Goal: Task Accomplishment & Management: Complete application form

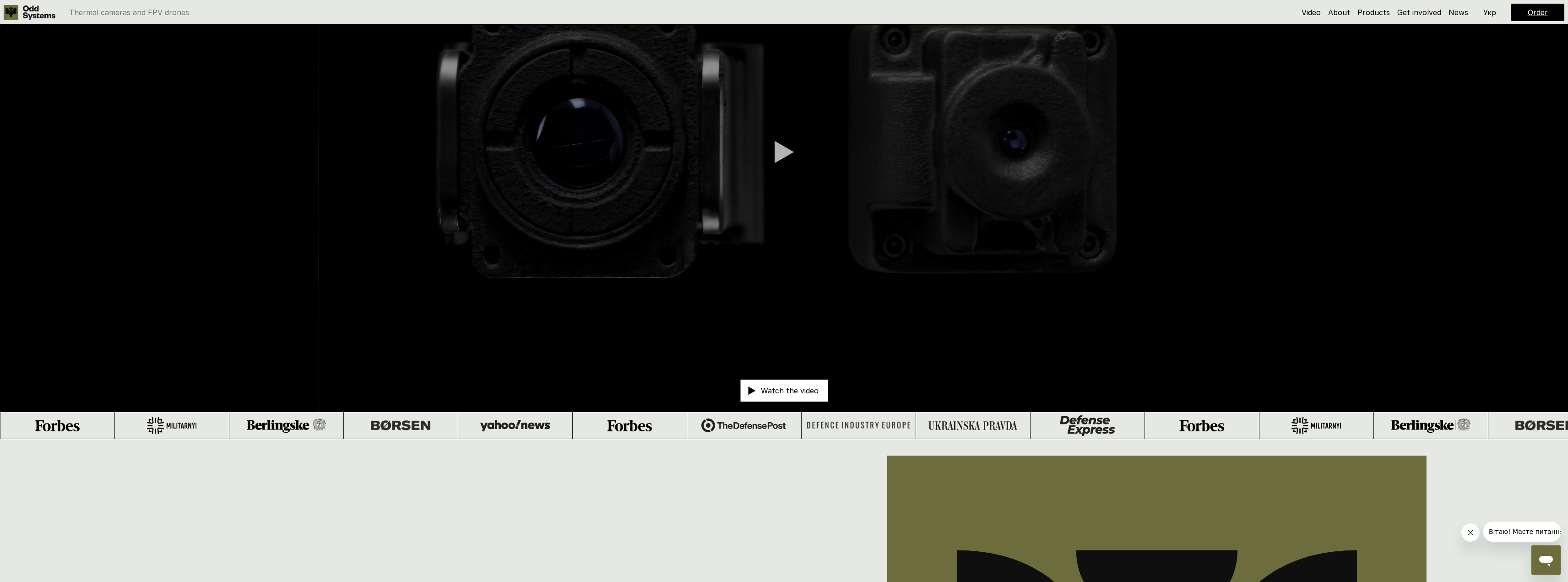
scroll to position [657, 0]
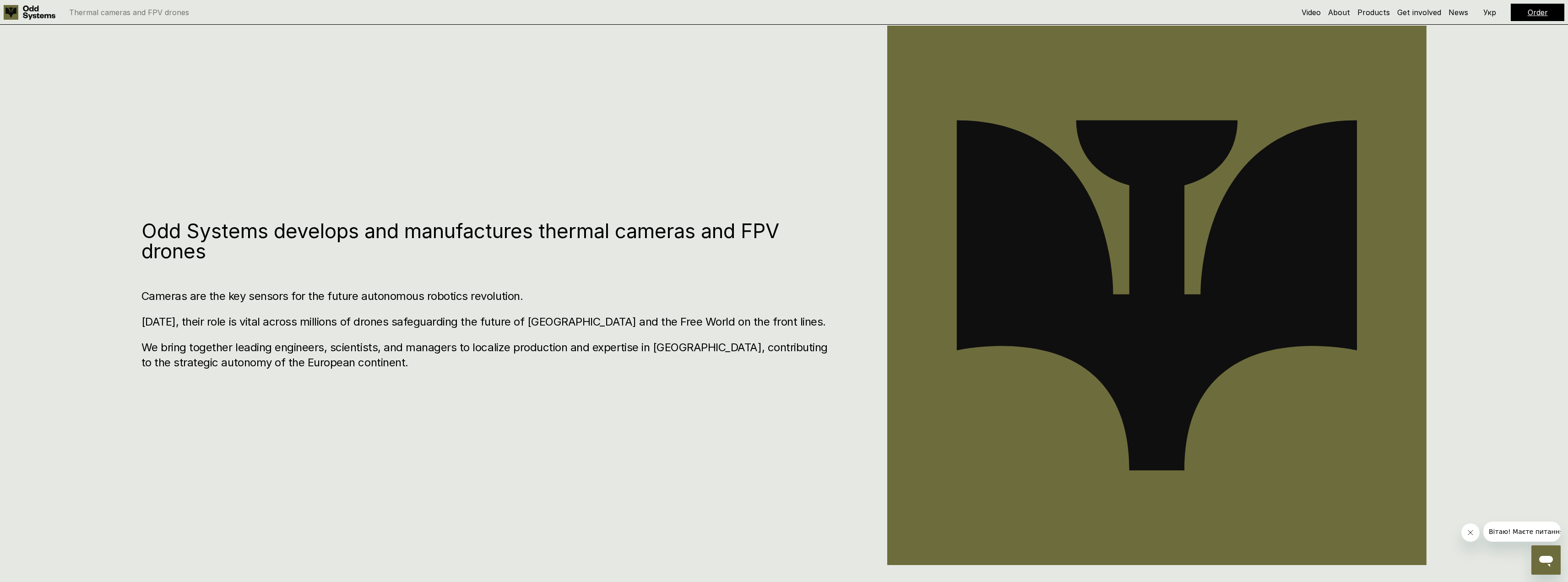
drag, startPoint x: 321, startPoint y: 245, endPoint x: 313, endPoint y: 342, distance: 97.3
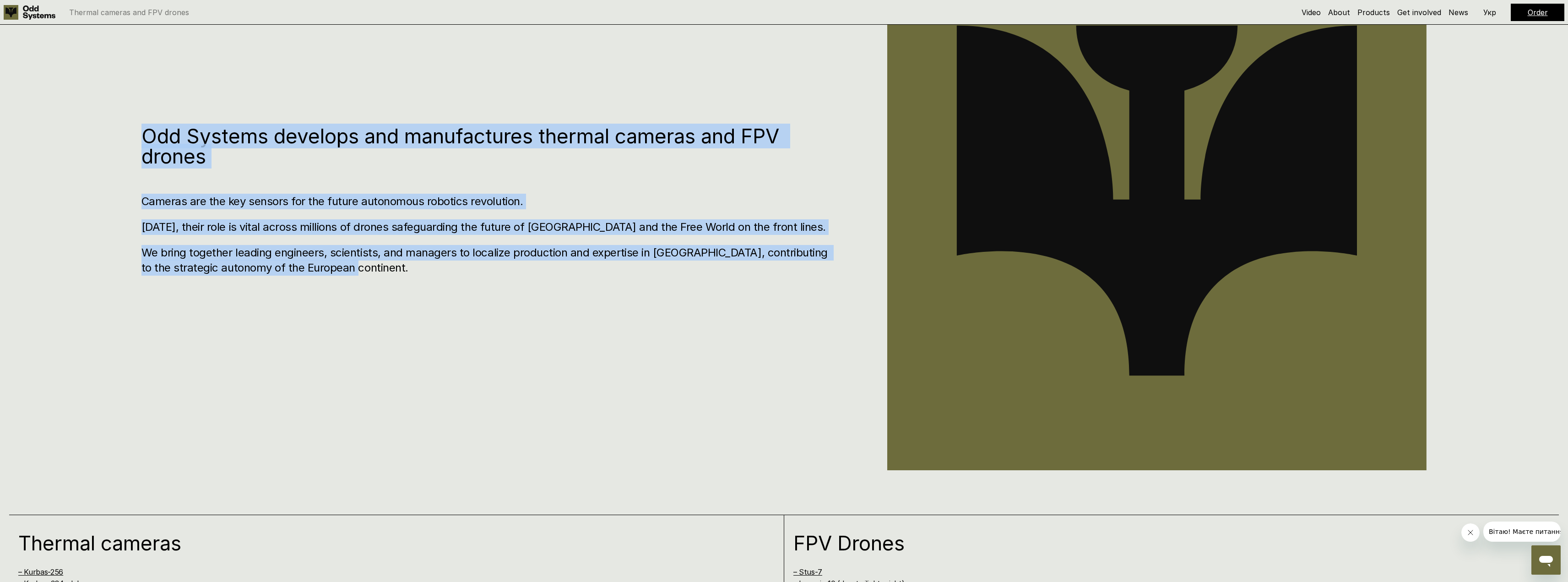
drag, startPoint x: 106, startPoint y: 128, endPoint x: 452, endPoint y: 289, distance: 381.6
click at [450, 287] on div "Odd Systems develops and manufactures thermal cameras and FPV drones Cameras ar…" at bounding box center [784, 205] width 1568 height 582
click at [452, 288] on div "Odd Systems develops and manufactures thermal cameras and FPV drones Cameras ar…" at bounding box center [784, 205] width 1568 height 582
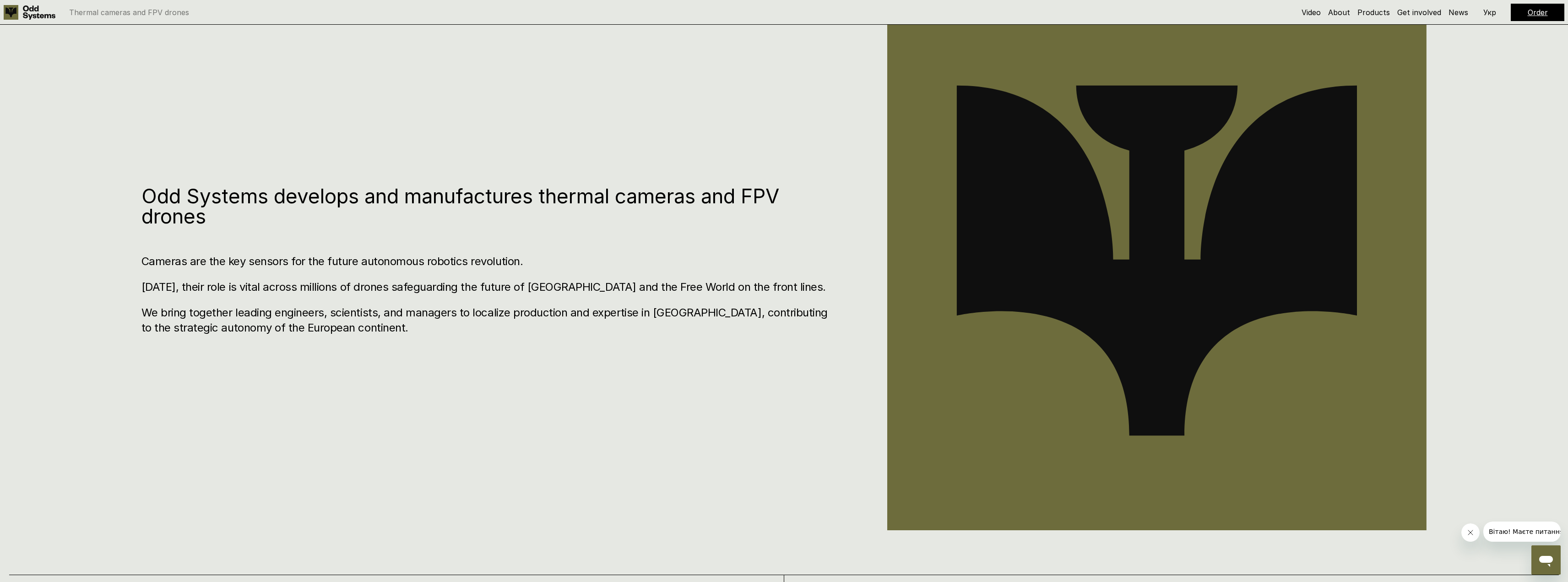
scroll to position [84, 0]
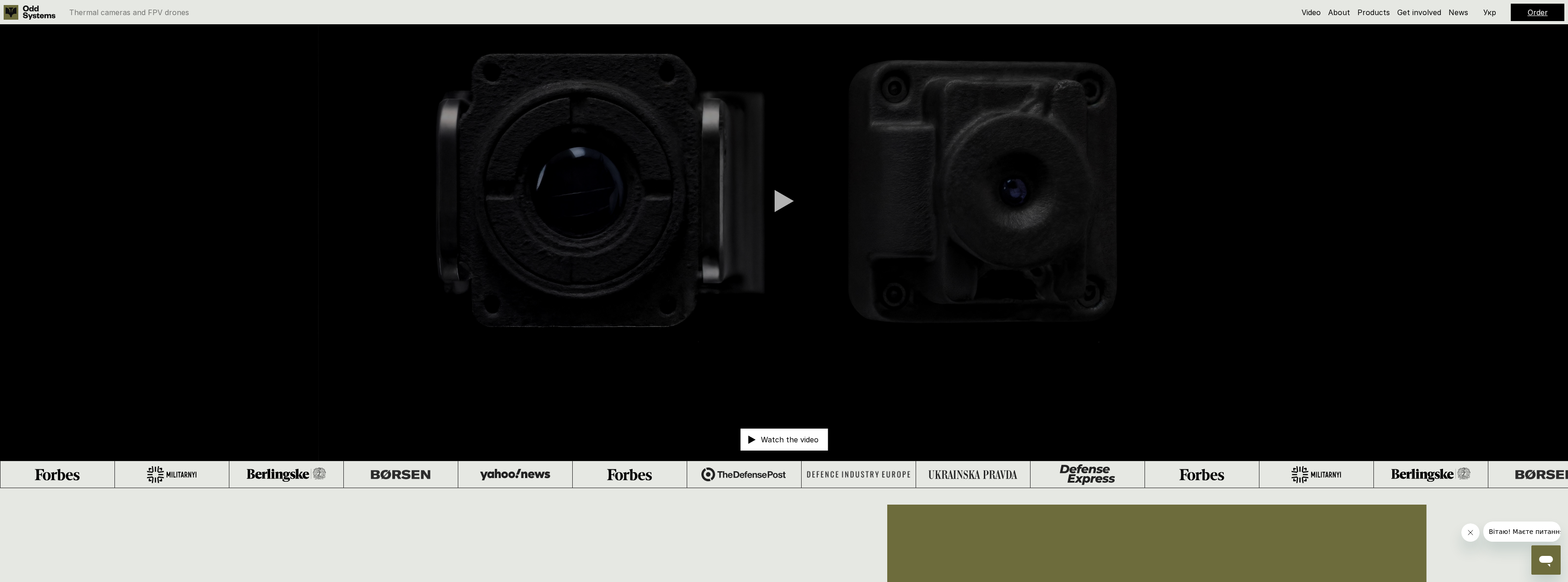
drag, startPoint x: 429, startPoint y: 283, endPoint x: 415, endPoint y: 134, distance: 149.7
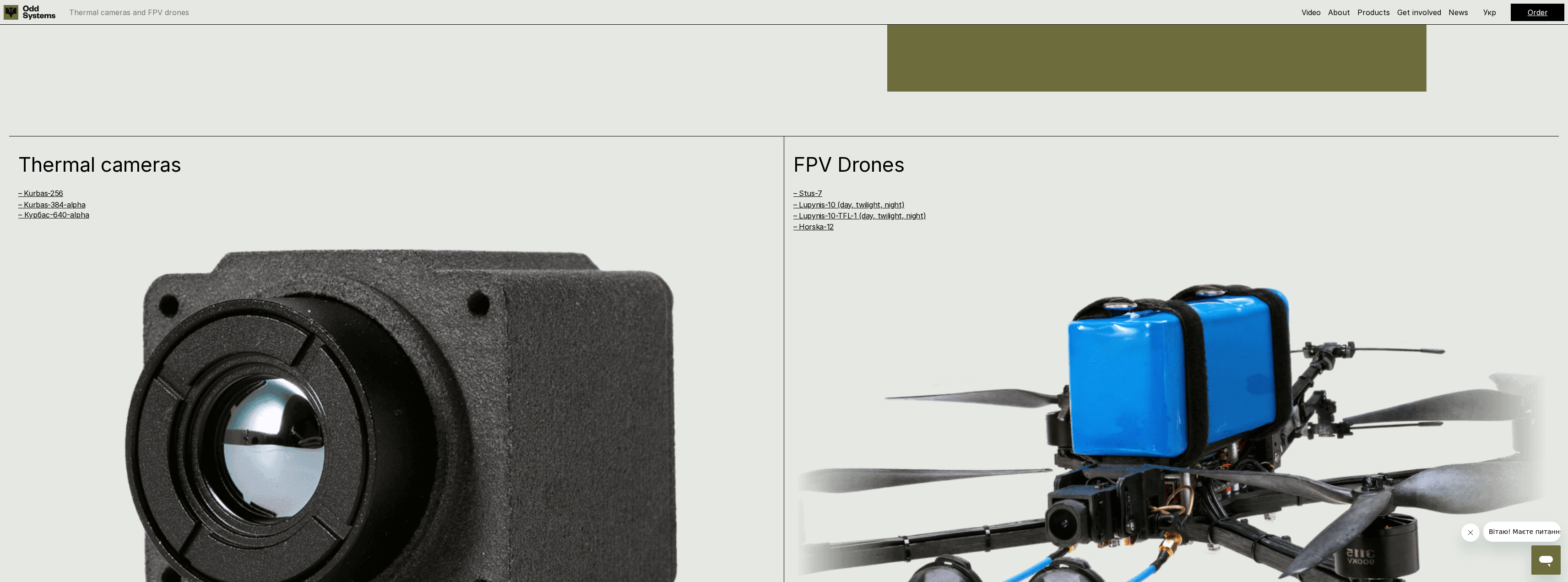
drag, startPoint x: 491, startPoint y: 311, endPoint x: 469, endPoint y: 398, distance: 89.7
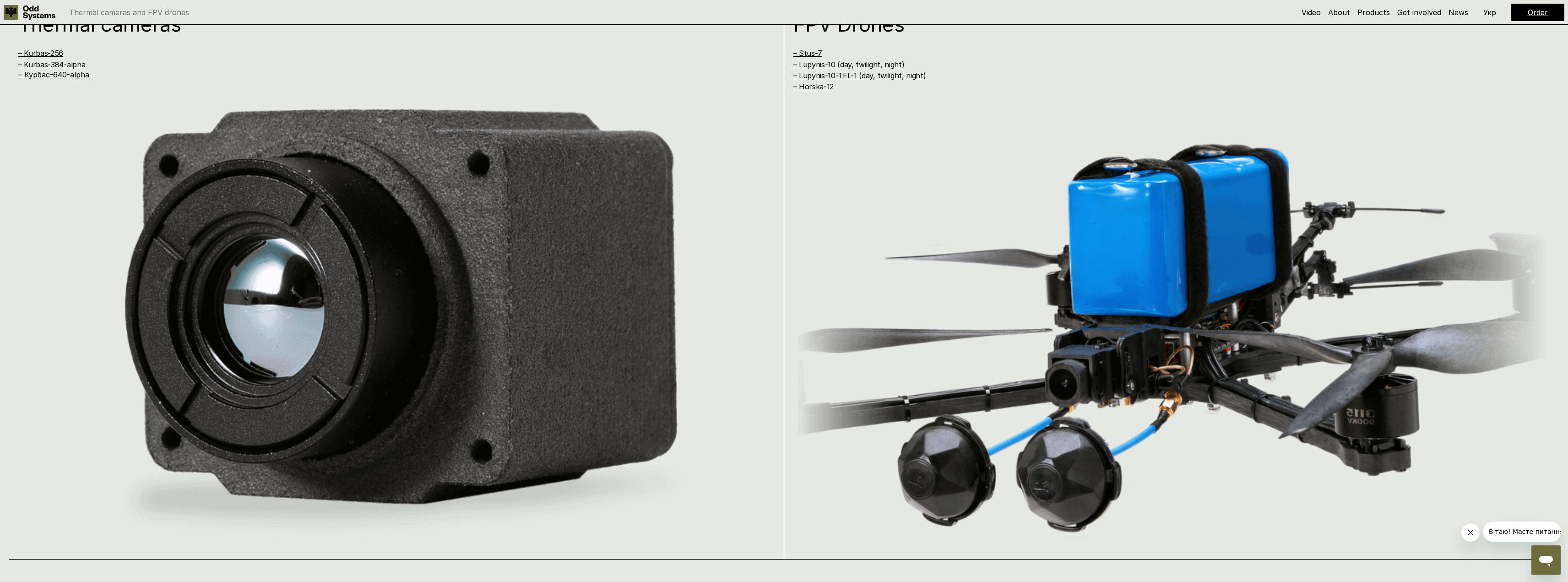
drag, startPoint x: 102, startPoint y: 256, endPoint x: 99, endPoint y: 271, distance: 15.3
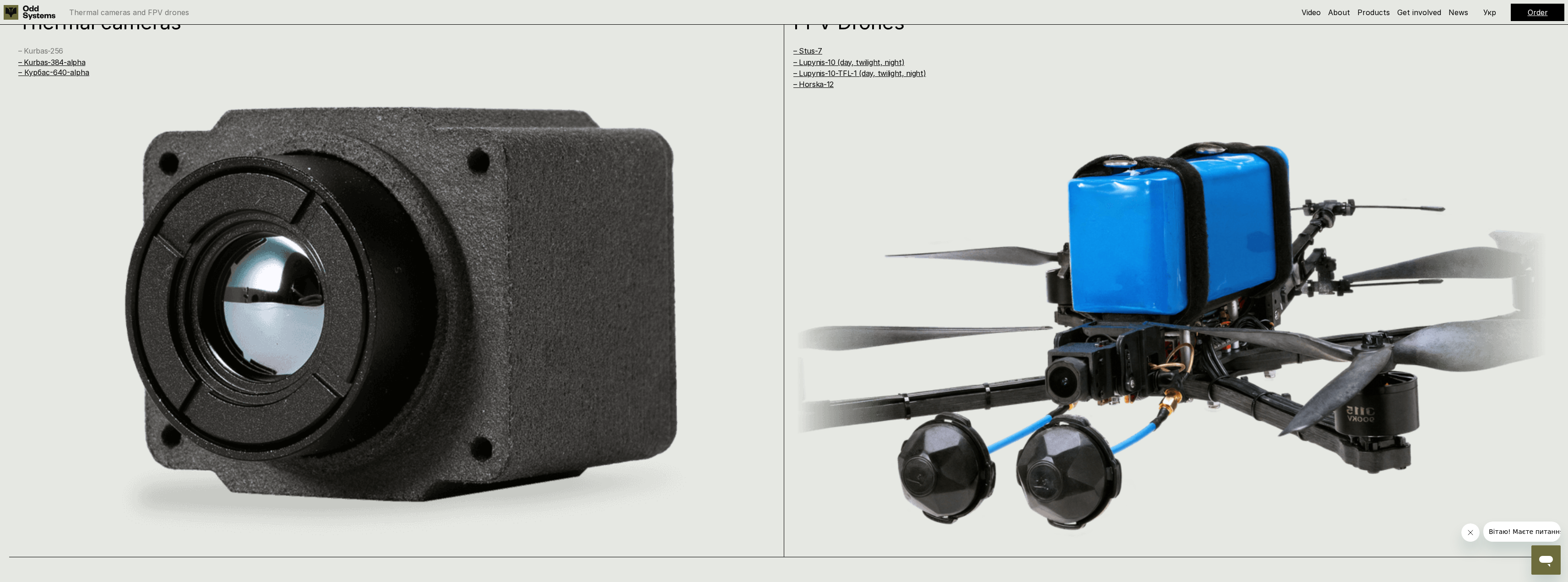
click at [55, 50] on link "– Kurbas-256" at bounding box center [41, 51] width 45 height 9
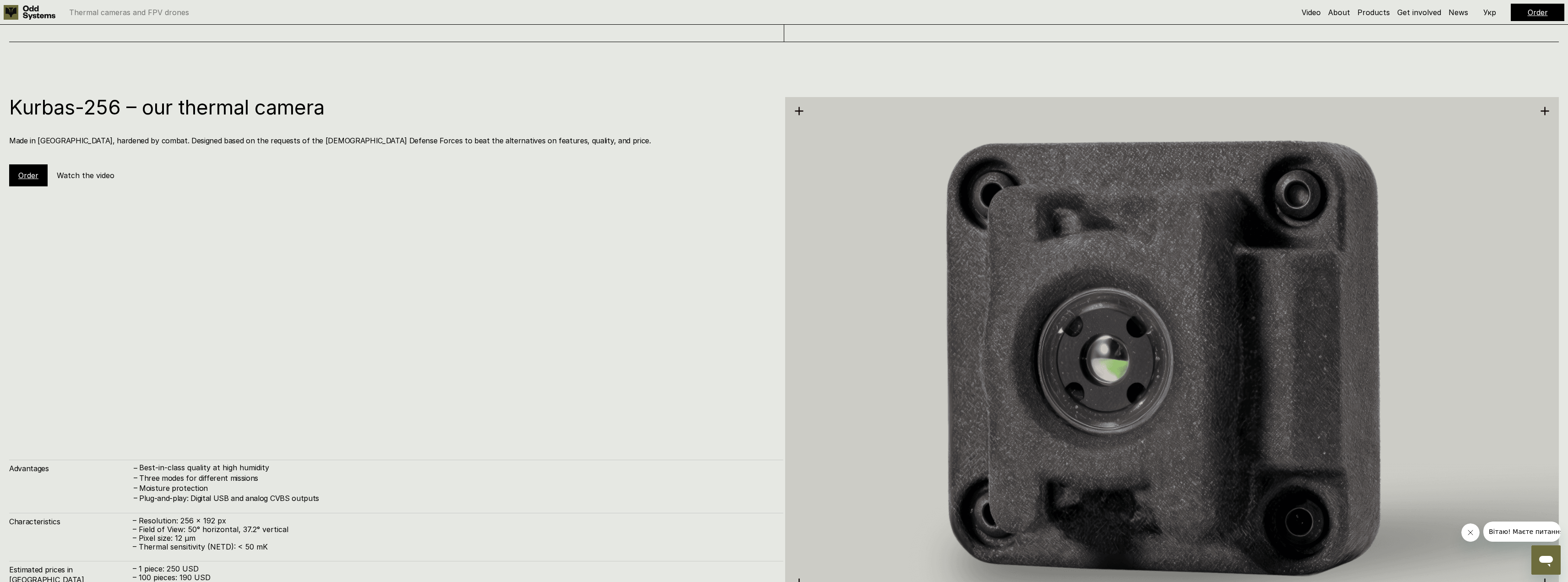
scroll to position [1736, 0]
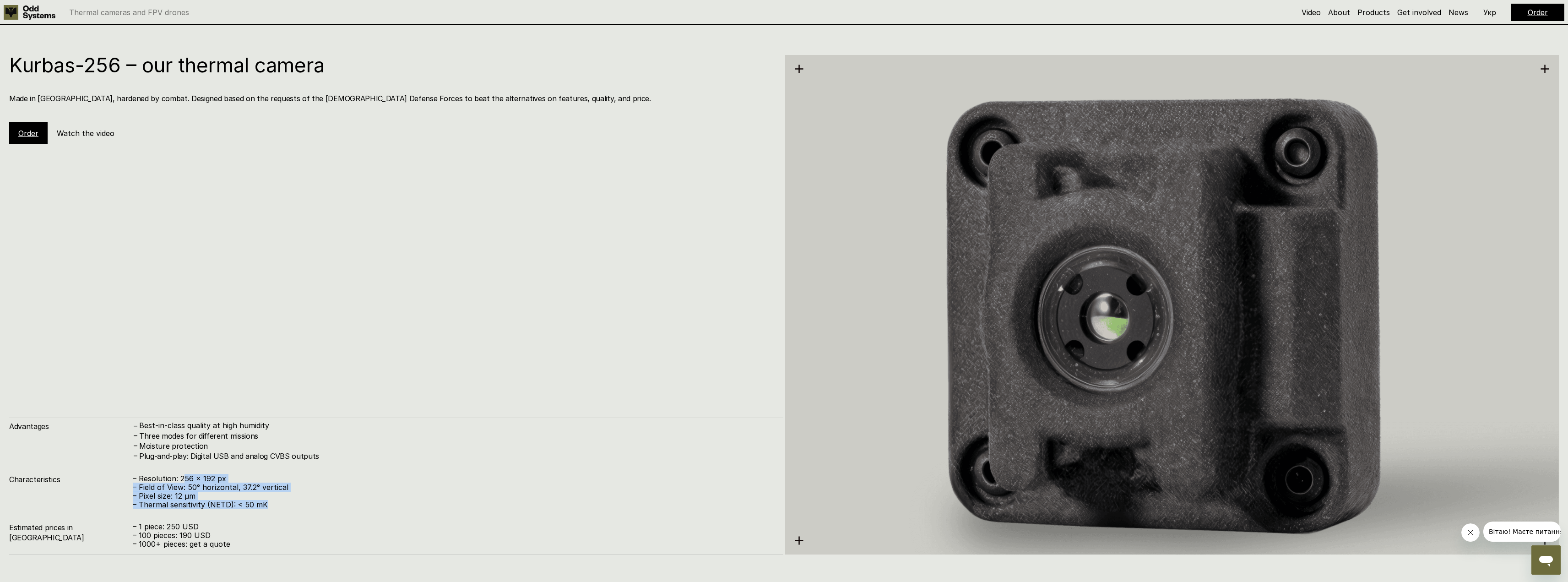
drag, startPoint x: 184, startPoint y: 479, endPoint x: 276, endPoint y: 503, distance: 95.1
click at [273, 503] on div "– Resolution: 256 x 192 px – Field of View: 50° horizontal, 37.2° vertical – Pi…" at bounding box center [453, 492] width 642 height 35
click at [276, 502] on p "– Thermal sensitivity (NETD): < 50 mK" at bounding box center [453, 505] width 642 height 9
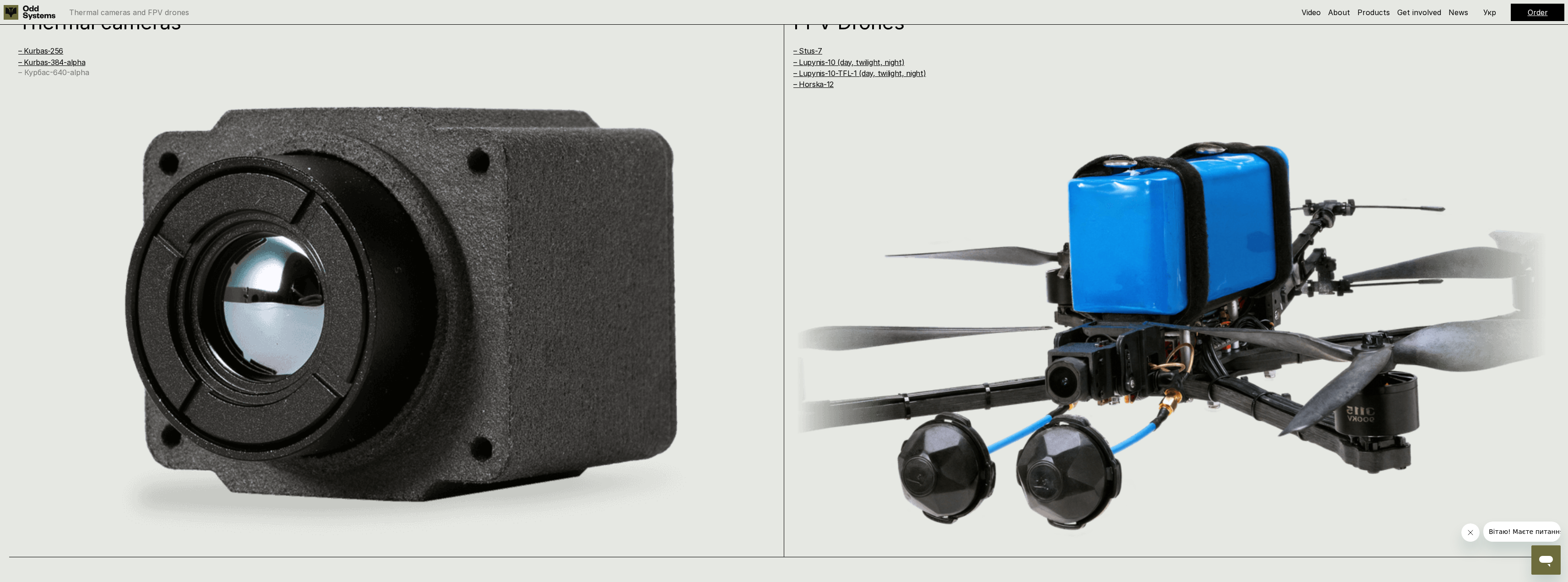
click at [58, 70] on link "– Курбас-640-alpha" at bounding box center [54, 72] width 71 height 9
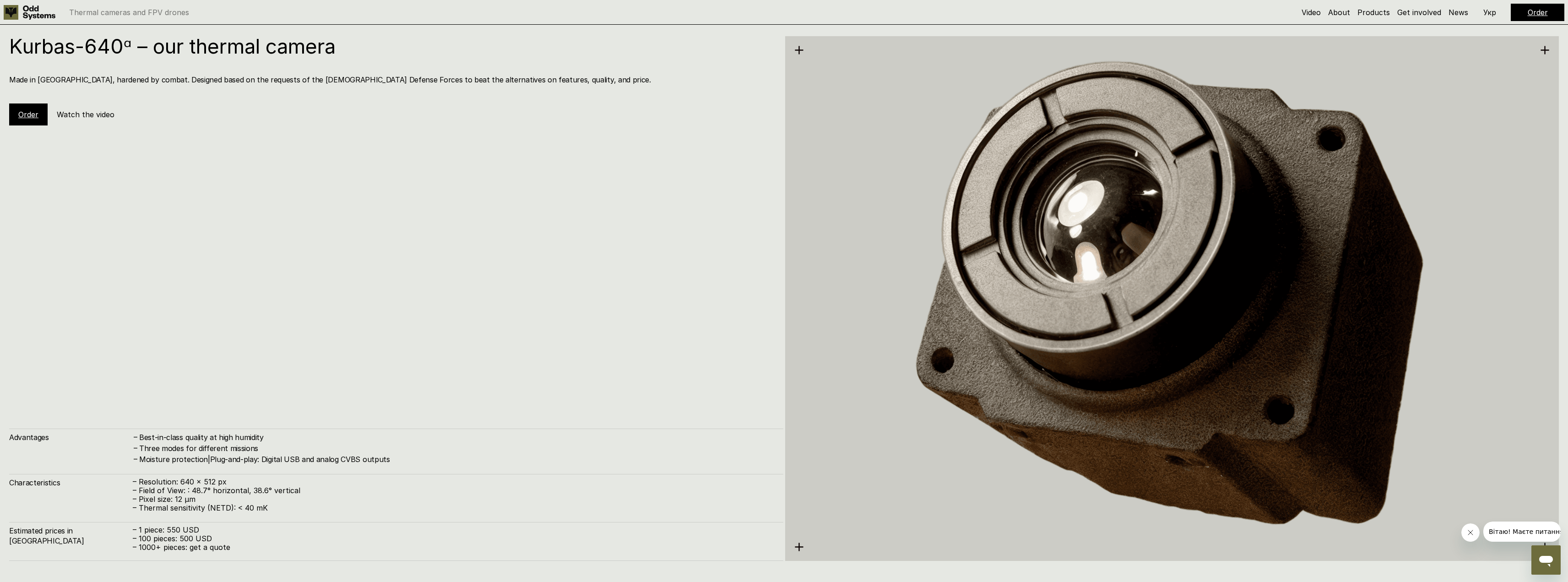
scroll to position [2900, 0]
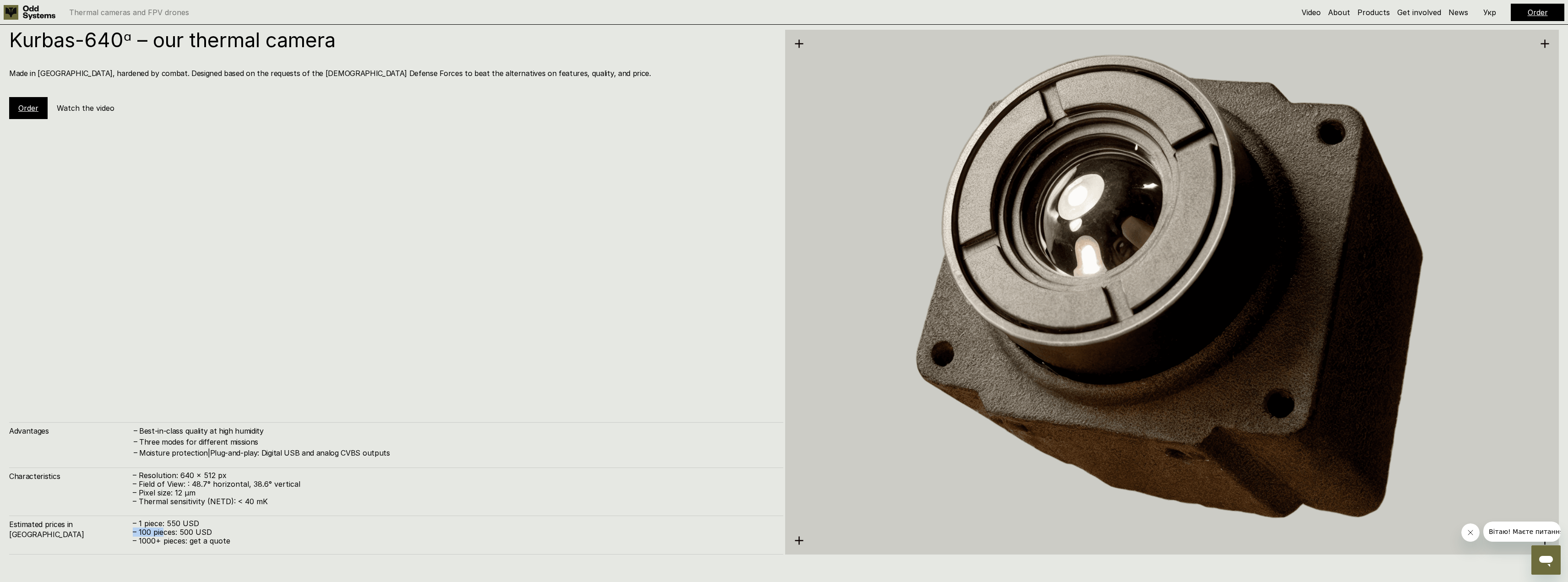
drag, startPoint x: 164, startPoint y: 528, endPoint x: 259, endPoint y: 525, distance: 95.0
click at [251, 524] on div "– 1 piece: 550 USD – 100 pieces: 500 USD – 1000+ pieces: get a quote" at bounding box center [453, 533] width 642 height 27
click at [259, 525] on p "– 1 piece: 550 USD" at bounding box center [453, 524] width 642 height 9
drag, startPoint x: 184, startPoint y: 72, endPoint x: 377, endPoint y: 69, distance: 193.0
click at [377, 69] on h4 "Made in [GEOGRAPHIC_DATA], hardened by combat. Designed based on the requests o…" at bounding box center [391, 73] width 765 height 10
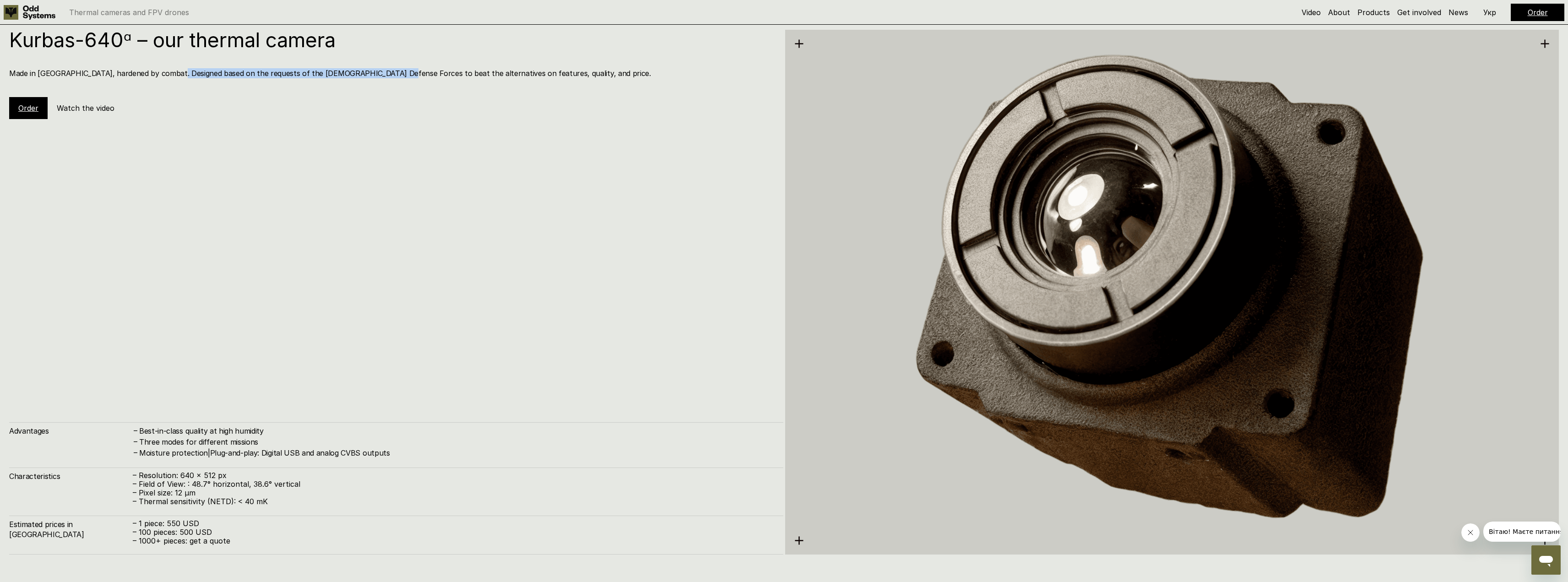
click at [377, 69] on h4 "Made in [GEOGRAPHIC_DATA], hardened by combat. Designed based on the requests o…" at bounding box center [391, 73] width 765 height 10
click at [32, 110] on link "Order" at bounding box center [28, 108] width 20 height 9
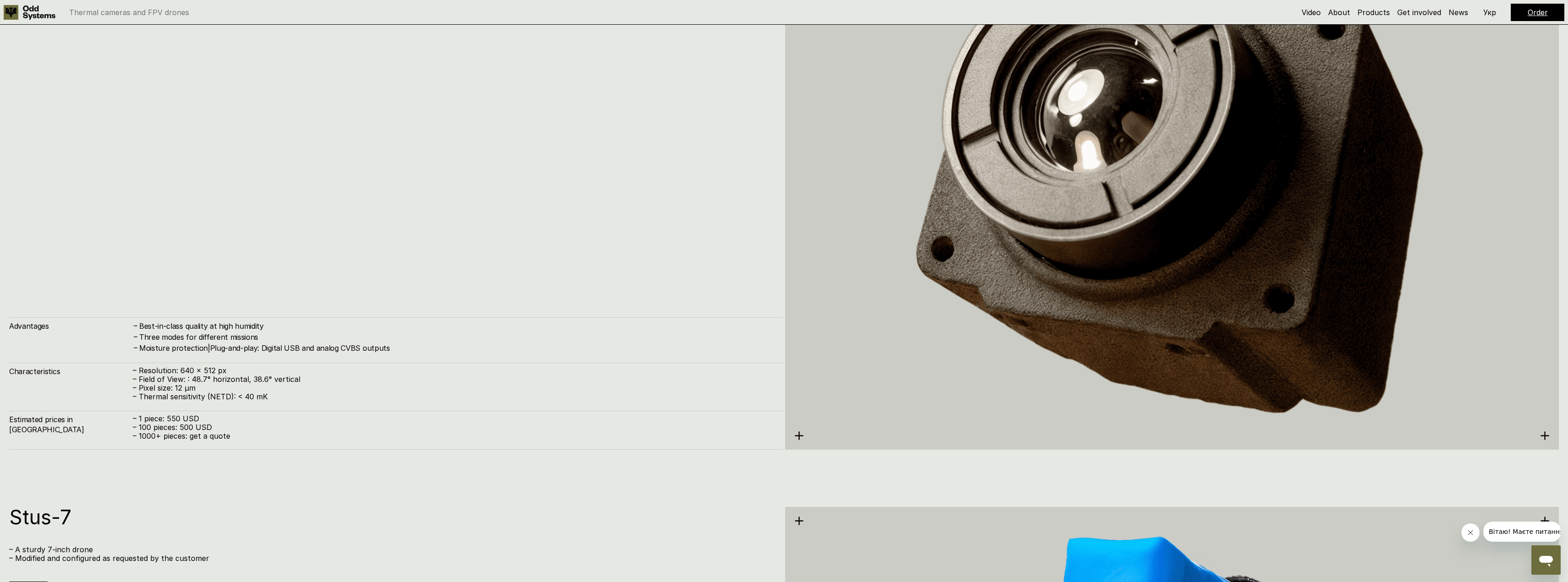
scroll to position [3037, 0]
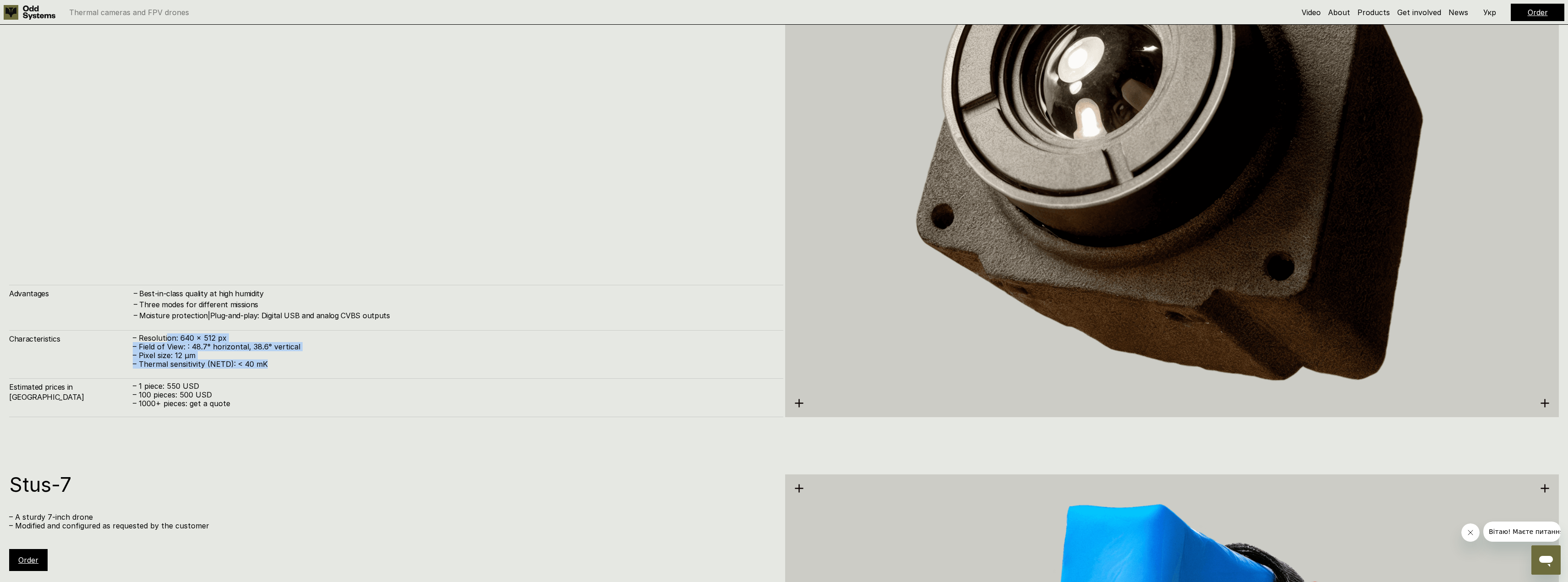
drag, startPoint x: 173, startPoint y: 340, endPoint x: 328, endPoint y: 363, distance: 156.7
click at [328, 363] on div "– Resolution: 640 x 512 px – Field of View: : 48.7° horizontal, 38.6° vertical …" at bounding box center [453, 351] width 642 height 35
click at [327, 363] on p "– Thermal sensitivity (NETD): < 40 mK" at bounding box center [453, 364] width 642 height 9
drag, startPoint x: 304, startPoint y: 318, endPoint x: 234, endPoint y: 296, distance: 73.4
click at [89, 287] on div "Advantages – Best-in-class quality at high humidity – Three modes for different…" at bounding box center [396, 303] width 774 height 36
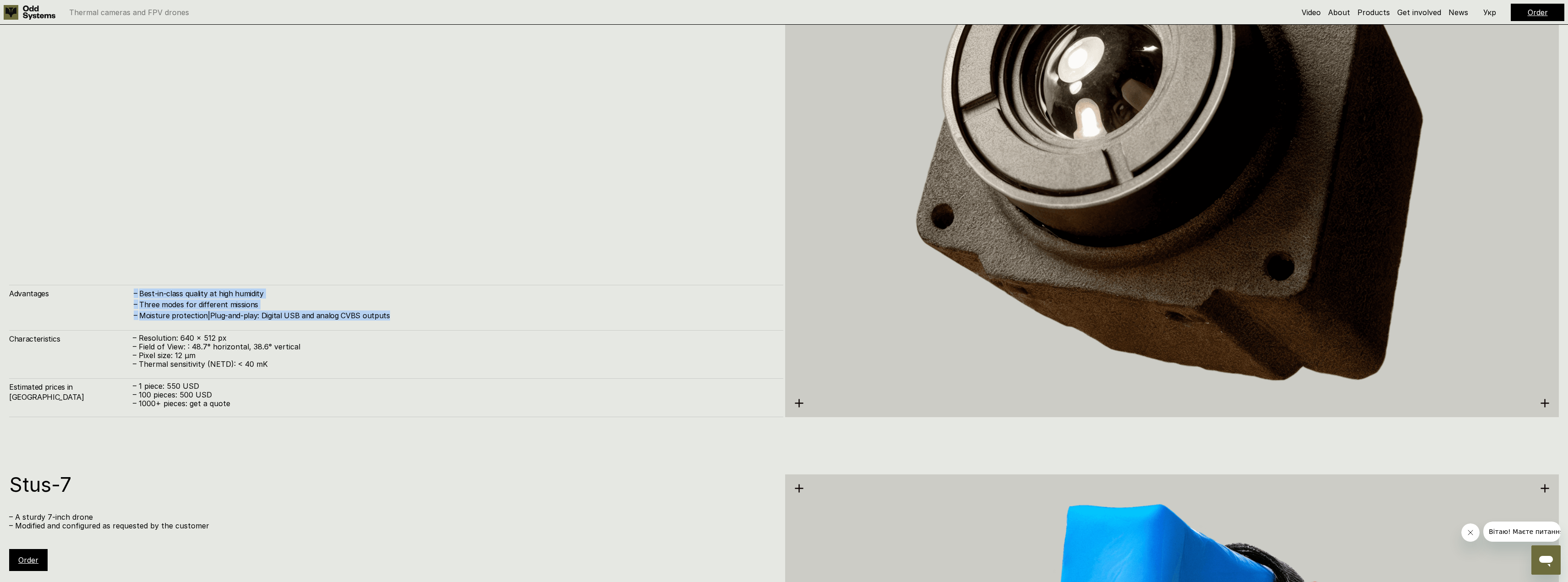
click at [282, 305] on h4 "Three modes for different missions" at bounding box center [457, 304] width 635 height 10
click at [284, 306] on h4 "Three modes for different missions" at bounding box center [457, 304] width 635 height 10
click at [353, 320] on h4 "Moisture protection|Plug-and-play: Digital USB and analog CVBS outputs" at bounding box center [457, 315] width 635 height 10
drag, startPoint x: 424, startPoint y: 322, endPoint x: 102, endPoint y: 296, distance: 323.0
click at [95, 298] on div "Advantages – Best-in-class quality at high humidity – Three modes for different…" at bounding box center [396, 351] width 774 height 133
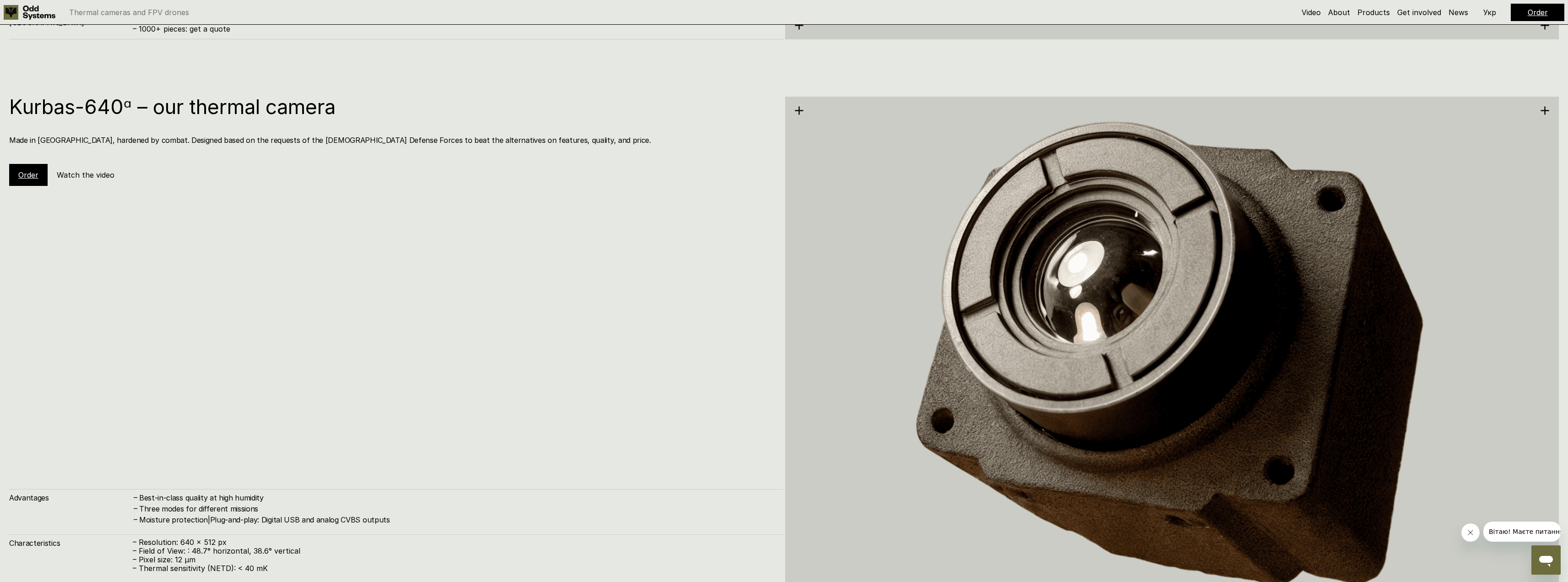
drag, startPoint x: 427, startPoint y: 376, endPoint x: 394, endPoint y: 310, distance: 73.8
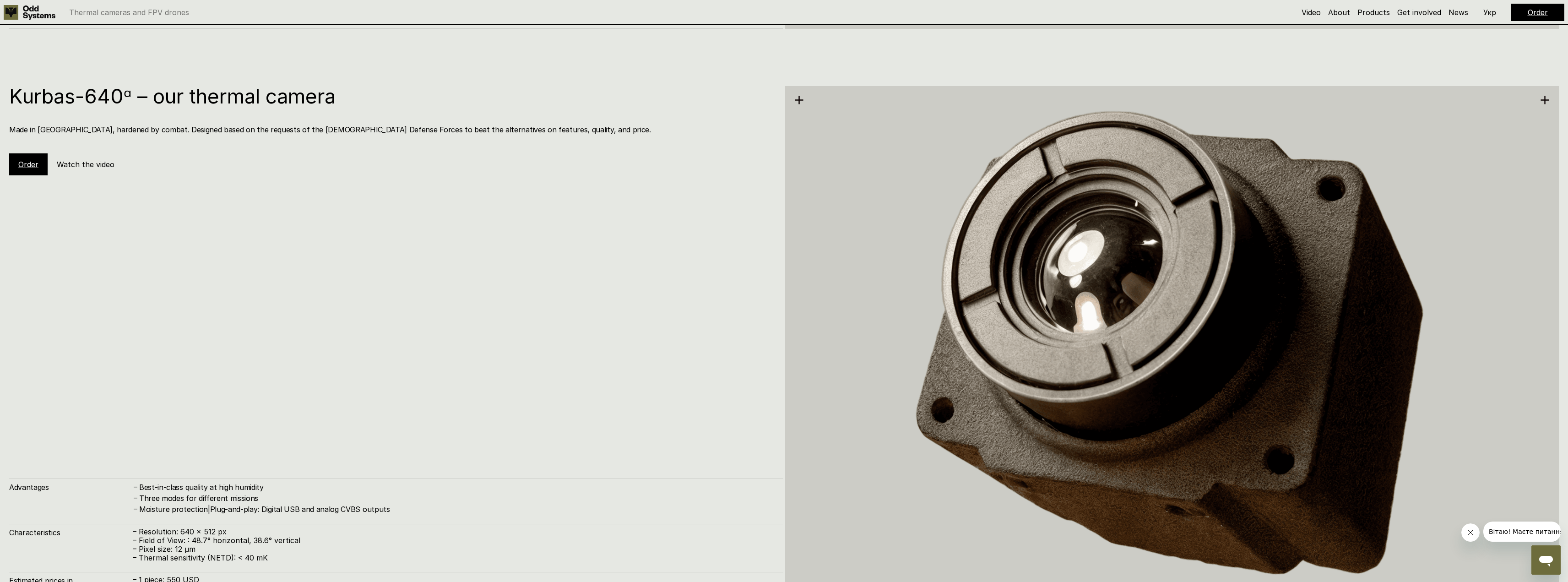
scroll to position [2990, 0]
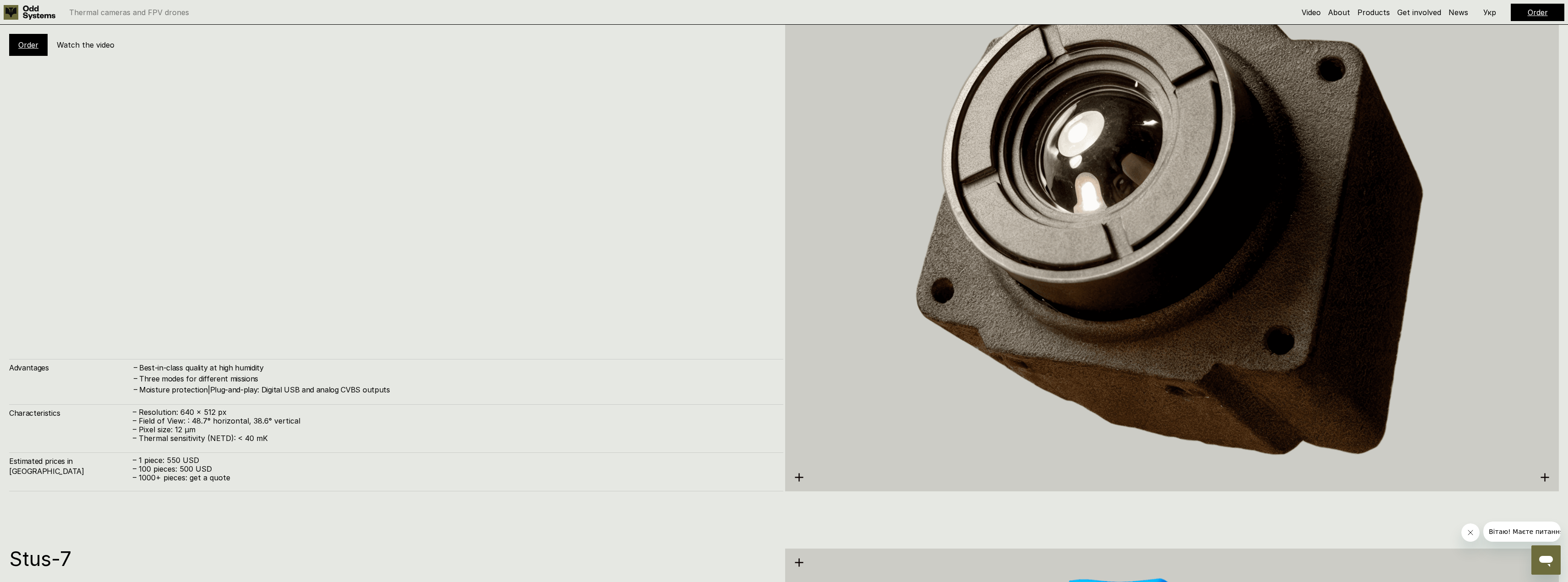
drag, startPoint x: 755, startPoint y: 402, endPoint x: 746, endPoint y: 419, distance: 19.2
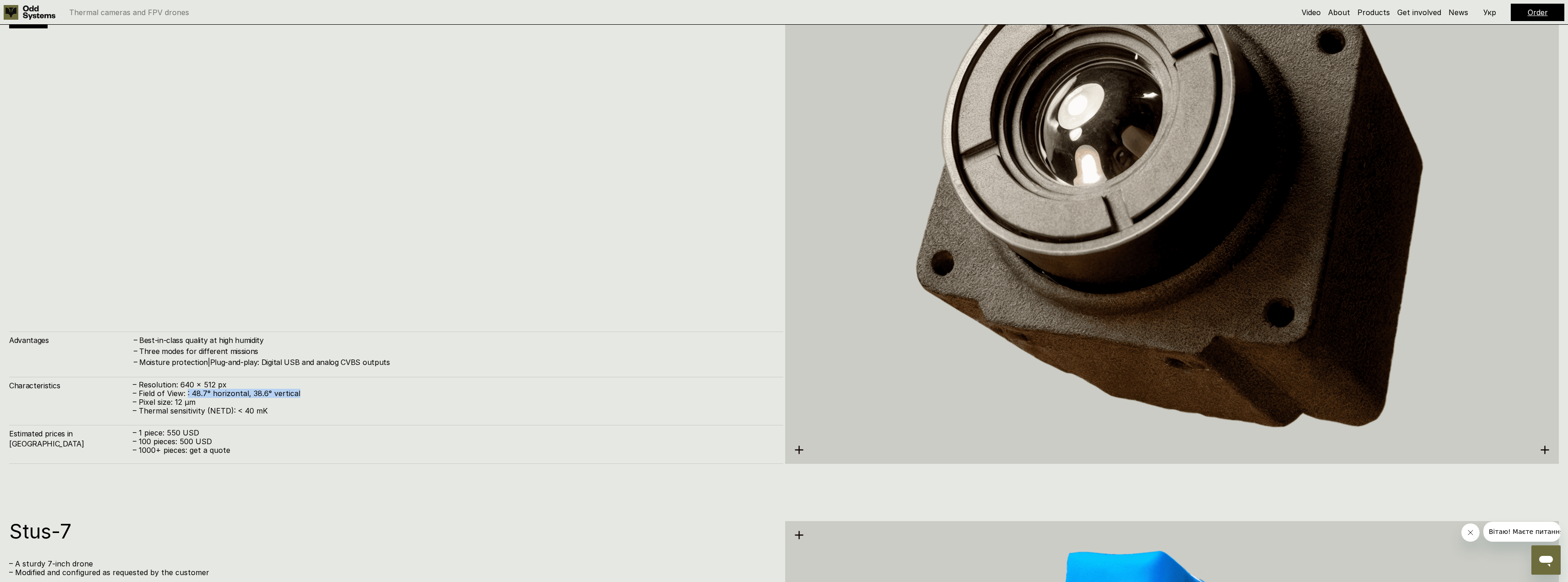
drag, startPoint x: 187, startPoint y: 394, endPoint x: 335, endPoint y: 393, distance: 148.0
click at [335, 393] on p "– Field of View: : 48.7° horizontal, 38.6° vertical" at bounding box center [453, 393] width 642 height 9
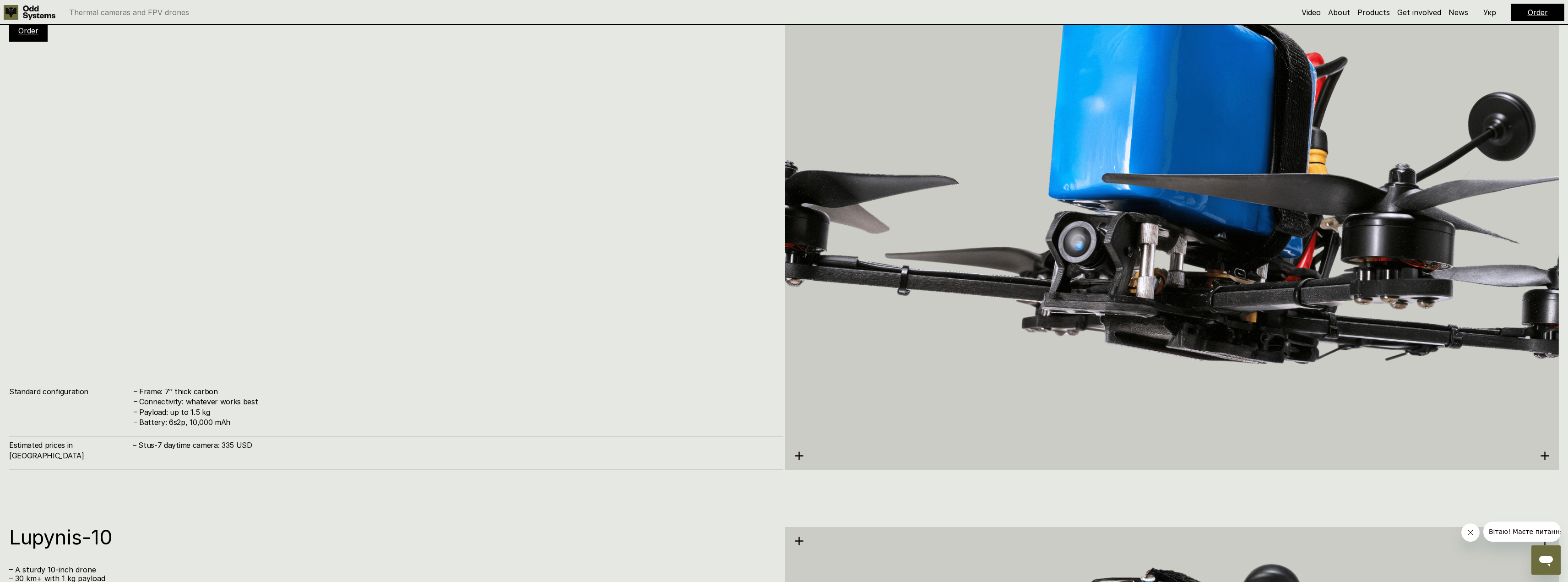
drag, startPoint x: 386, startPoint y: 511, endPoint x: 394, endPoint y: 539, distance: 29.1
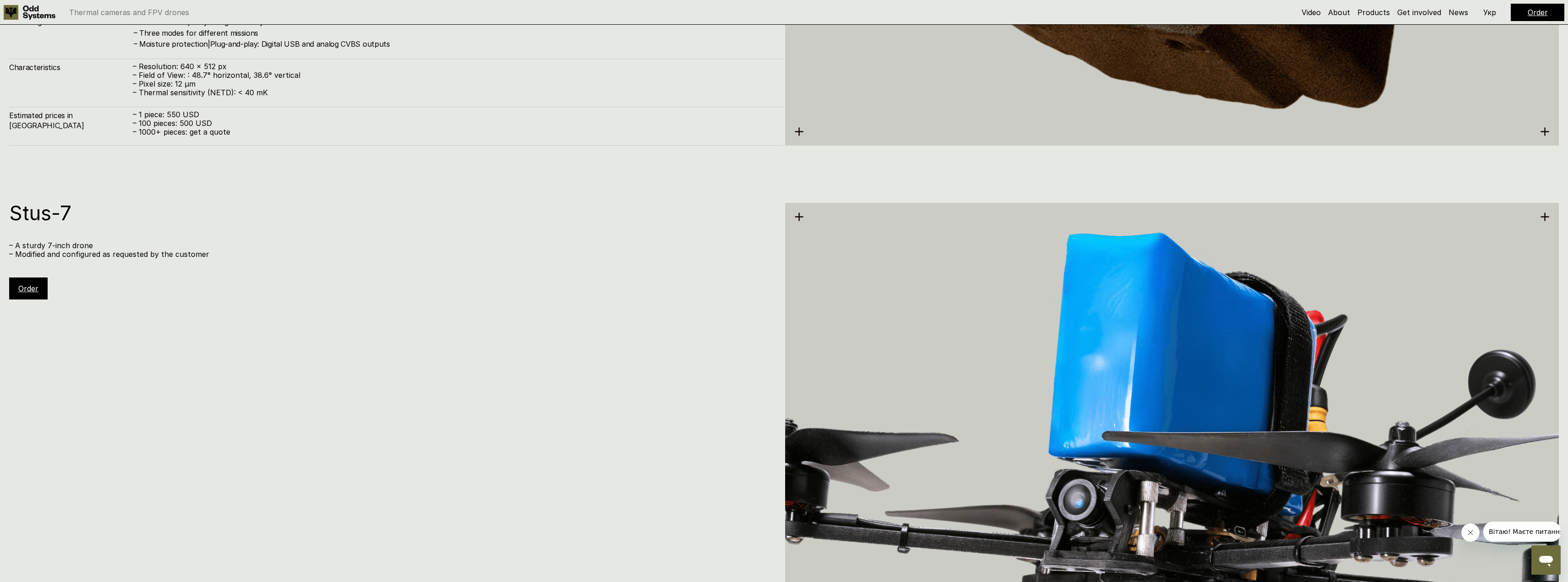
drag, startPoint x: 459, startPoint y: 429, endPoint x: 493, endPoint y: 356, distance: 80.5
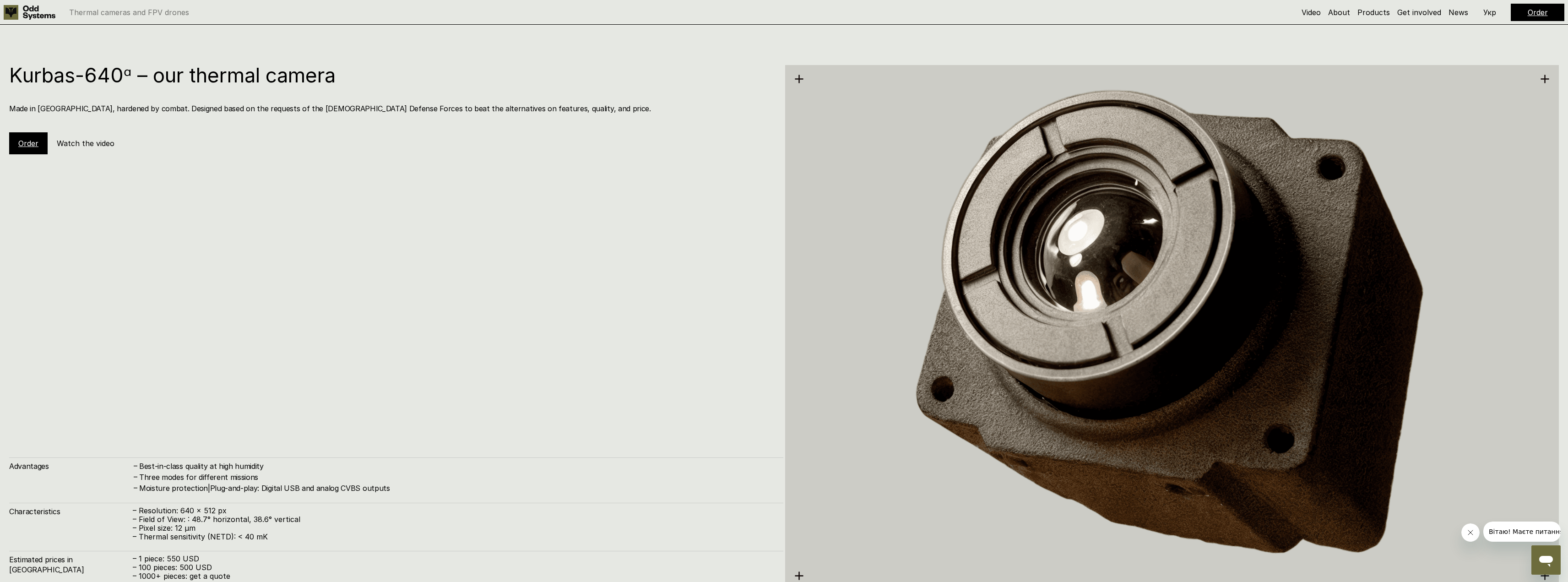
drag, startPoint x: 472, startPoint y: 369, endPoint x: 439, endPoint y: 289, distance: 86.5
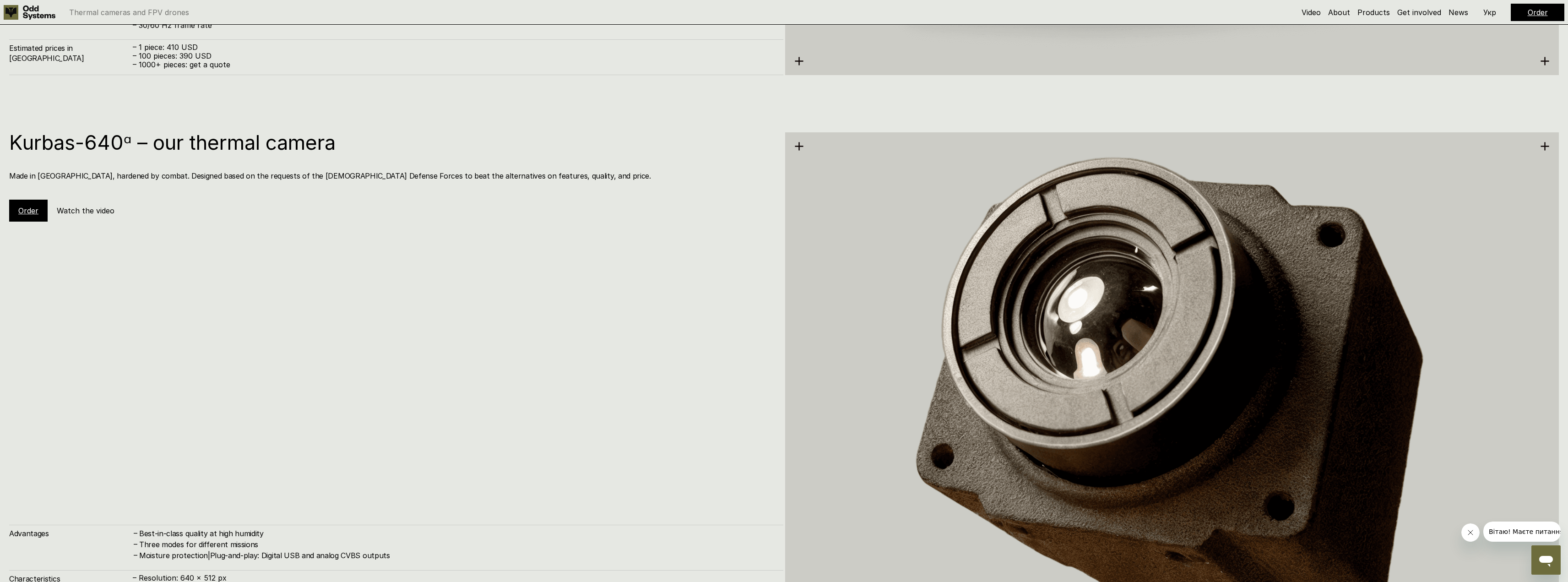
click at [23, 197] on div "Kurbas-640ᵅ – our thermal camera Made in [GEOGRAPHIC_DATA], hardened by combat.…" at bounding box center [396, 177] width 774 height 89
click at [24, 206] on link "Order" at bounding box center [28, 210] width 20 height 9
click at [24, 212] on link "Order" at bounding box center [28, 210] width 20 height 9
click at [26, 213] on link "Order" at bounding box center [28, 210] width 20 height 9
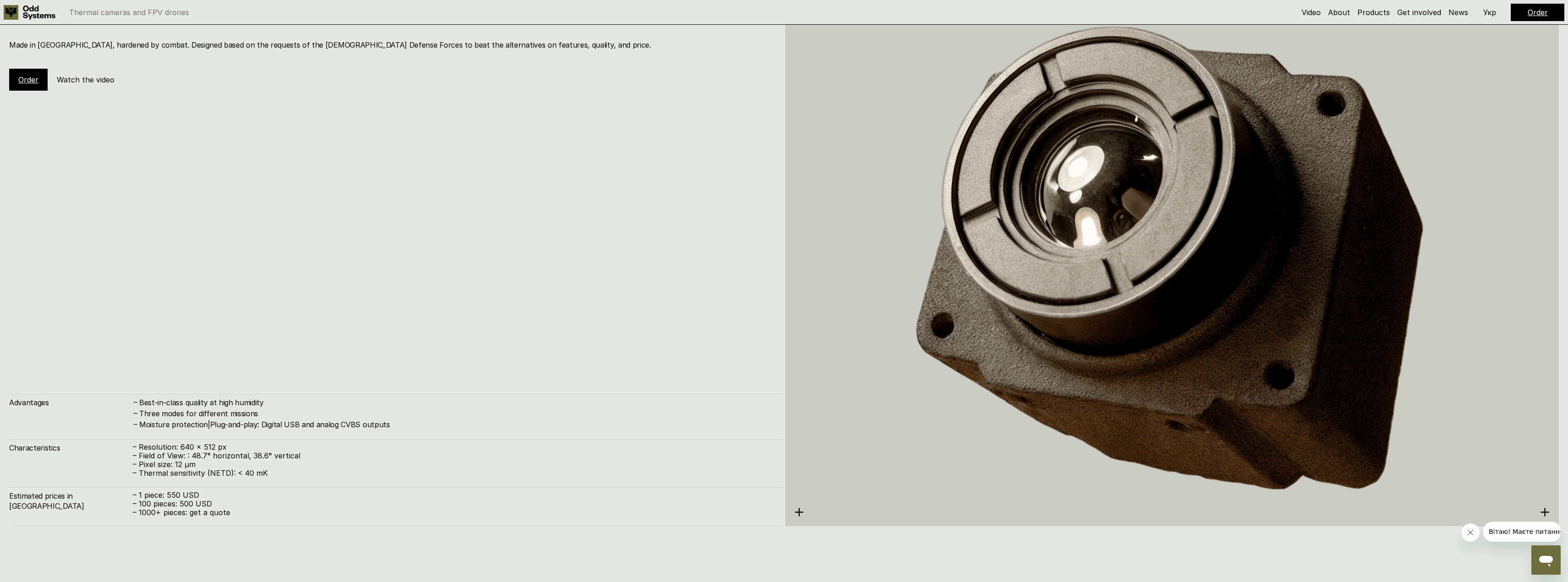
scroll to position [2934, 0]
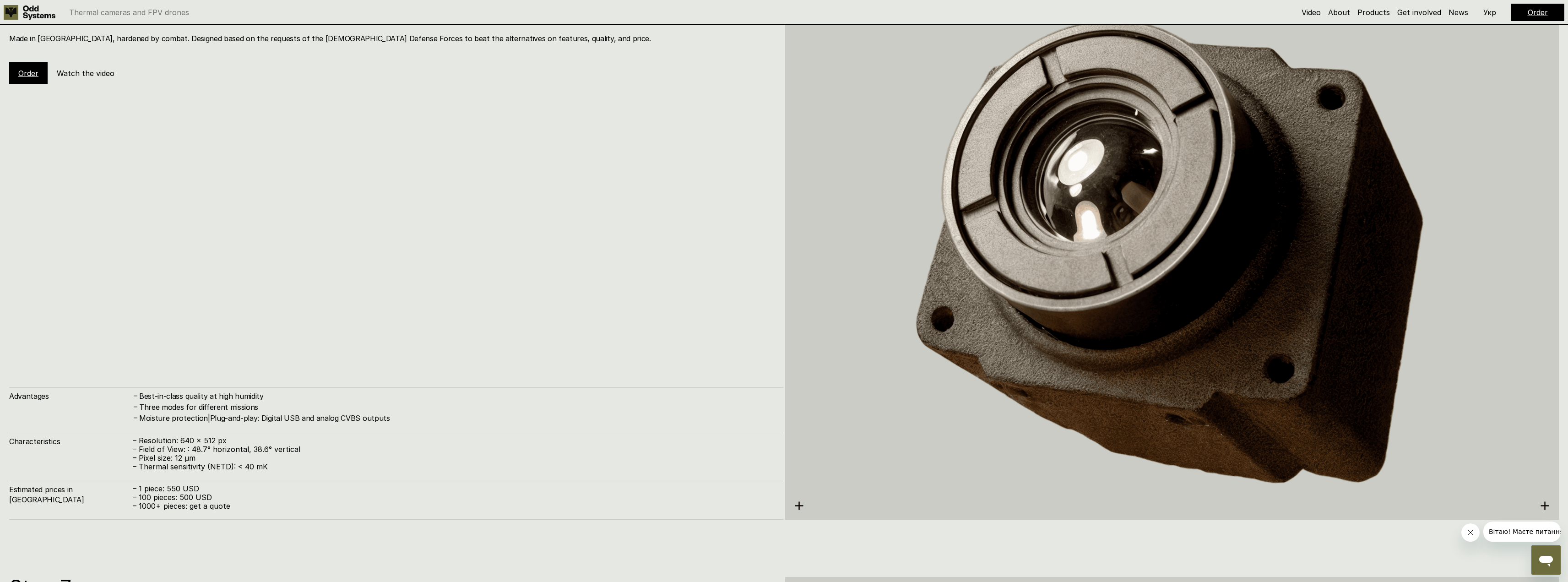
click at [1469, 533] on icon "Stäng meddelande från företag" at bounding box center [1470, 533] width 7 height 7
drag, startPoint x: 33, startPoint y: 68, endPoint x: 43, endPoint y: 76, distance: 12.8
click at [33, 68] on h5 "Order" at bounding box center [28, 73] width 20 height 10
click at [27, 76] on link "Order" at bounding box center [28, 73] width 20 height 9
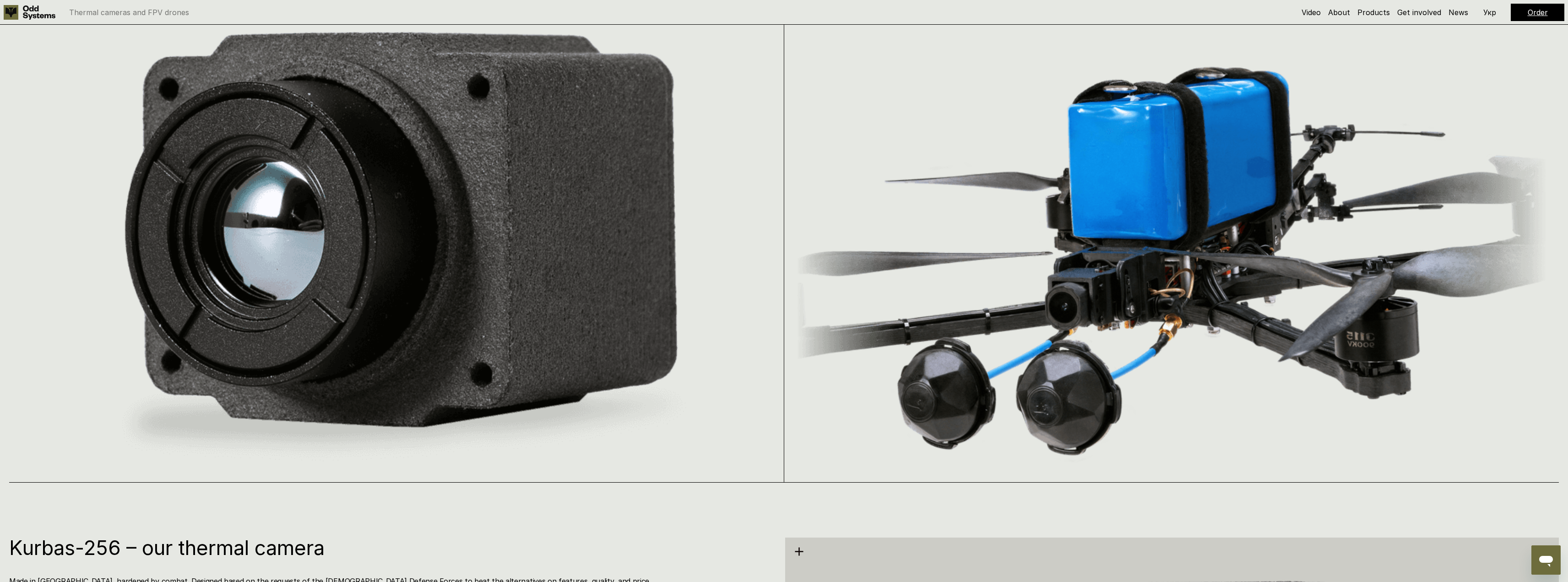
drag, startPoint x: 481, startPoint y: 247, endPoint x: 475, endPoint y: 167, distance: 80.2
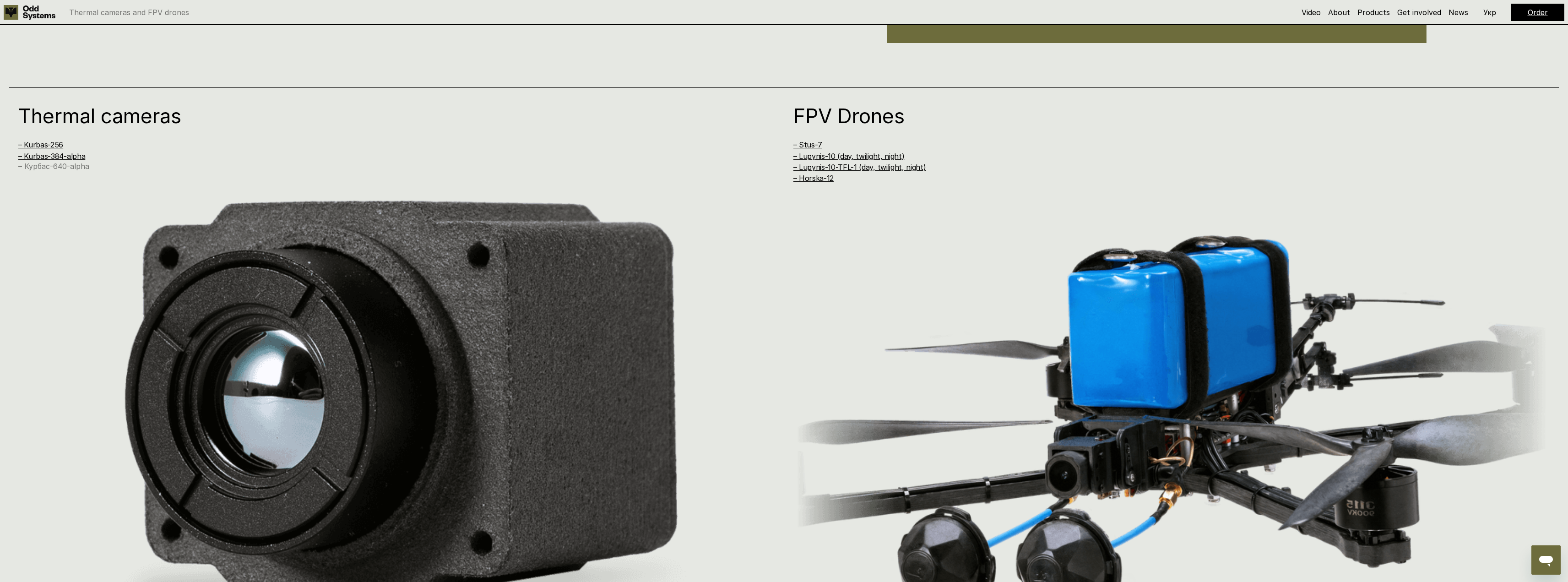
click at [72, 167] on link "– Курбас-640-alpha" at bounding box center [54, 166] width 71 height 9
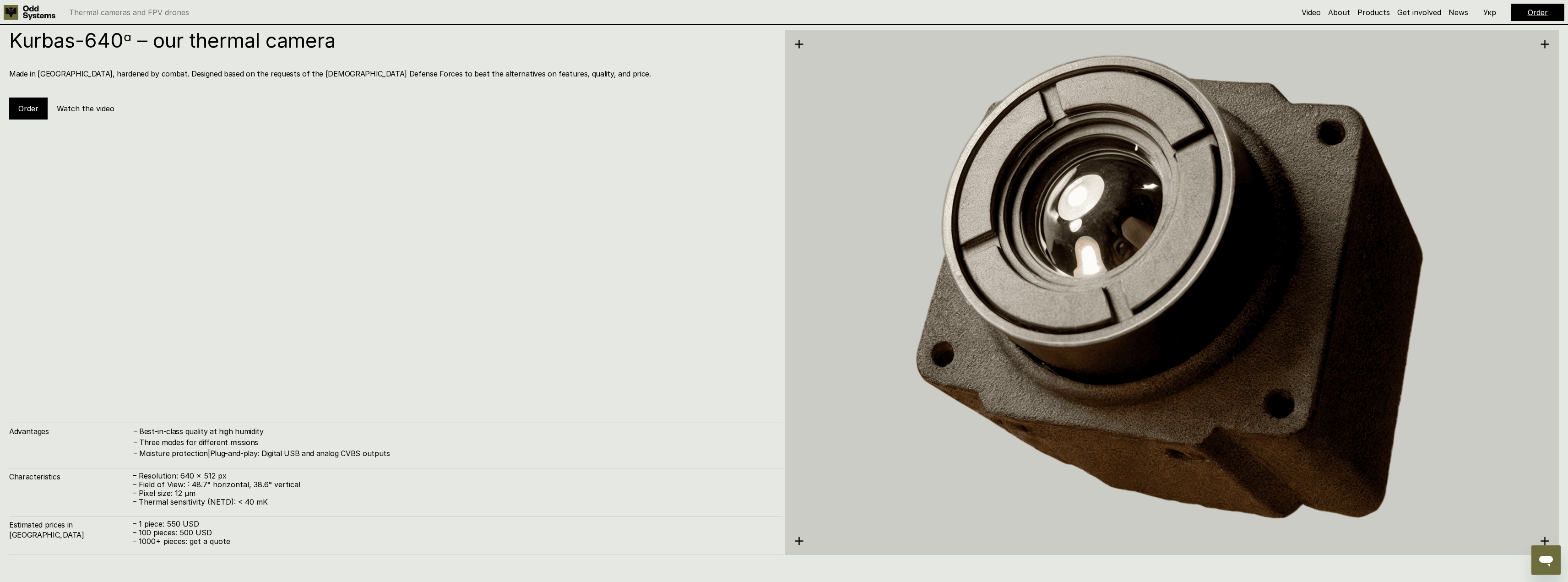
scroll to position [2900, 0]
click at [31, 110] on link "Order" at bounding box center [28, 108] width 20 height 9
click at [33, 112] on link "Order" at bounding box center [28, 108] width 20 height 9
click at [1537, 12] on link "Order" at bounding box center [1538, 12] width 20 height 9
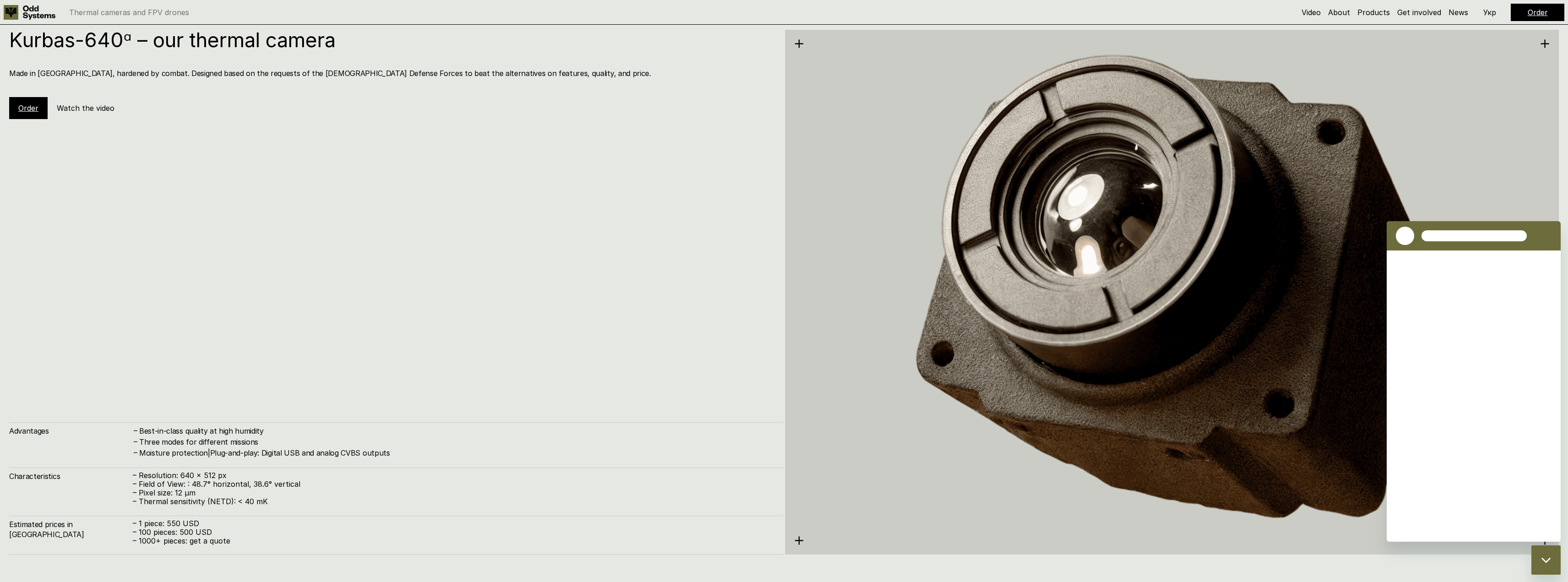
scroll to position [0, 0]
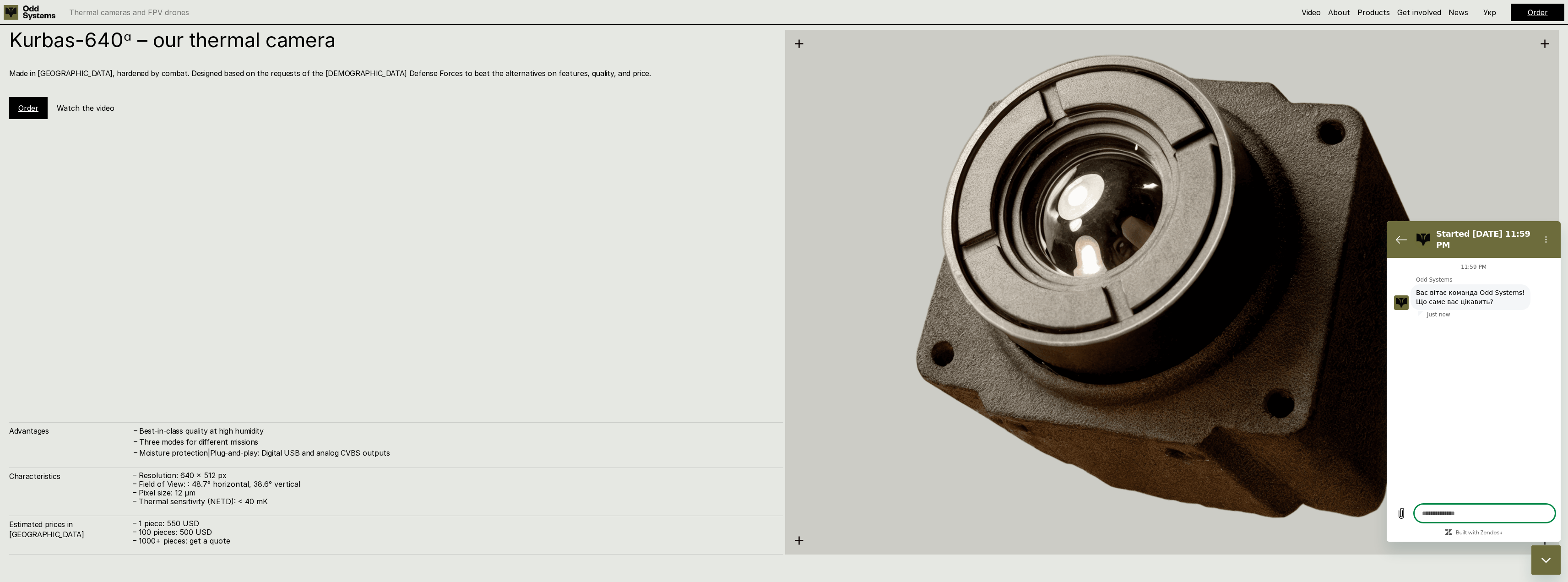
type textarea "*"
drag, startPoint x: 1445, startPoint y: 289, endPoint x: 1480, endPoint y: 294, distance: 35.4
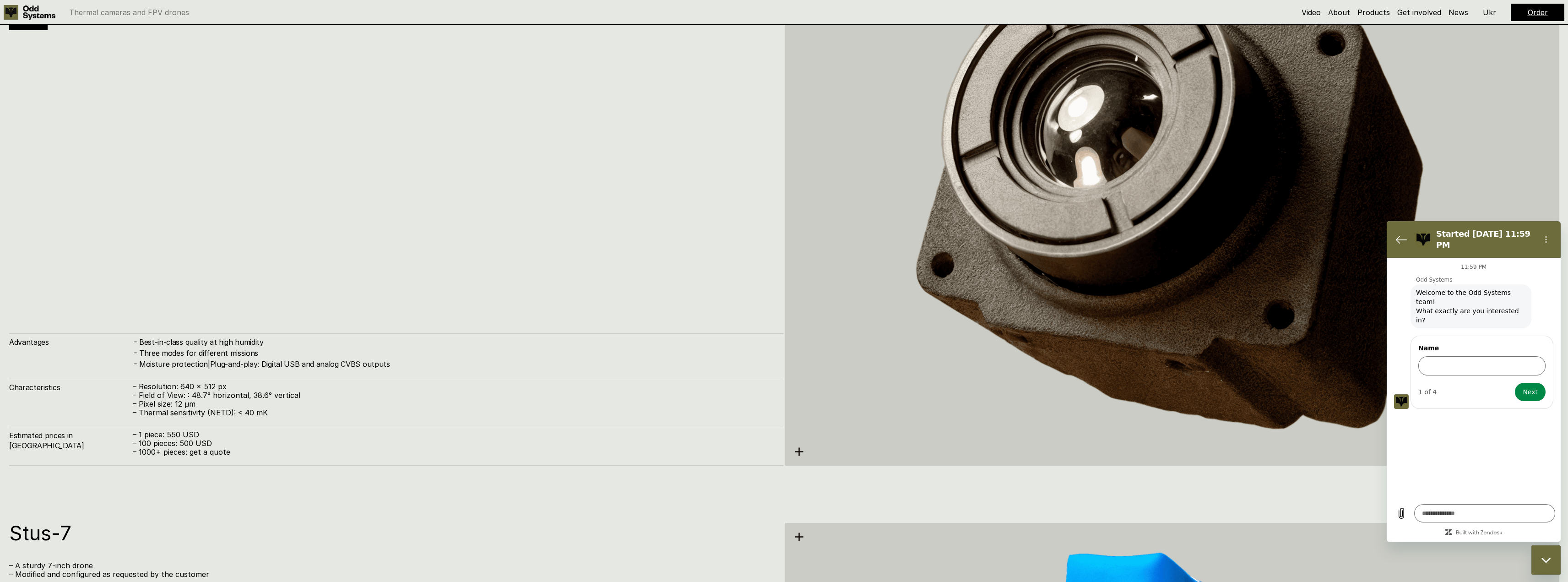
drag, startPoint x: 287, startPoint y: 431, endPoint x: 292, endPoint y: 486, distance: 55.2
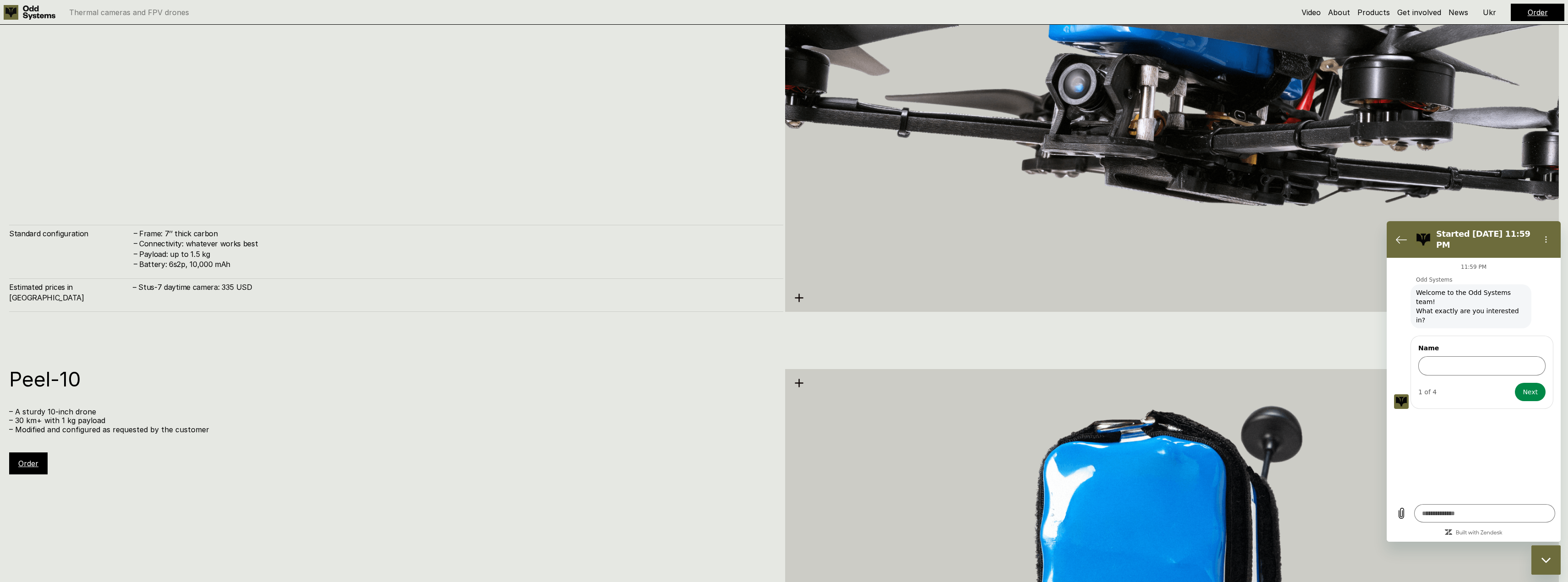
drag, startPoint x: 298, startPoint y: 361, endPoint x: 303, endPoint y: 434, distance: 73.2
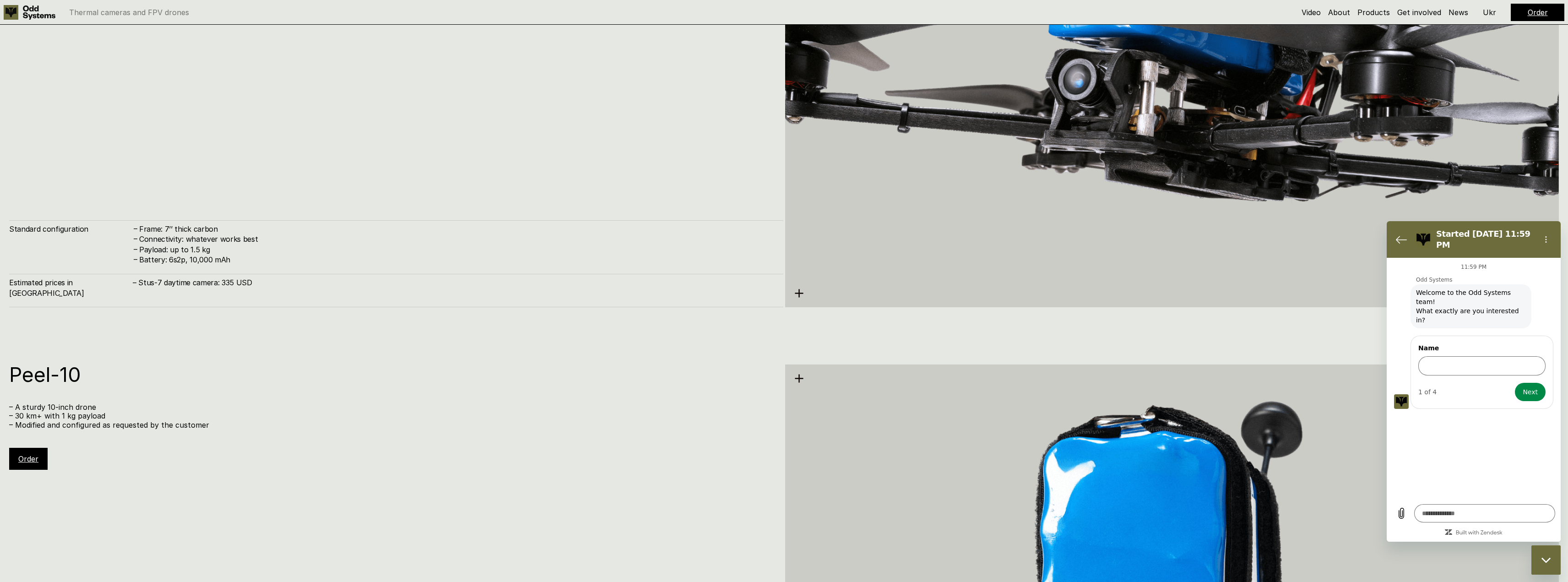
drag, startPoint x: 381, startPoint y: 337, endPoint x: 404, endPoint y: 287, distance: 55.0
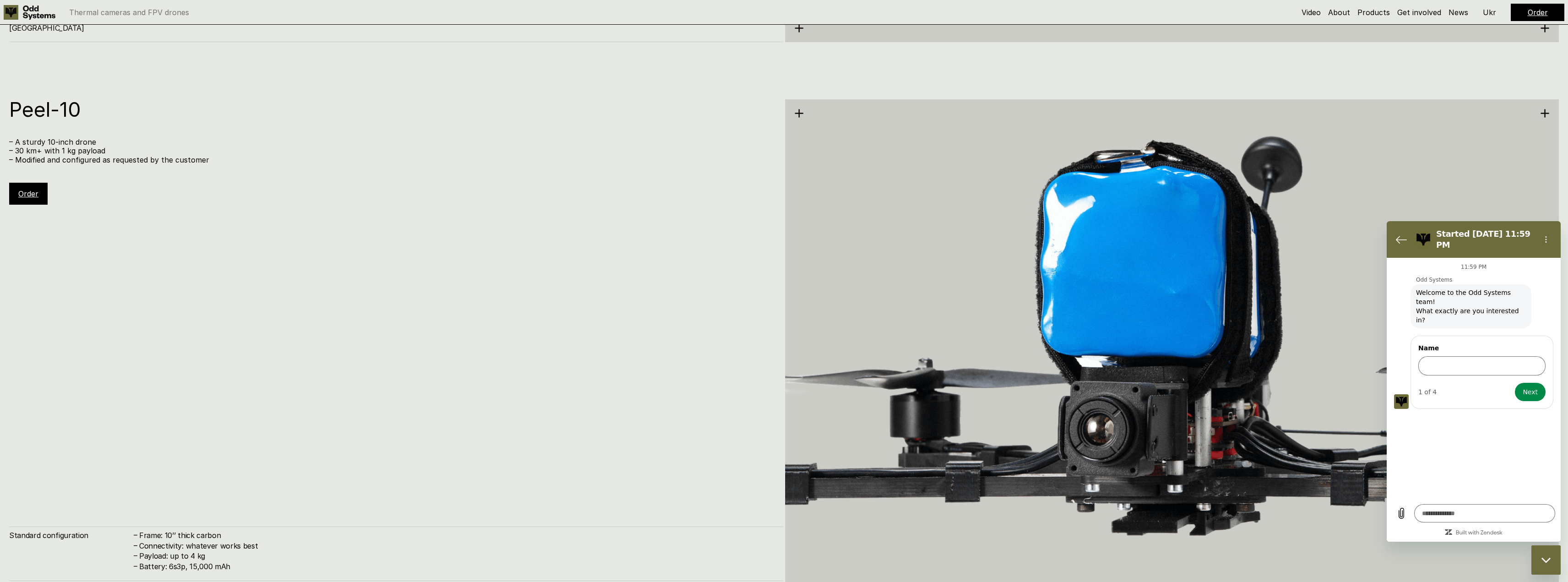
scroll to position [4284, 0]
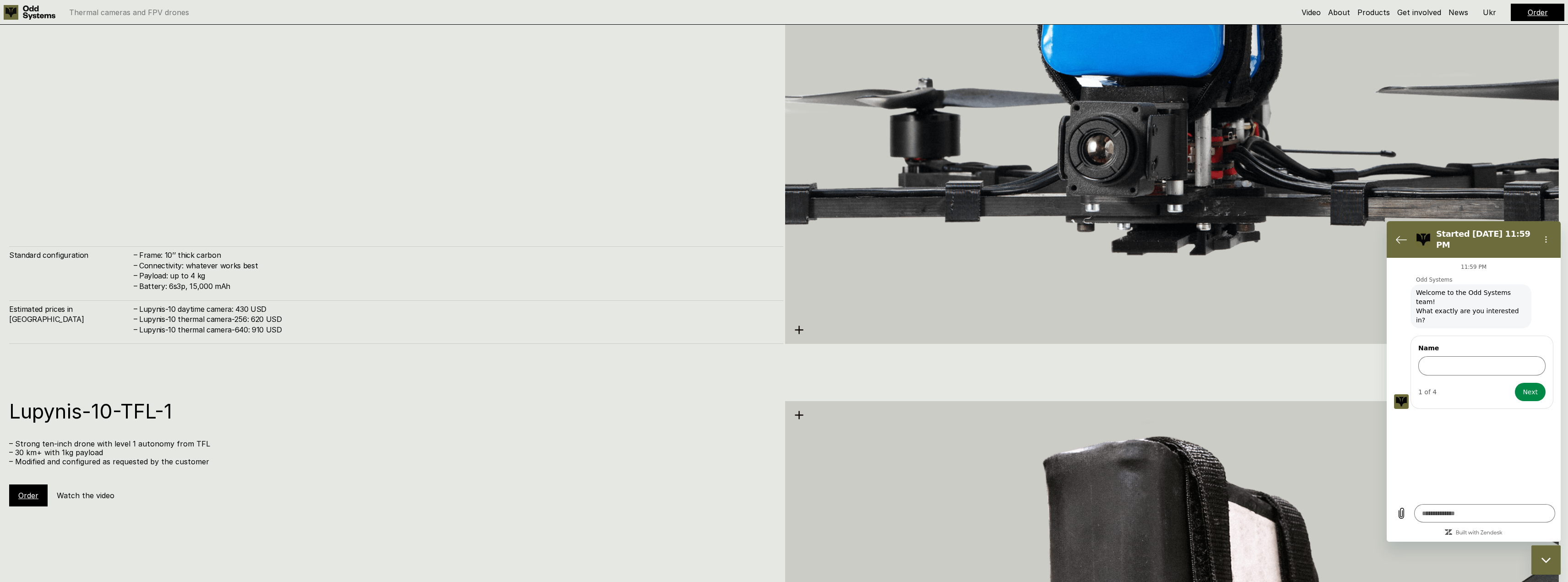
drag, startPoint x: 425, startPoint y: 311, endPoint x: 439, endPoint y: 356, distance: 47.1
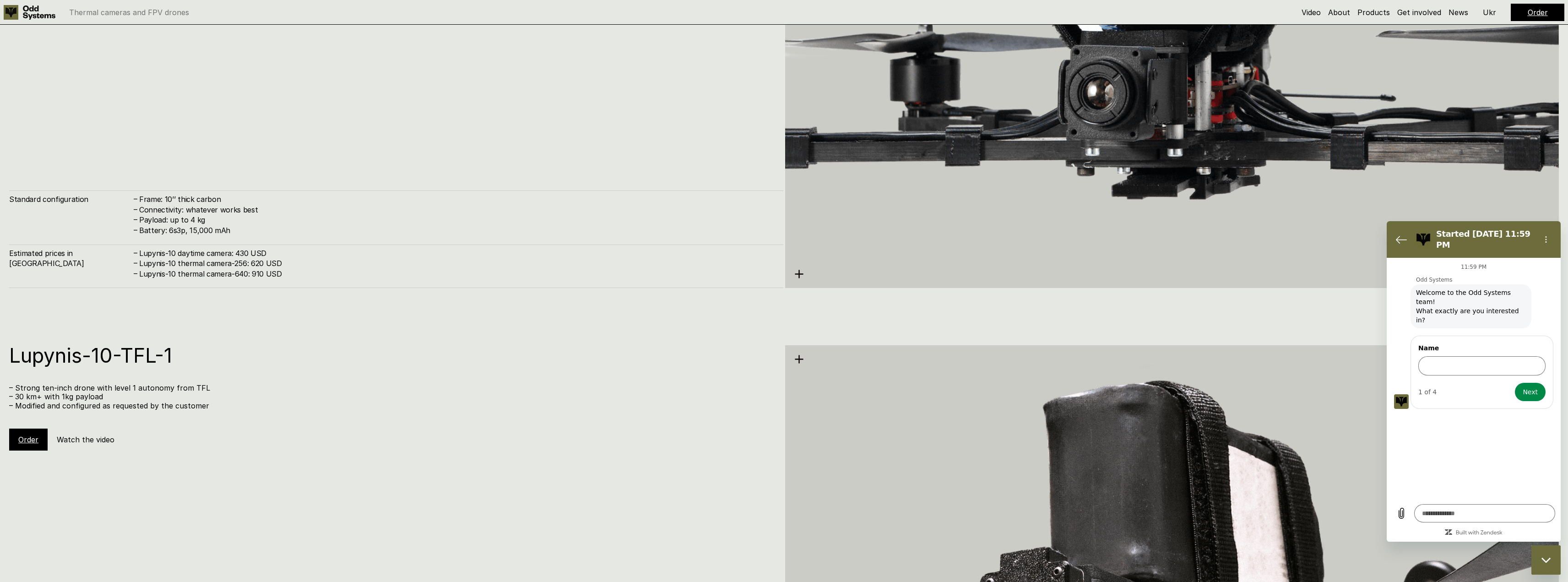
drag, startPoint x: 458, startPoint y: 324, endPoint x: 460, endPoint y: 336, distance: 12.2
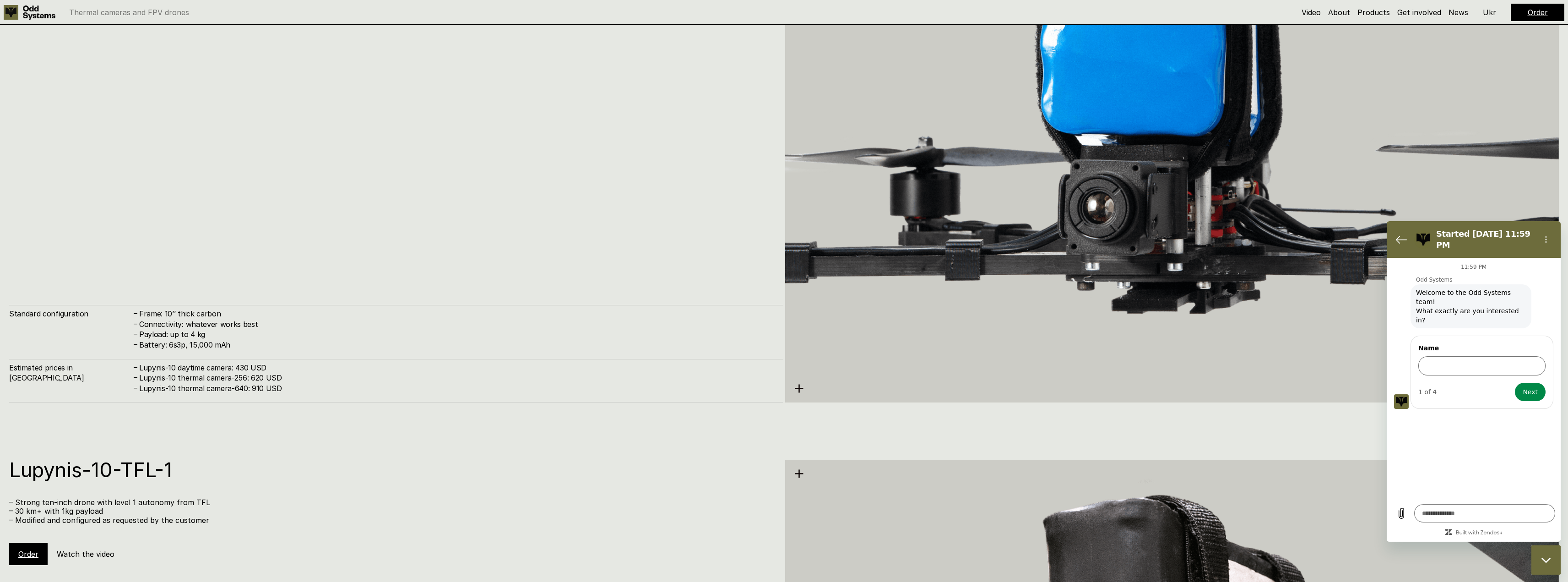
drag, startPoint x: 459, startPoint y: 333, endPoint x: 450, endPoint y: 298, distance: 36.1
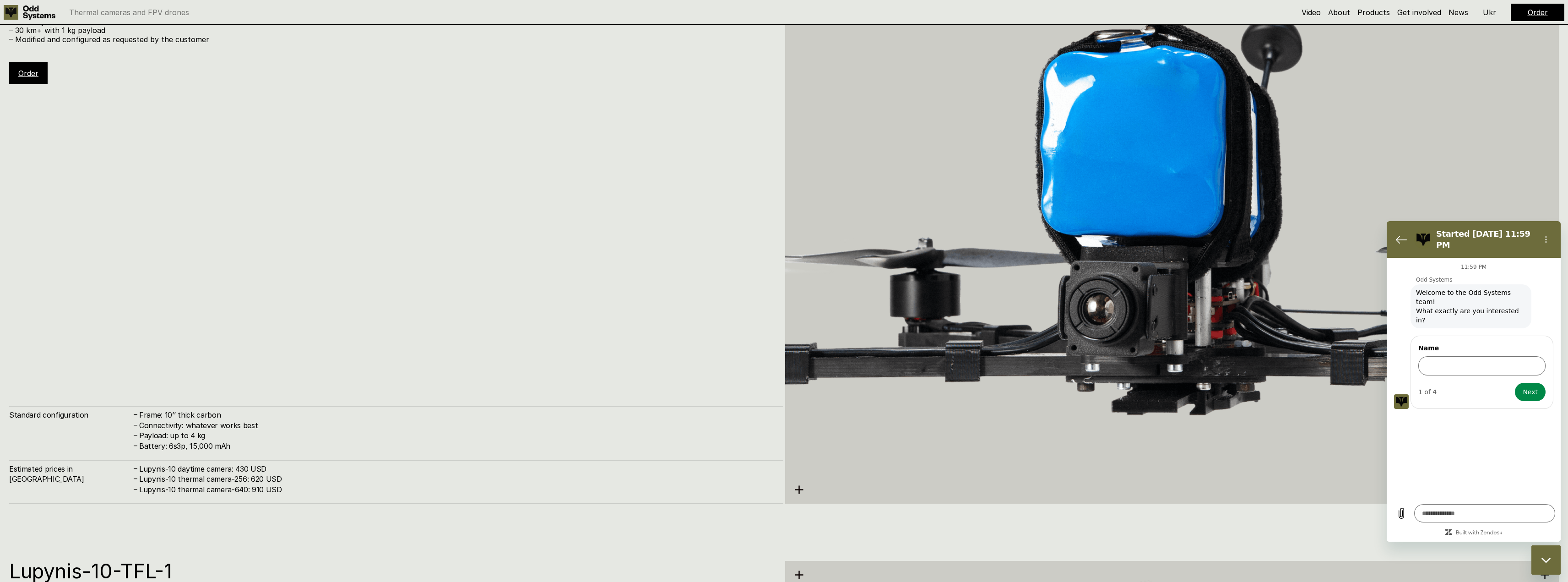
drag, startPoint x: 453, startPoint y: 317, endPoint x: 451, endPoint y: 297, distance: 20.1
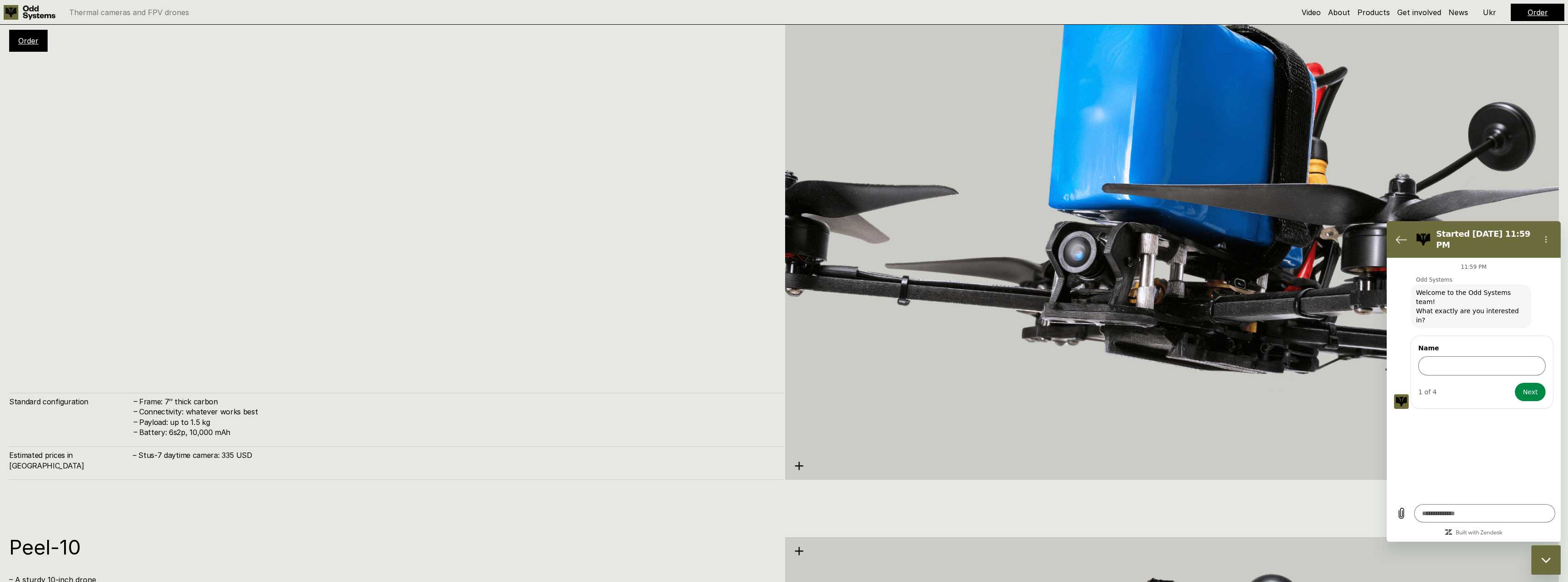
drag, startPoint x: 459, startPoint y: 325, endPoint x: 449, endPoint y: 270, distance: 55.9
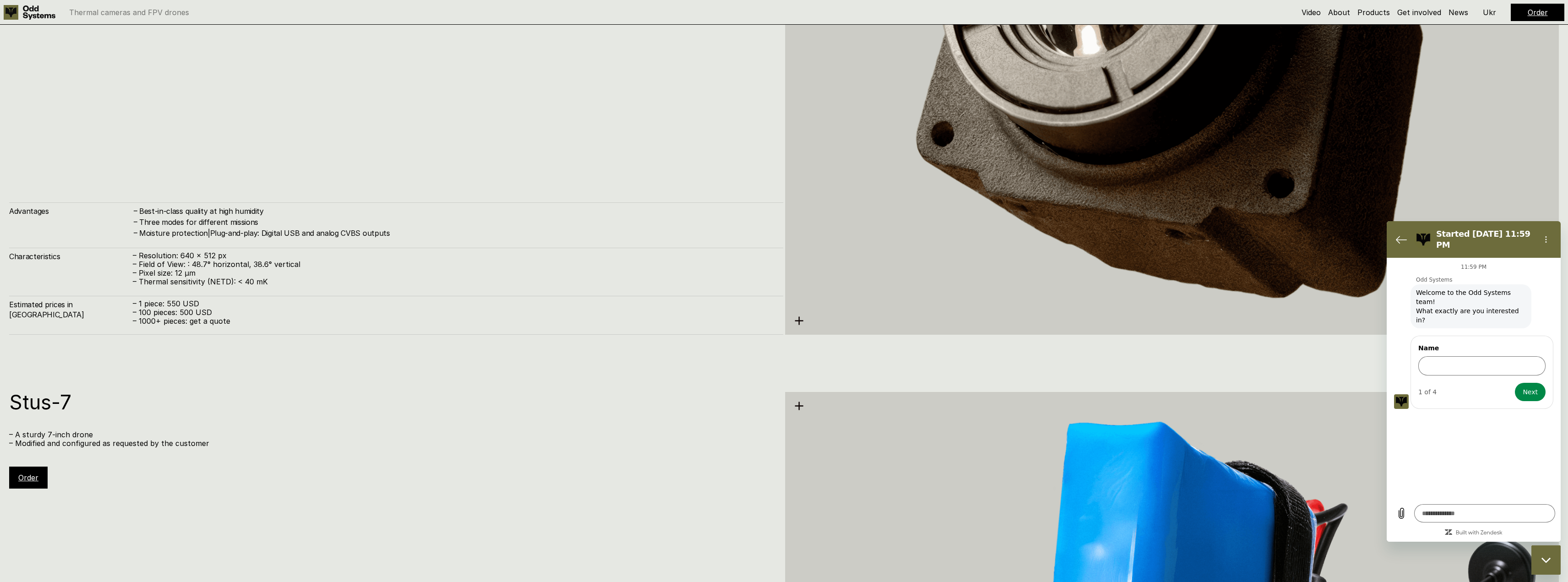
drag, startPoint x: 455, startPoint y: 352, endPoint x: 449, endPoint y: 304, distance: 48.4
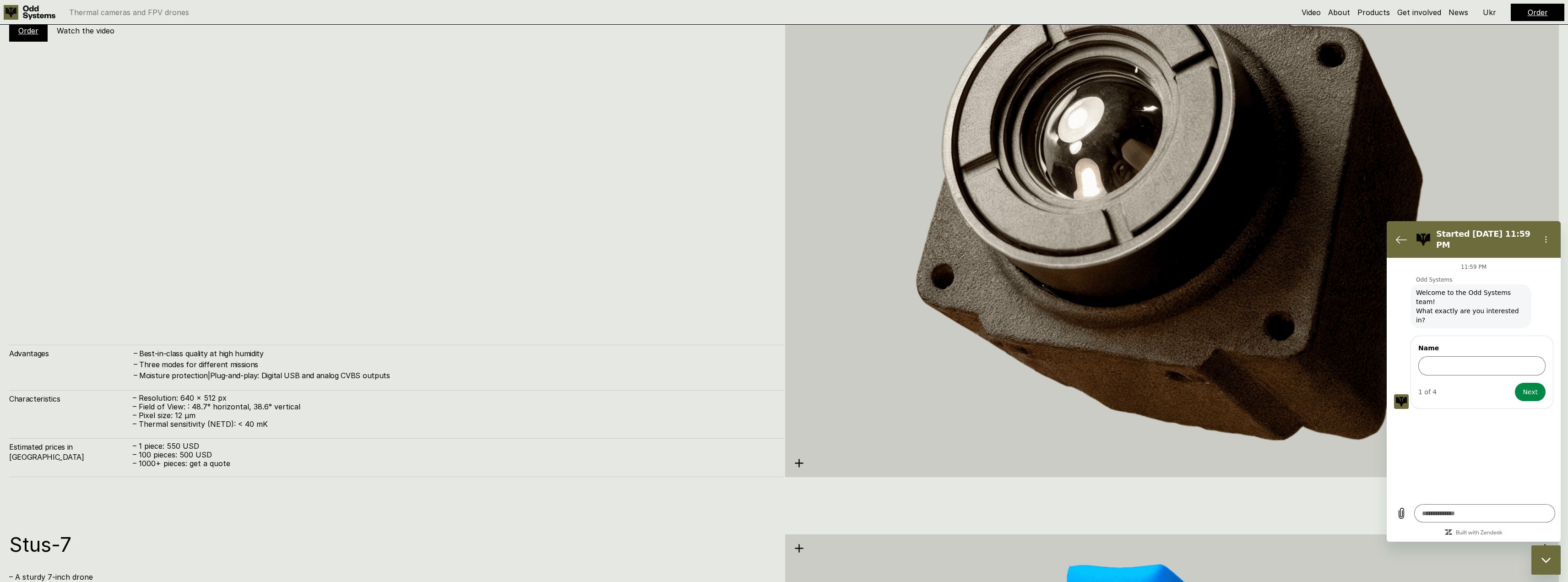
drag, startPoint x: 446, startPoint y: 343, endPoint x: 438, endPoint y: 294, distance: 49.6
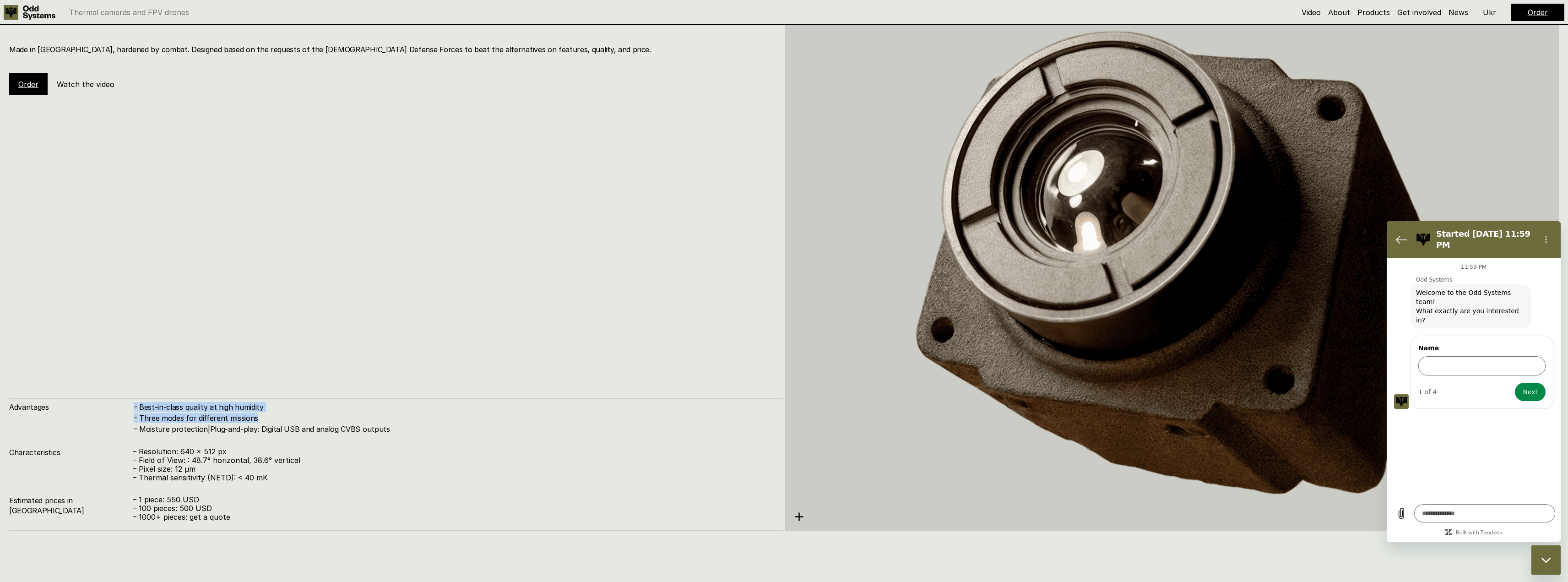
drag, startPoint x: 130, startPoint y: 394, endPoint x: 395, endPoint y: 421, distance: 266.4
click at [394, 420] on div "Kurbas-640ᵅ – our thermal camera Made in [GEOGRAPHIC_DATA], hardened by combat.…" at bounding box center [396, 268] width 774 height 525
click at [396, 421] on h4 "Three modes for different missions" at bounding box center [457, 418] width 635 height 10
click at [1428, 356] on input "Name" at bounding box center [1482, 366] width 127 height 19
drag, startPoint x: 227, startPoint y: 449, endPoint x: 180, endPoint y: 446, distance: 47.1
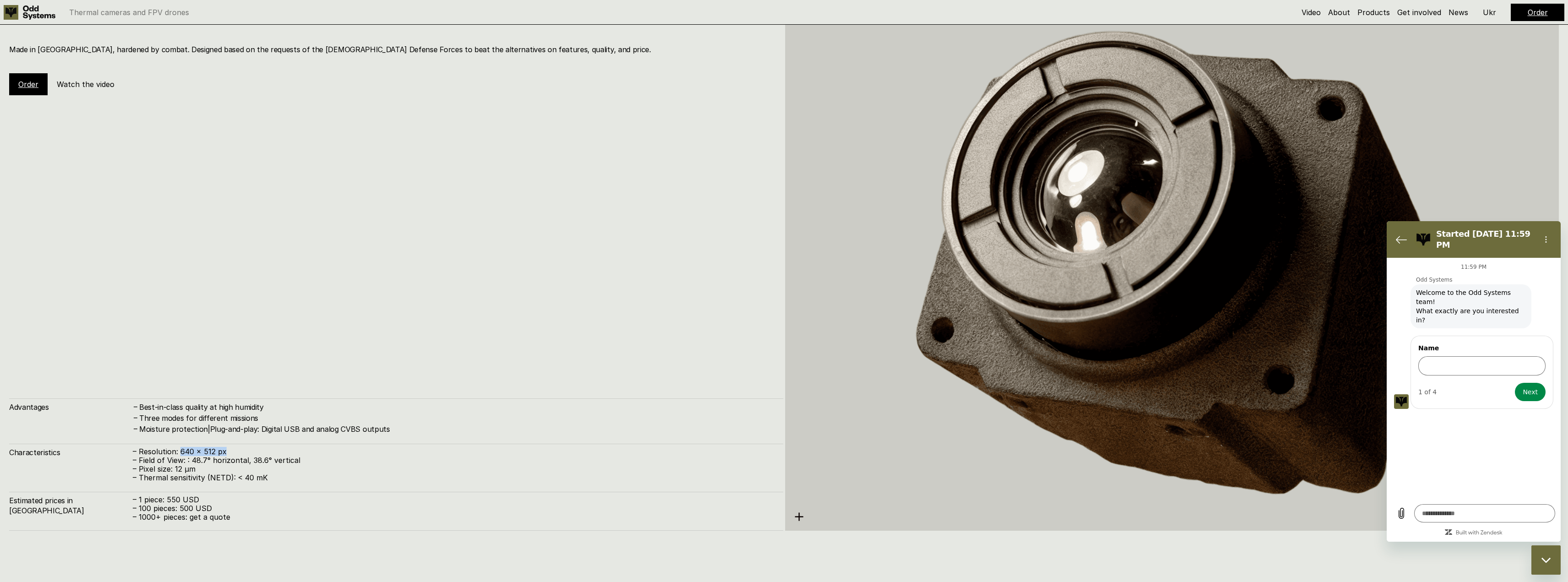
click at [180, 446] on div "Characteristics – Resolution: 640 x 512 px – Field of View: : 48.7° horizontal,…" at bounding box center [396, 463] width 774 height 39
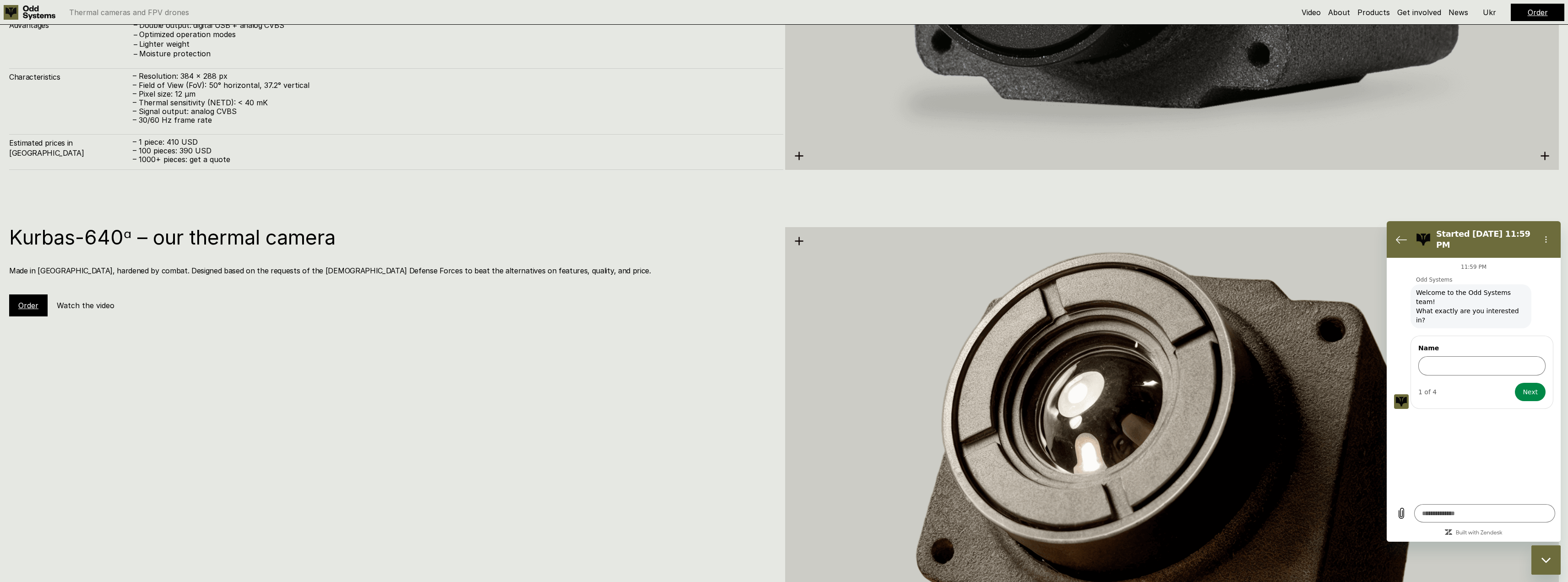
drag, startPoint x: 420, startPoint y: 408, endPoint x: 411, endPoint y: 365, distance: 43.9
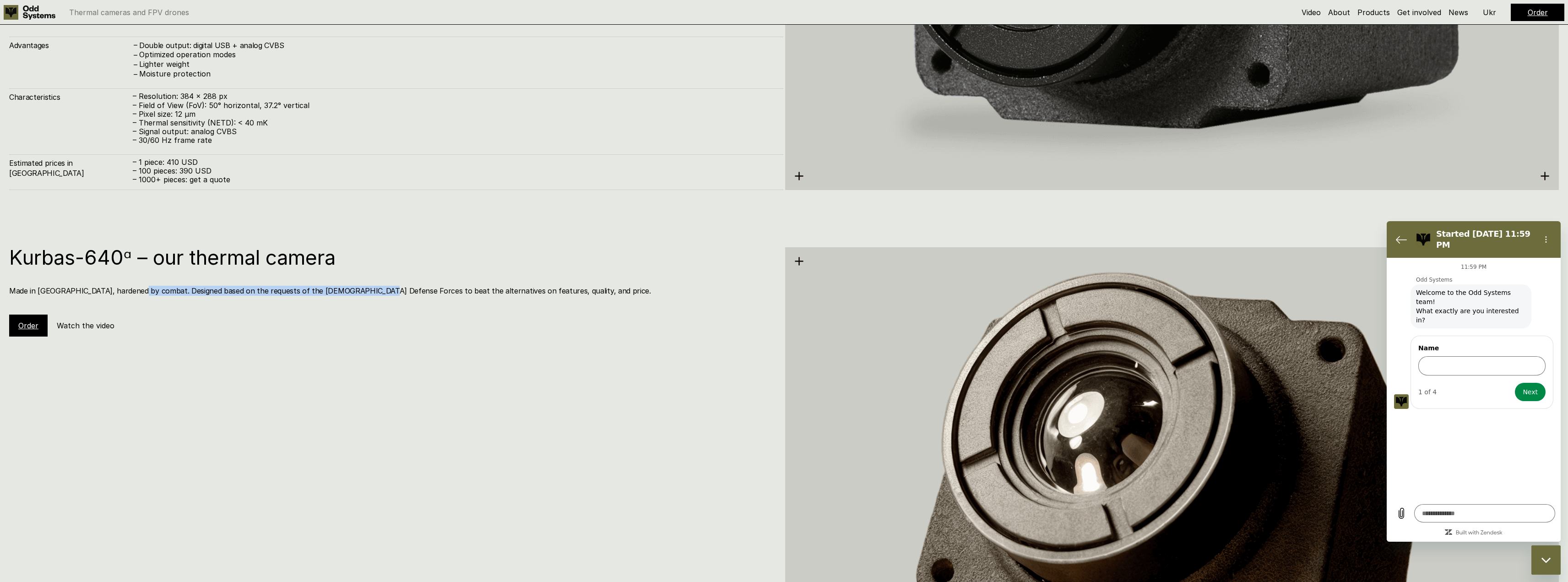
drag, startPoint x: 162, startPoint y: 282, endPoint x: 369, endPoint y: 280, distance: 207.0
click at [366, 279] on div "Kurbas-640ᵅ – our thermal camera Made in [GEOGRAPHIC_DATA], hardened by combat.…" at bounding box center [396, 292] width 774 height 89
click at [370, 281] on div "Kurbas-640ᵅ – our thermal camera Made in [GEOGRAPHIC_DATA], hardened by combat.…" at bounding box center [396, 292] width 774 height 89
drag, startPoint x: 379, startPoint y: 293, endPoint x: 211, endPoint y: 298, distance: 168.1
click at [211, 298] on div "Kurbas-640ᵅ – our thermal camera Made in [GEOGRAPHIC_DATA], hardened by combat.…" at bounding box center [396, 292] width 774 height 89
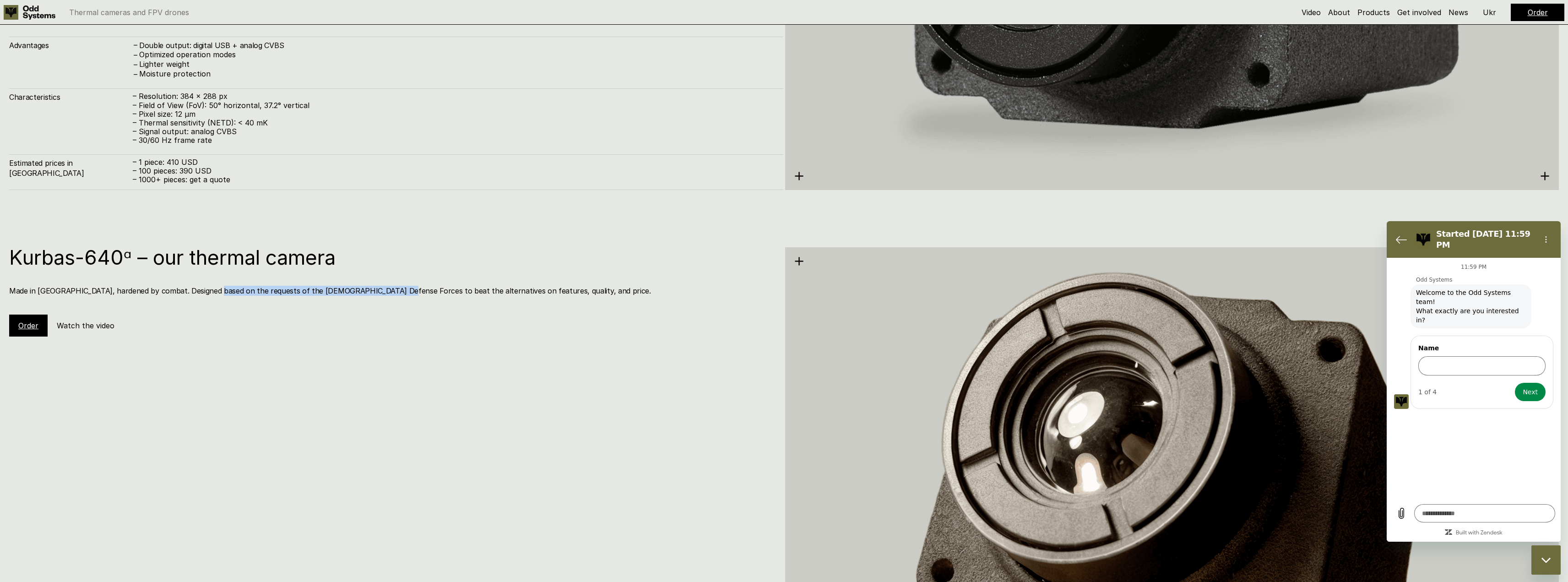
click at [211, 298] on div "Kurbas-640ᵅ – our thermal camera Made in [GEOGRAPHIC_DATA], hardened by combat.…" at bounding box center [396, 292] width 774 height 89
drag, startPoint x: 212, startPoint y: 298, endPoint x: 374, endPoint y: 301, distance: 162.0
click at [371, 301] on div "Kurbas-640ᵅ – our thermal camera Made in [GEOGRAPHIC_DATA], hardened by combat.…" at bounding box center [396, 292] width 774 height 89
click at [385, 299] on div "Kurbas-640ᵅ – our thermal camera Made in [GEOGRAPHIC_DATA], hardened by combat.…" at bounding box center [396, 292] width 774 height 89
drag, startPoint x: 385, startPoint y: 298, endPoint x: 228, endPoint y: 302, distance: 157.1
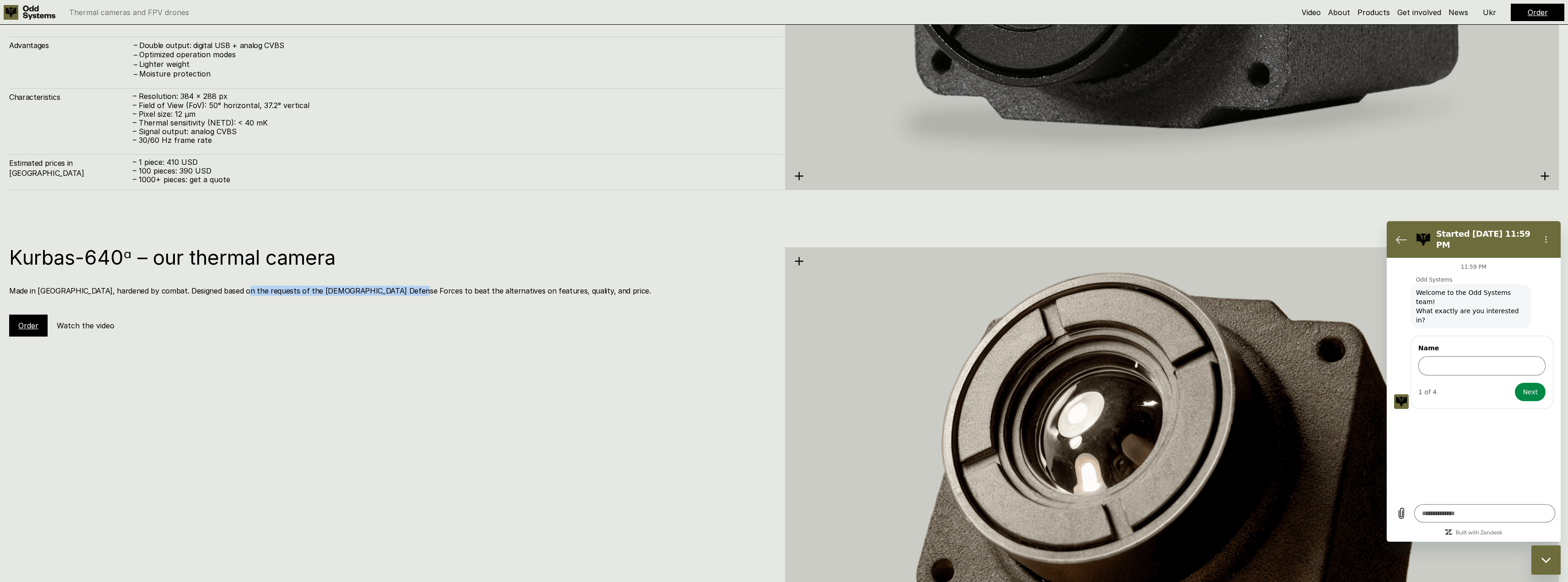
click at [230, 303] on div "Kurbas-640ᵅ – our thermal camera Made in [GEOGRAPHIC_DATA], hardened by combat.…" at bounding box center [396, 292] width 774 height 89
click at [223, 300] on div "Kurbas-640ᵅ – our thermal camera Made in [GEOGRAPHIC_DATA], hardened by combat.…" at bounding box center [396, 292] width 774 height 89
drag, startPoint x: 209, startPoint y: 300, endPoint x: 352, endPoint y: 295, distance: 143.1
click at [350, 295] on div "Kurbas-640ᵅ – our thermal camera Made in [GEOGRAPHIC_DATA], hardened by combat.…" at bounding box center [396, 292] width 774 height 89
click at [352, 295] on font "Made in [GEOGRAPHIC_DATA], hardened by combat. Designed based on the requests o…" at bounding box center [330, 290] width 642 height 9
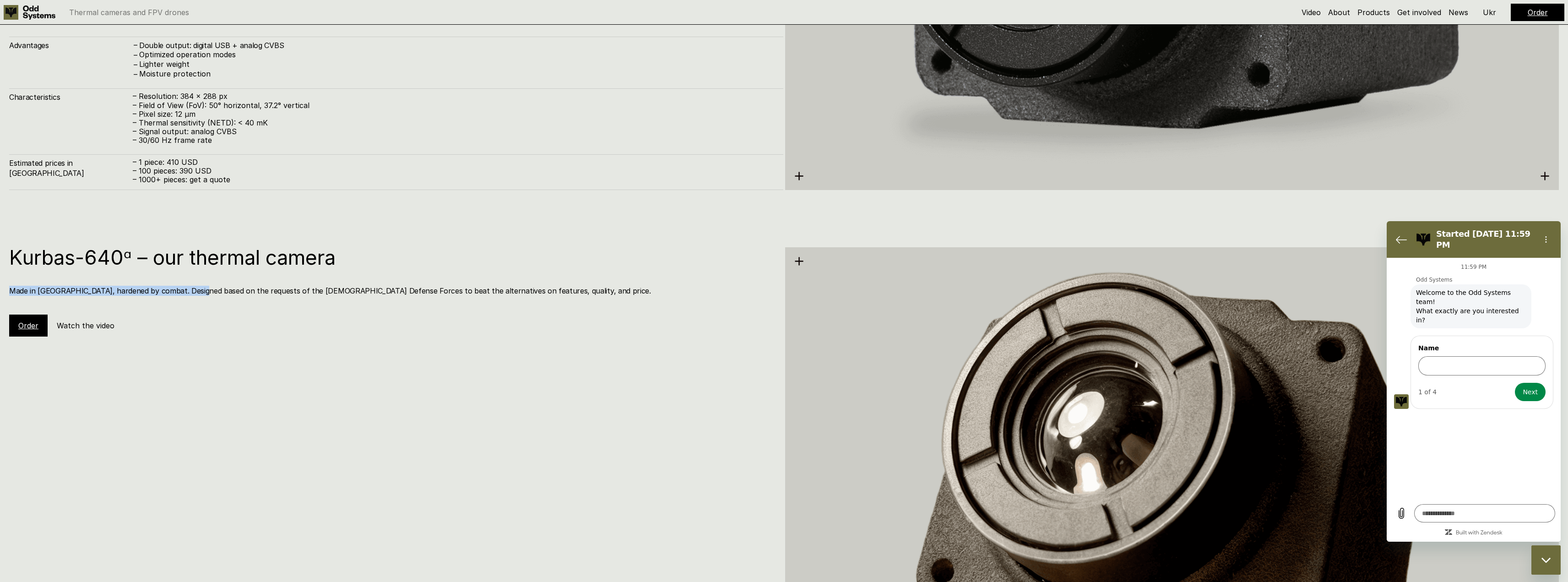
drag, startPoint x: 208, startPoint y: 285, endPoint x: 411, endPoint y: 275, distance: 203.2
click at [411, 275] on div "Kurbas-640ᵅ – our thermal camera Made in [GEOGRAPHIC_DATA], hardened by combat.…" at bounding box center [396, 292] width 774 height 89
drag, startPoint x: 91, startPoint y: 261, endPoint x: 1, endPoint y: 272, distance: 90.7
click at [1, 271] on div "Kurbas-640ᵅ – our thermal camera Made in [GEOGRAPHIC_DATA], hardened by combat.…" at bounding box center [784, 508] width 1568 height 582
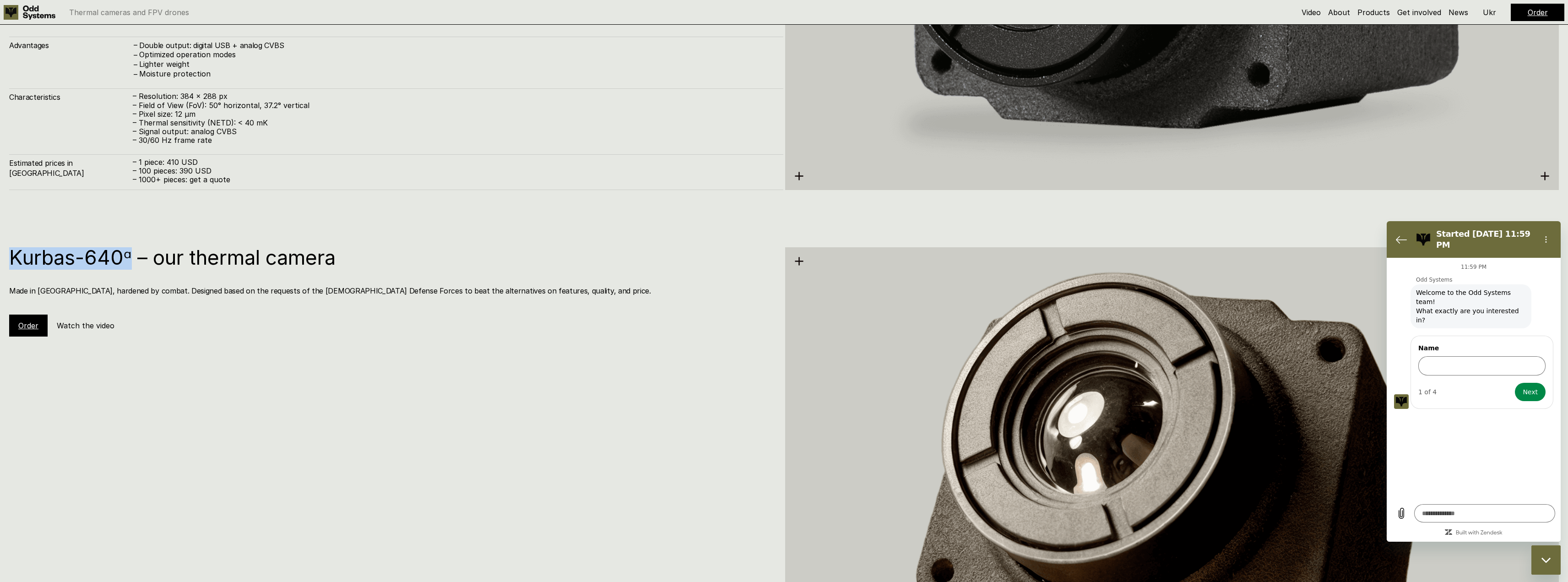
copy h1 "Kurbas-640ᵅ"
click at [1452, 356] on input "Name" at bounding box center [1482, 366] width 127 height 19
paste input "**********"
type input "**********"
click at [1531, 17] on h5 "Order" at bounding box center [1538, 12] width 20 height 10
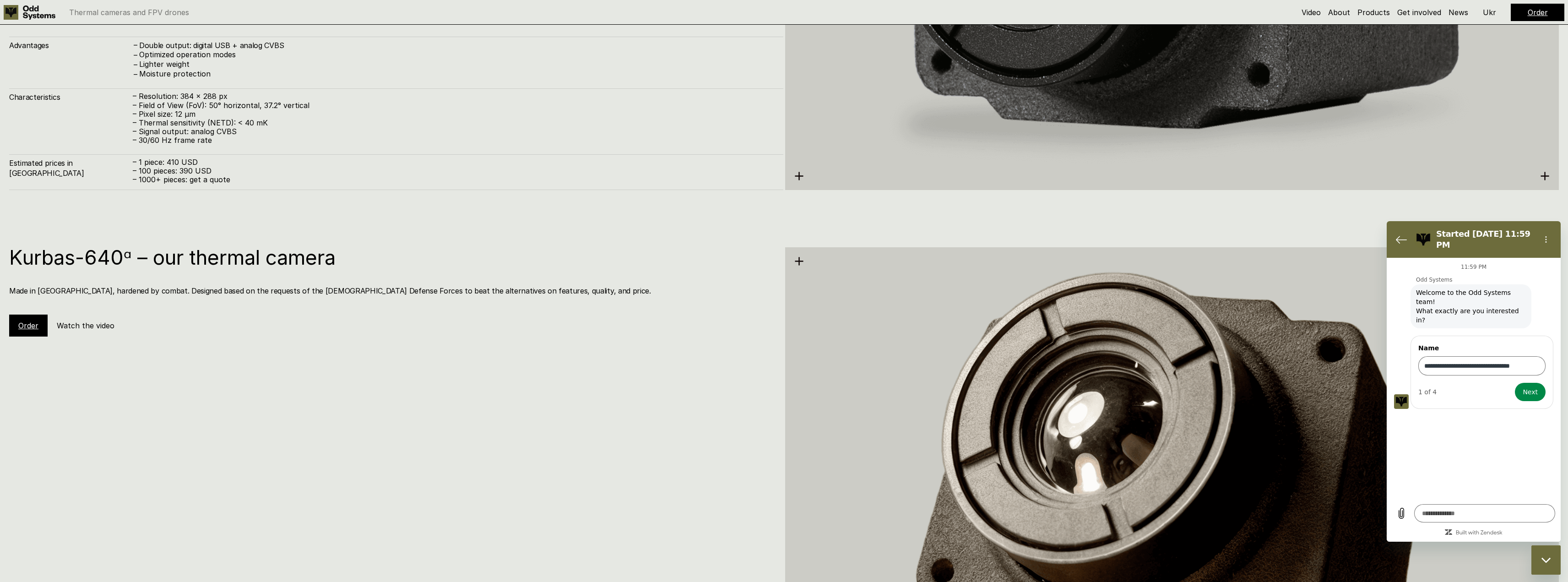
drag, startPoint x: 1524, startPoint y: 14, endPoint x: 1536, endPoint y: 15, distance: 12.0
click at [1536, 15] on link "Order" at bounding box center [1538, 12] width 20 height 9
click at [1537, 13] on link "Order" at bounding box center [1538, 12] width 20 height 9
type textarea "*"
click at [1528, 356] on input "**********" at bounding box center [1482, 366] width 127 height 19
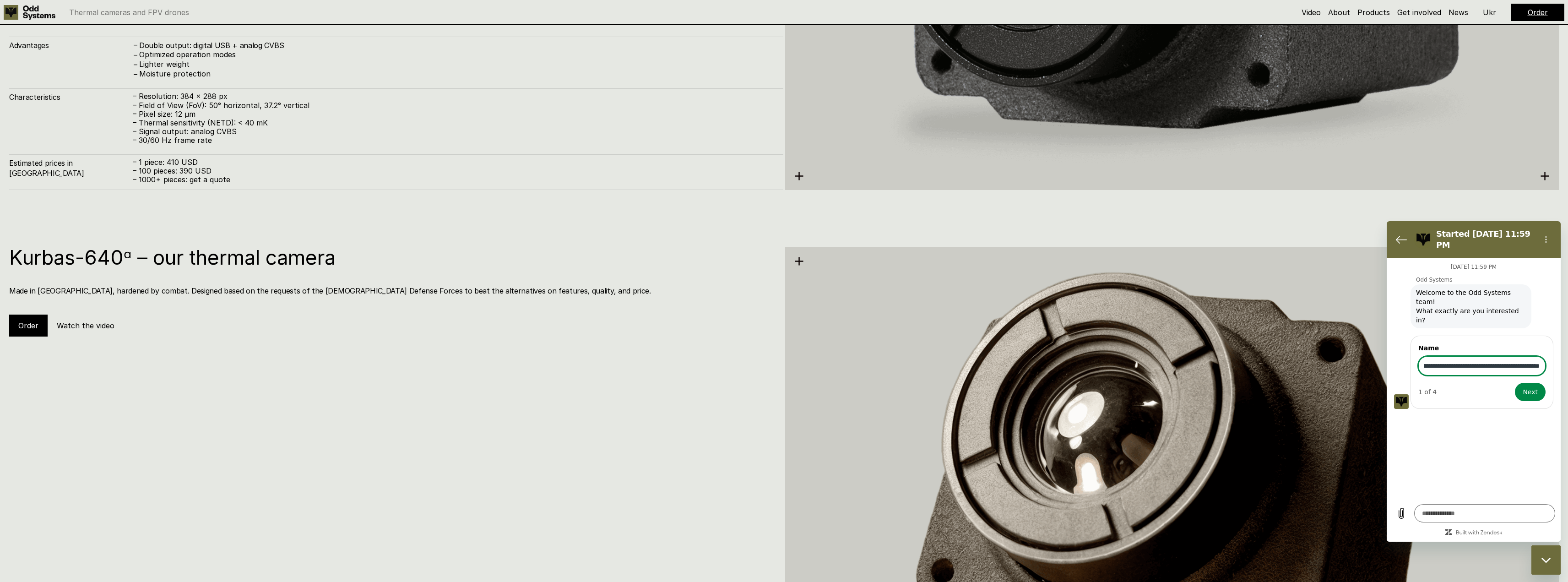
scroll to position [0, 79]
type input "**********"
click at [1531, 387] on span "Next" at bounding box center [1530, 392] width 15 height 11
type textarea "*"
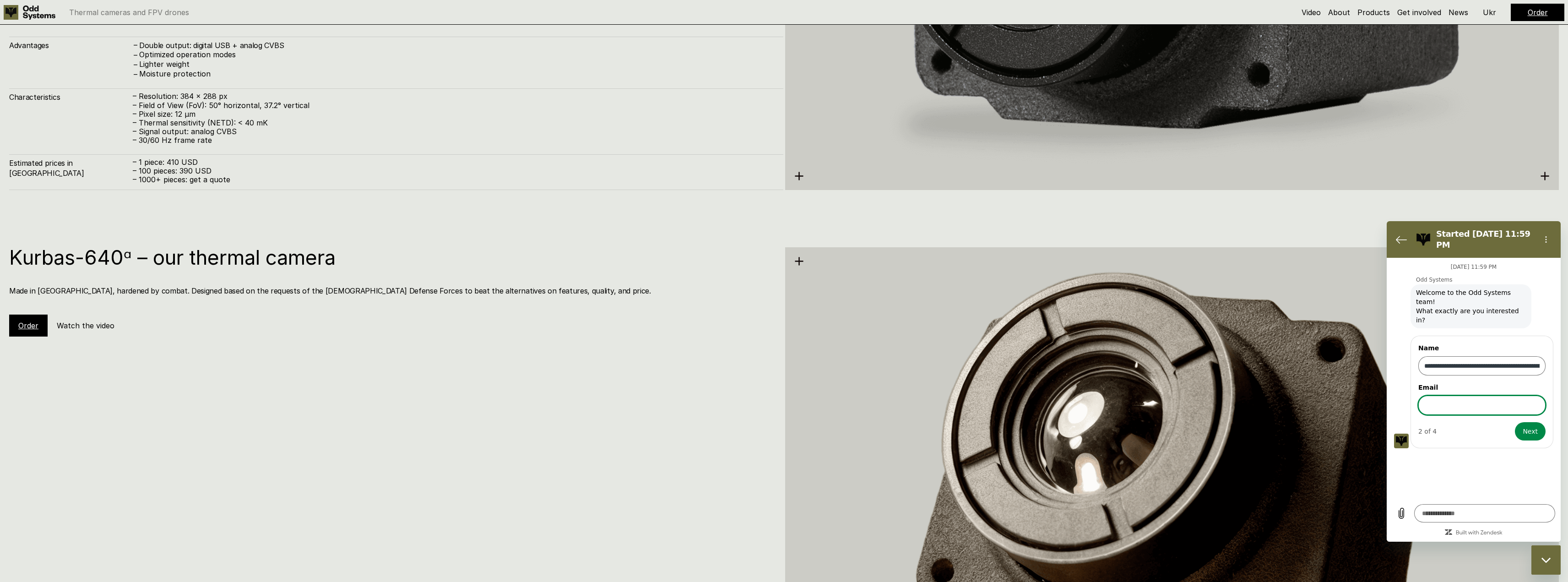
click at [1437, 396] on input "Email" at bounding box center [1482, 405] width 127 height 19
type input "**********"
click at [1527, 426] on span "Next" at bounding box center [1530, 431] width 15 height 11
type textarea "*"
click at [1538, 443] on icon at bounding box center [1536, 444] width 5 height 2
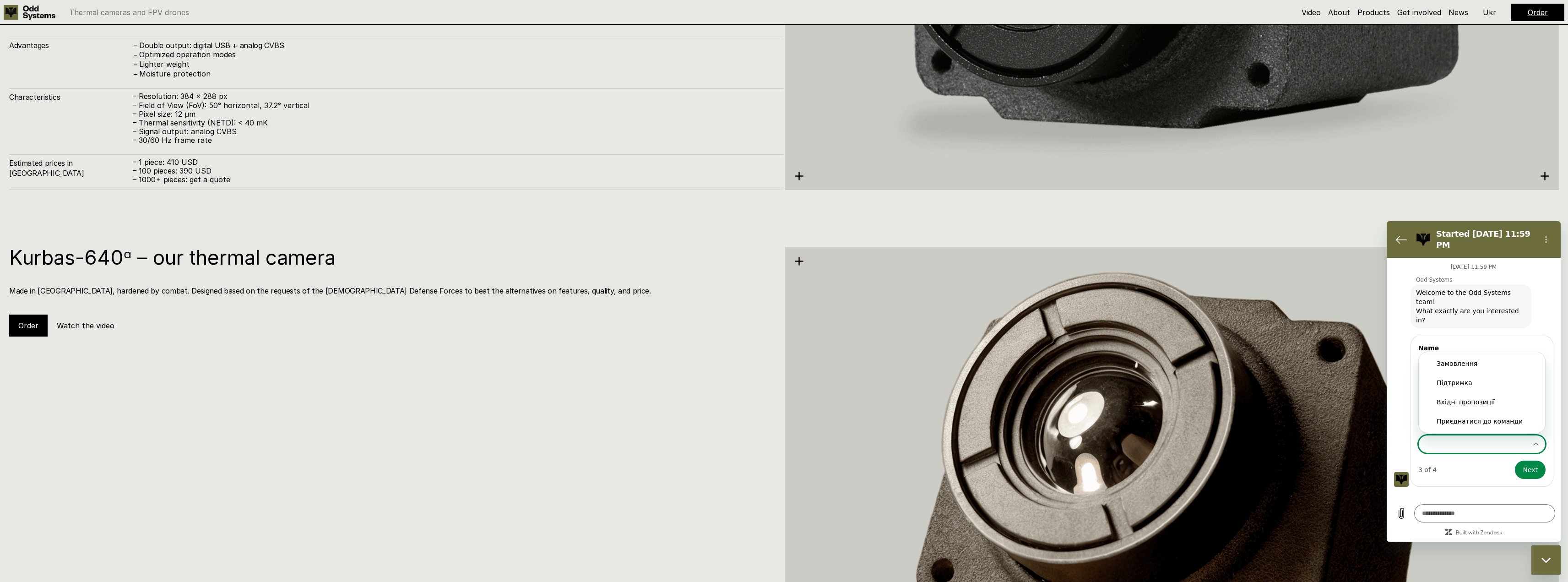
type input "**********"
click at [1437, 436] on div "**********" at bounding box center [1476, 444] width 106 height 16
type input "**********"
click at [1404, 400] on div "**********" at bounding box center [1477, 410] width 167 height 153
click at [1457, 436] on div "**********" at bounding box center [1476, 444] width 106 height 16
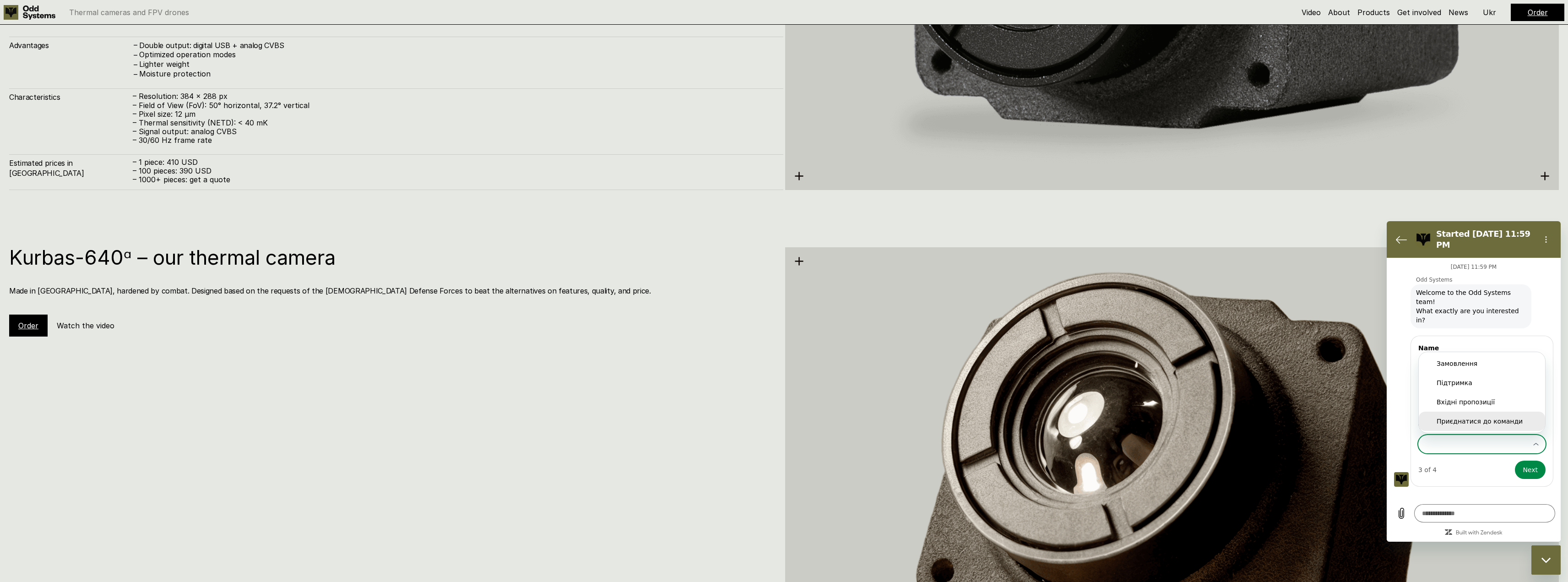
drag, startPoint x: 1447, startPoint y: 398, endPoint x: 1447, endPoint y: 403, distance: 5.0
click at [1458, 440] on input "Тема запиту" at bounding box center [1476, 444] width 104 height 9
type input "**********"
drag, startPoint x: 1508, startPoint y: 345, endPoint x: 1504, endPoint y: 339, distance: 7.2
click at [1507, 356] on input "**********" at bounding box center [1482, 366] width 127 height 19
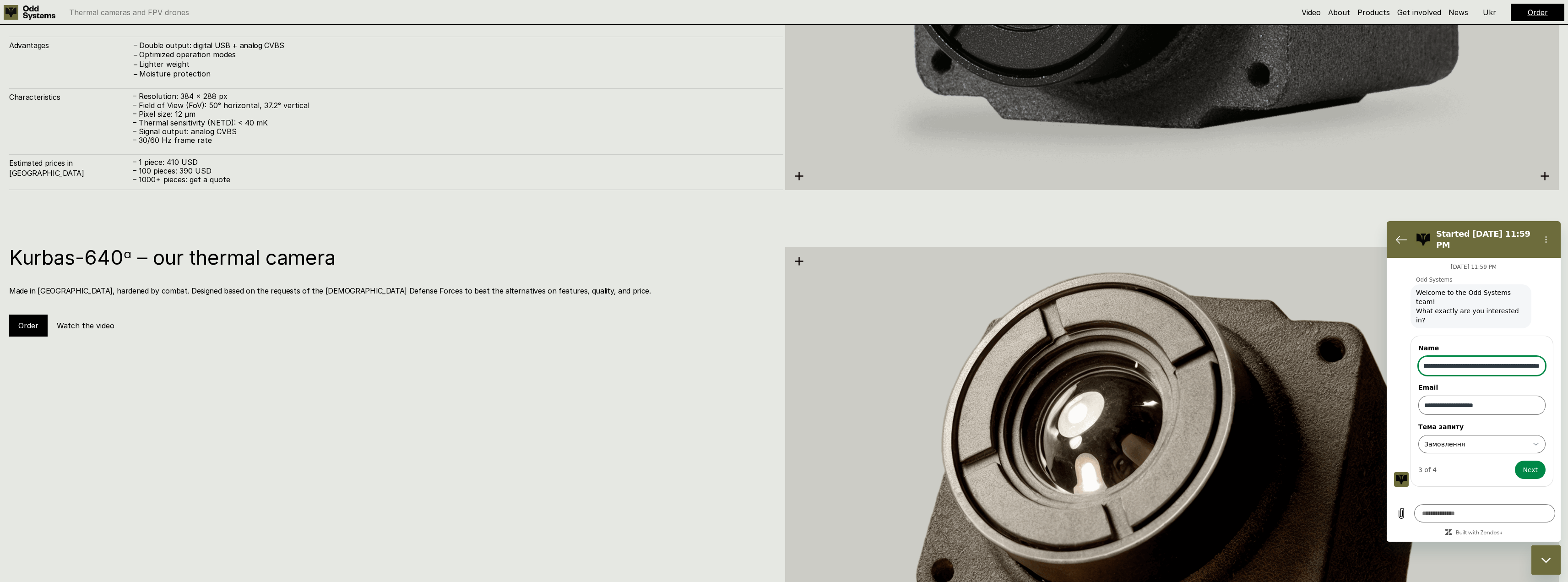
scroll to position [0, 198]
type input "**********"
click at [1478, 436] on div "**********" at bounding box center [1476, 444] width 106 height 16
click at [1449, 440] on input "Тема запиту" at bounding box center [1476, 444] width 104 height 9
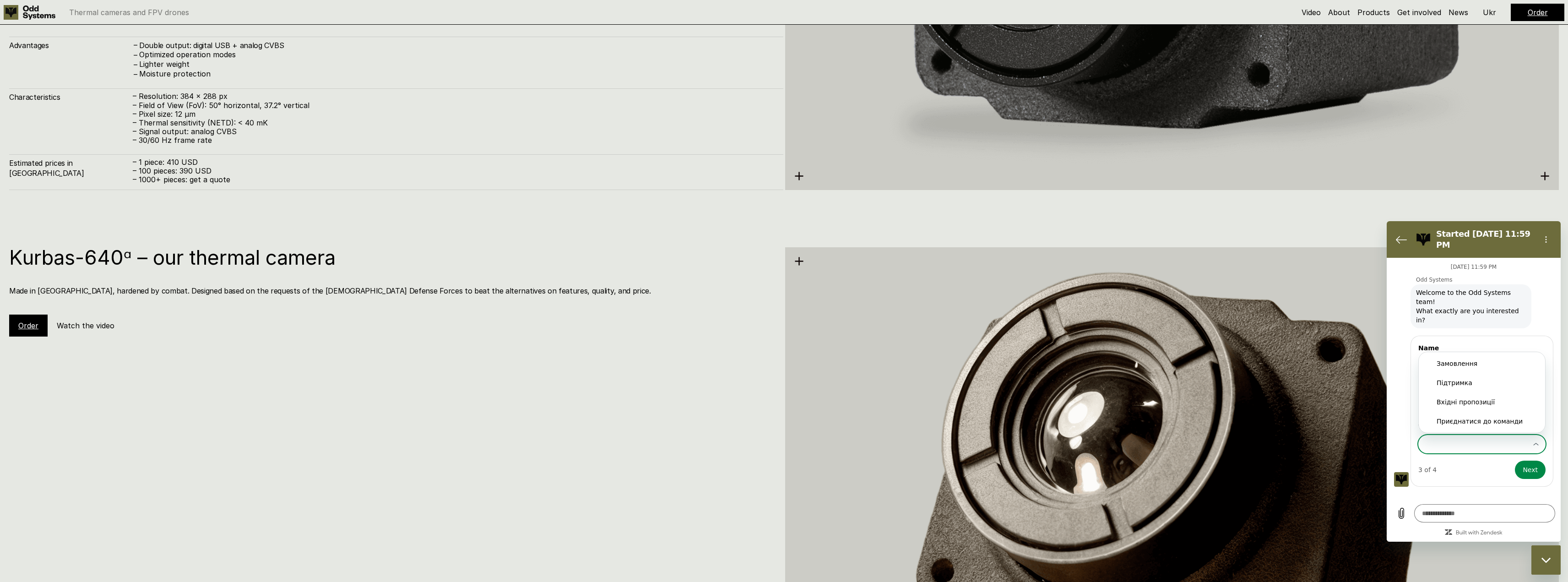
type input "**********"
click at [1497, 356] on input "**********" at bounding box center [1482, 366] width 127 height 19
type input "**********"
type textarea "*"
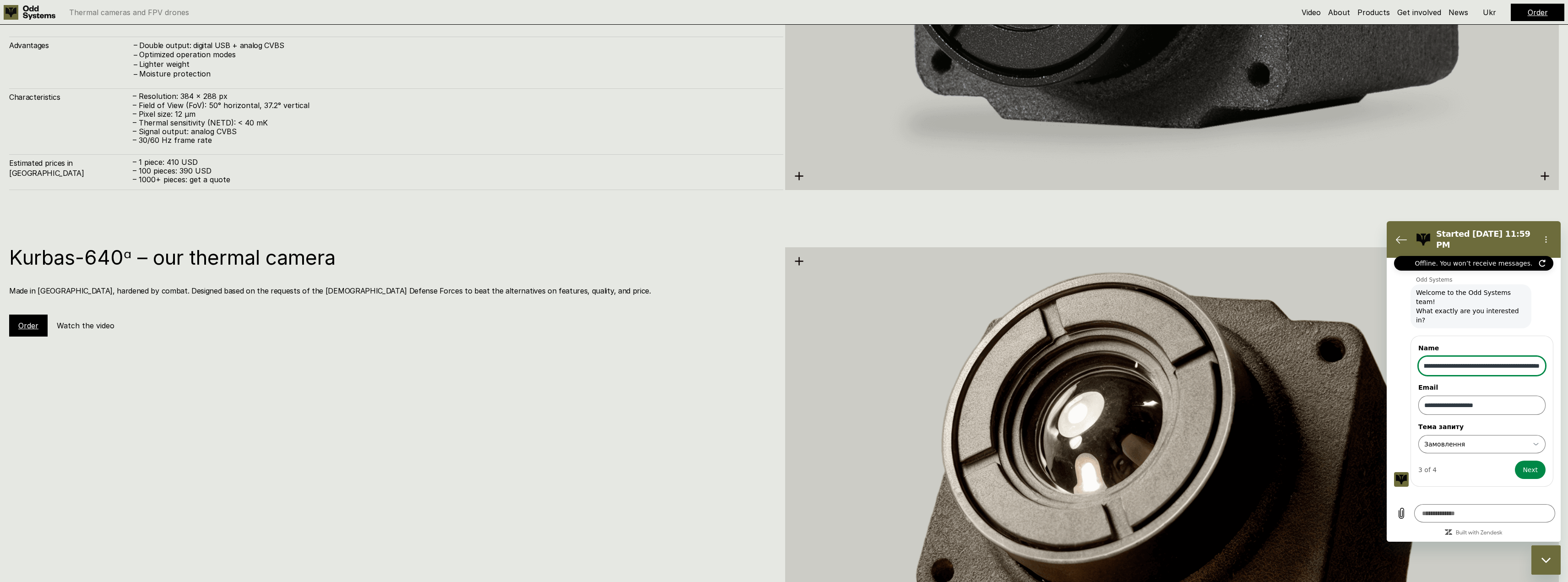
type input "**********"
type textarea "*"
type input "**********"
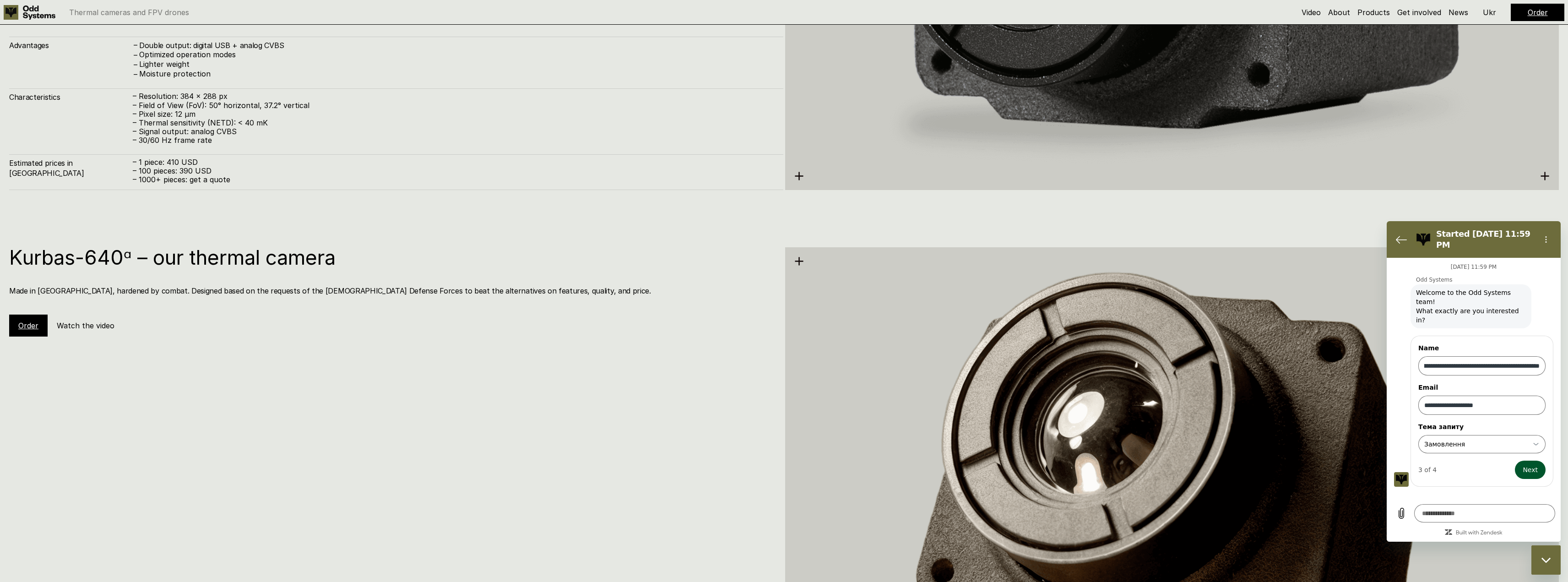
scroll to position [0, 0]
click at [1536, 465] on span "Next" at bounding box center [1530, 470] width 15 height 11
type textarea "*"
click at [1493, 471] on input "Номер телефону" at bounding box center [1482, 481] width 127 height 19
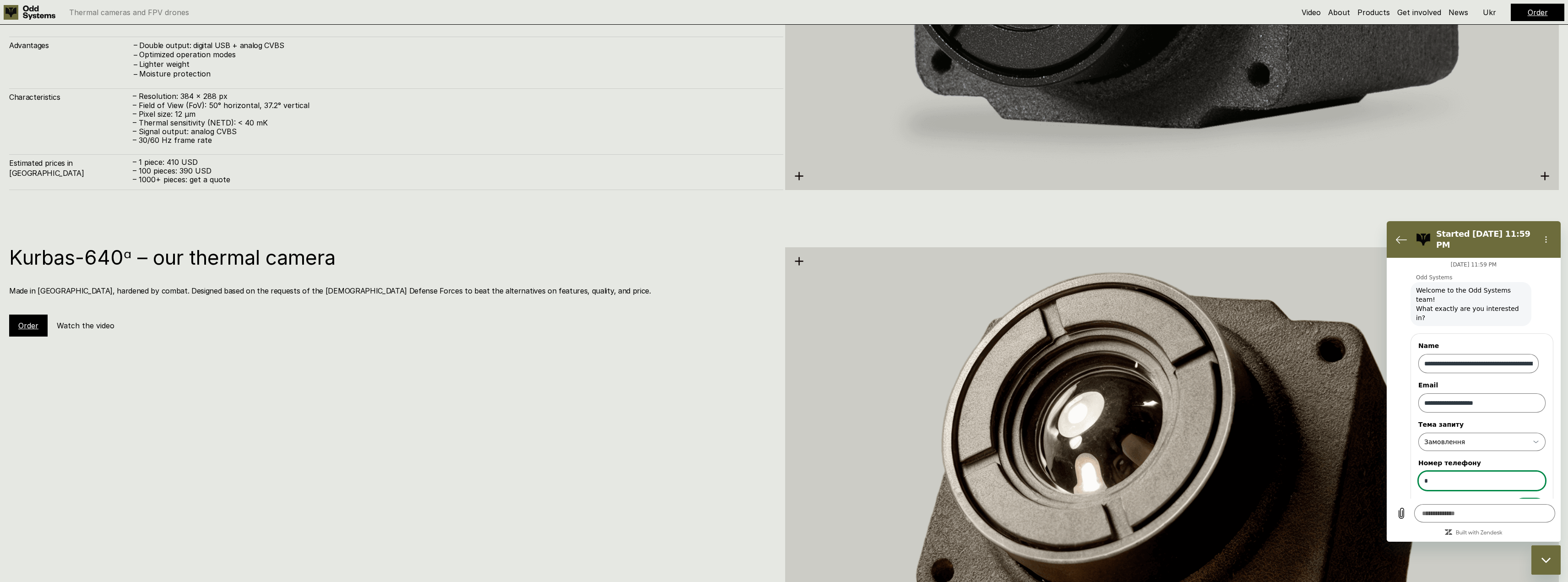
type input "*"
drag, startPoint x: 1451, startPoint y: 399, endPoint x: 1404, endPoint y: 400, distance: 47.0
click at [1404, 400] on div "**********" at bounding box center [1477, 428] width 167 height 192
copy label "Тема запиту"
click at [1458, 471] on input "*" at bounding box center [1482, 481] width 127 height 19
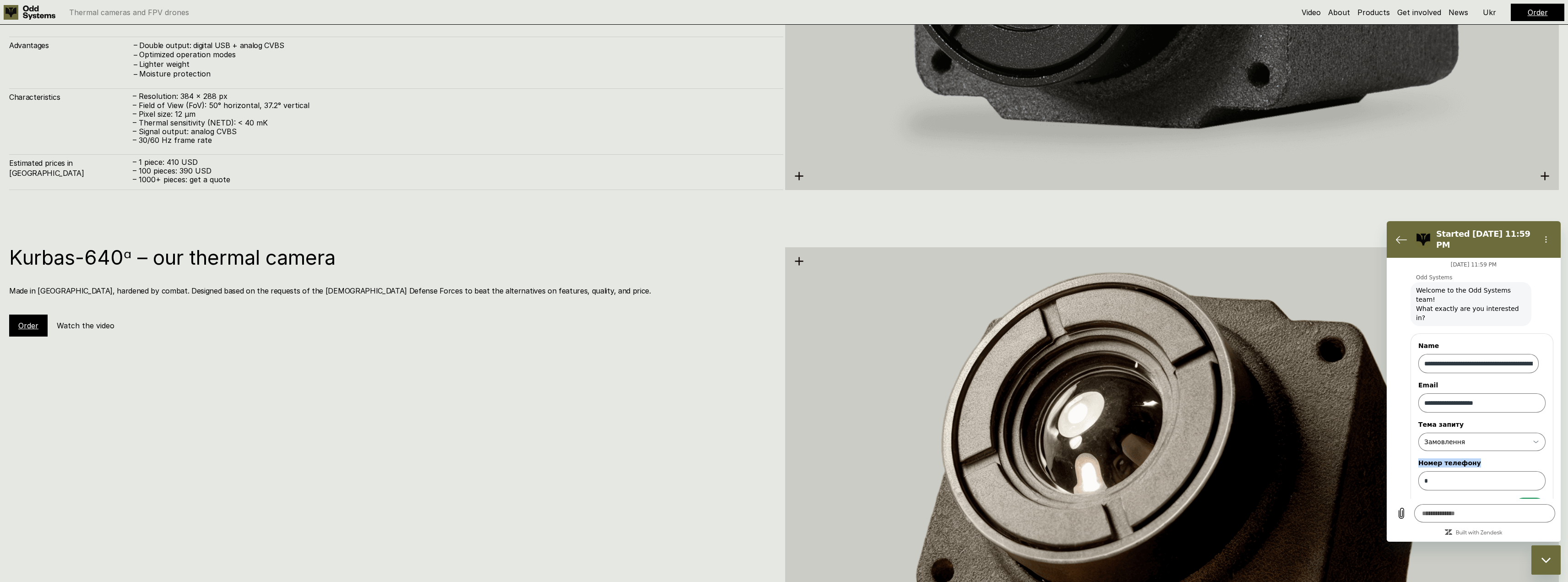
drag, startPoint x: 1473, startPoint y: 437, endPoint x: 1432, endPoint y: 282, distance: 160.3
click at [1412, 436] on div "**********" at bounding box center [1482, 429] width 143 height 191
copy label "Номер телефону"
drag, startPoint x: 1429, startPoint y: 457, endPoint x: 1404, endPoint y: 454, distance: 25.2
click at [1404, 454] on div "**********" at bounding box center [1477, 428] width 167 height 192
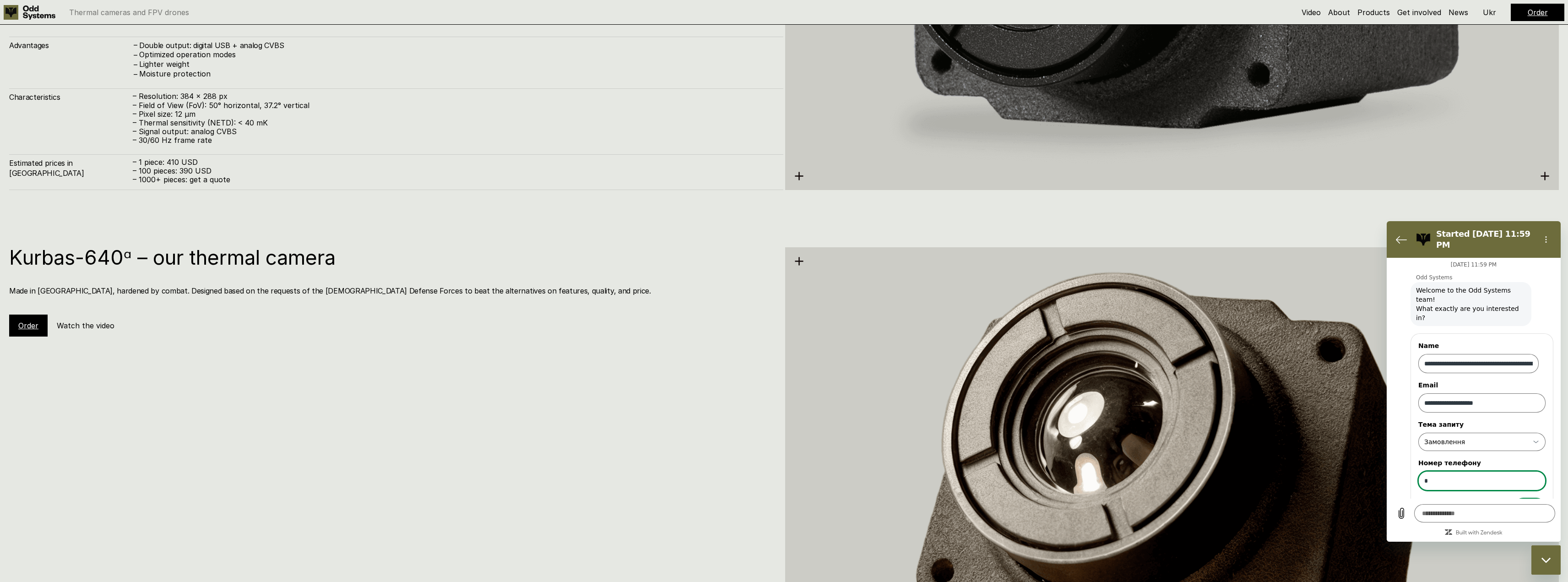
type textarea "*"
type input "*"
click at [1523, 502] on span "Send" at bounding box center [1530, 507] width 16 height 11
click at [1451, 460] on input "Номер телефону" at bounding box center [1482, 470] width 127 height 19
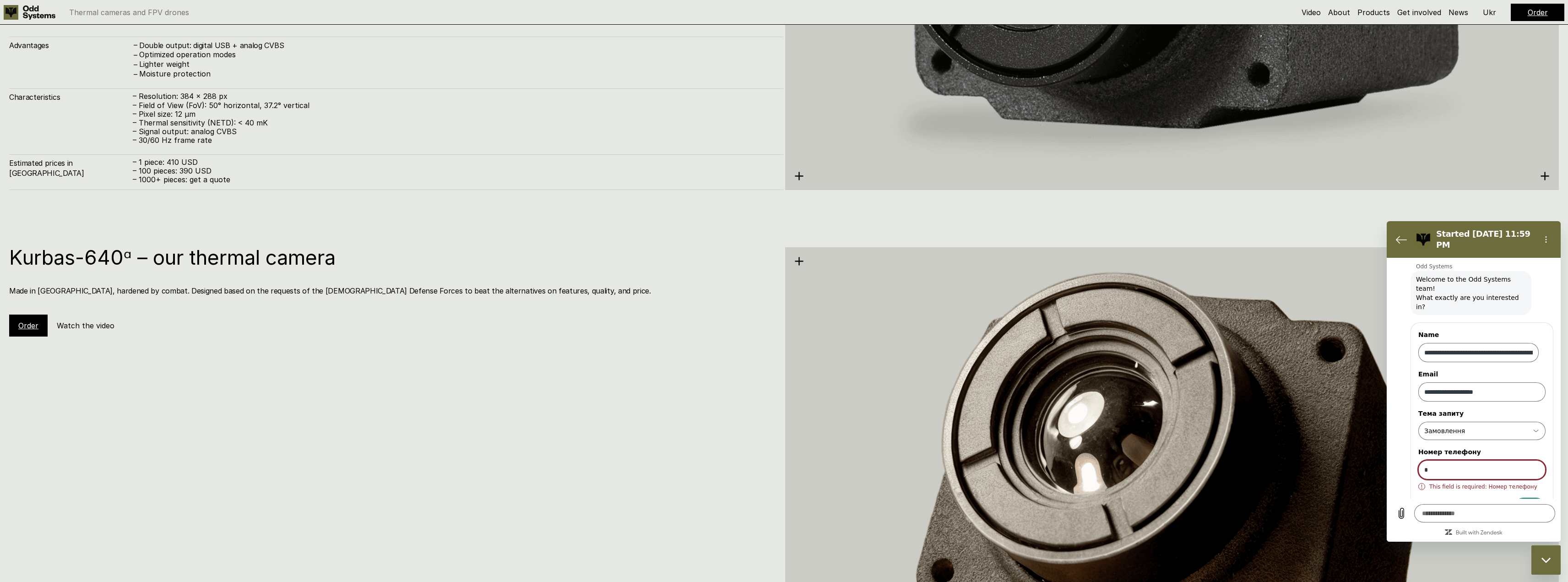
scroll to position [2, 0]
type input "****"
click at [1524, 498] on button "Send" at bounding box center [1530, 507] width 32 height 18
type textarea "*"
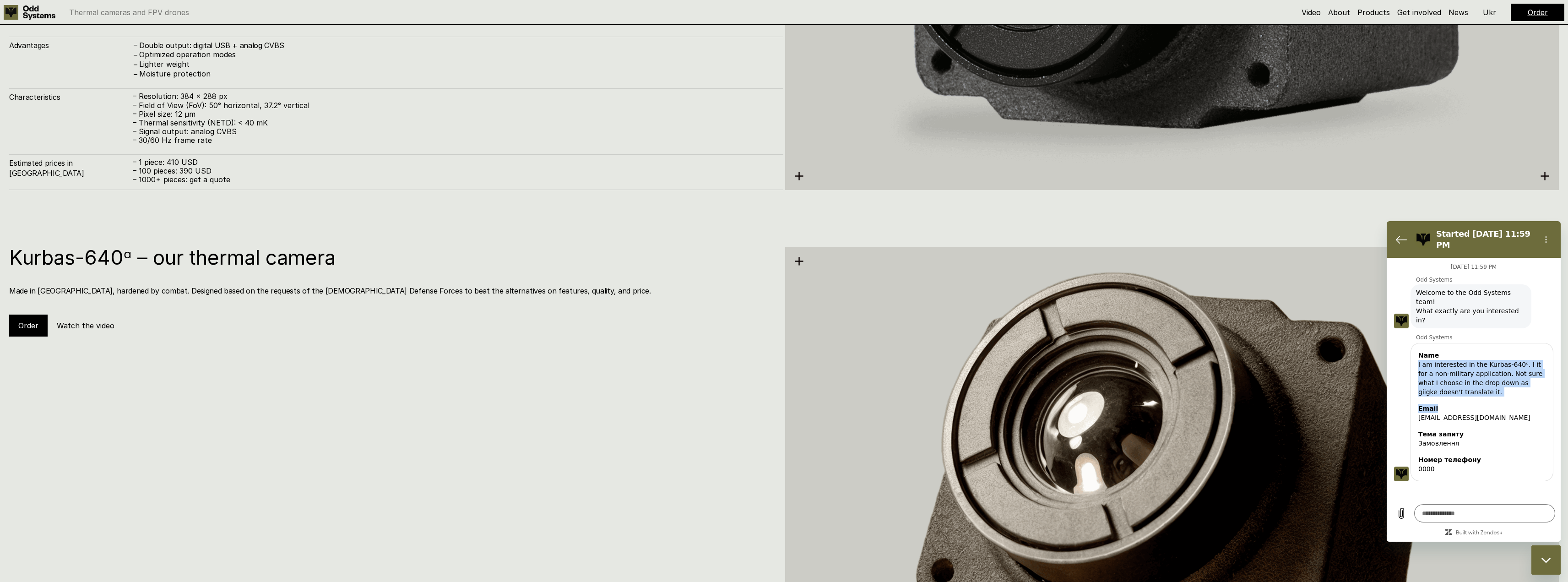
drag, startPoint x: 1419, startPoint y: 339, endPoint x: 1486, endPoint y: 371, distance: 74.2
click at [1486, 371] on div "Name I am interested in the Kurbas-640ᵅ. I it for a non-military application. N…" at bounding box center [1482, 412] width 143 height 138
drag, startPoint x: 1479, startPoint y: 368, endPoint x: 1412, endPoint y: 329, distance: 77.5
click at [1412, 343] on div "Name I am interested in the Kurbas-640ᵅ. I it for a non-military application. N…" at bounding box center [1482, 412] width 143 height 138
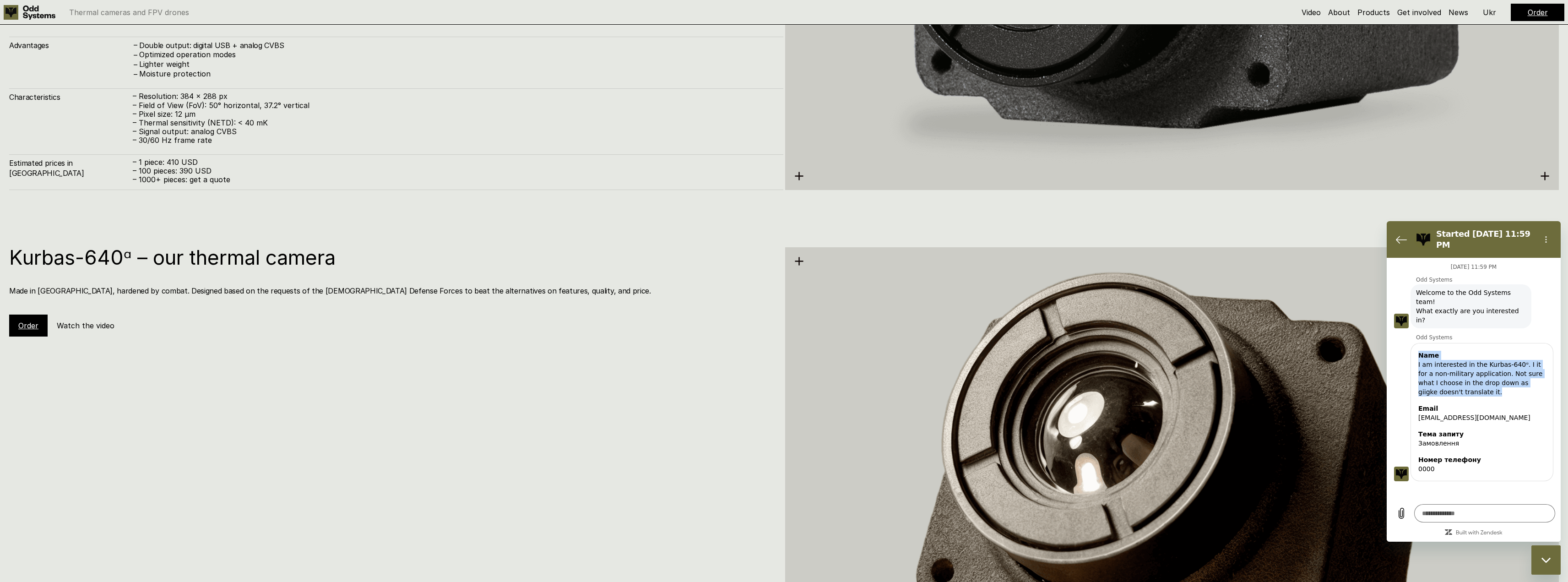
click at [1493, 366] on div "I am interested in the Kurbas-640ᵅ. I it for a non-military application. Not su…" at bounding box center [1482, 378] width 127 height 37
drag, startPoint x: 1500, startPoint y: 357, endPoint x: 1516, endPoint y: 357, distance: 16.0
click at [1516, 360] on div "I am interested in the Kurbas-640ᵅ. I it for a non-military application. Not su…" at bounding box center [1482, 378] width 127 height 37
click at [1440, 519] on textarea at bounding box center [1485, 513] width 141 height 18
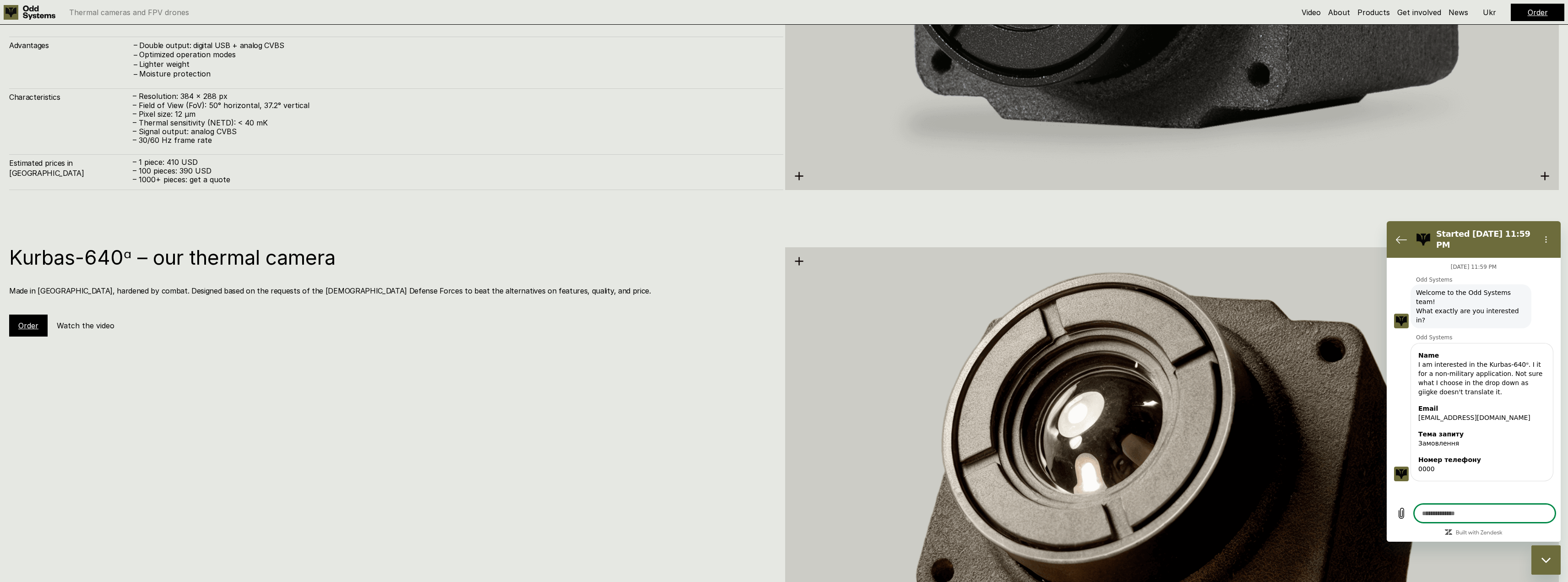
type textarea "*"
type textarea "**"
type textarea "*"
type textarea "***"
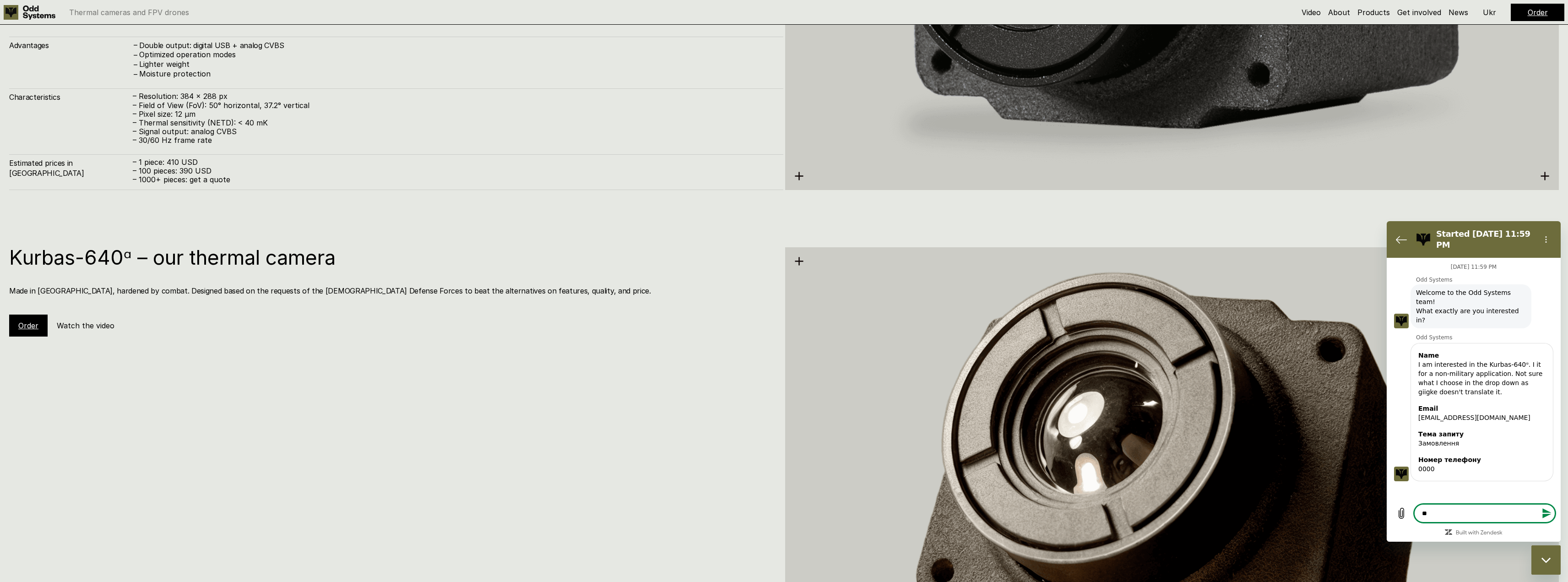
type textarea "*"
type textarea "****"
type textarea "*"
type textarea "****"
type textarea "*"
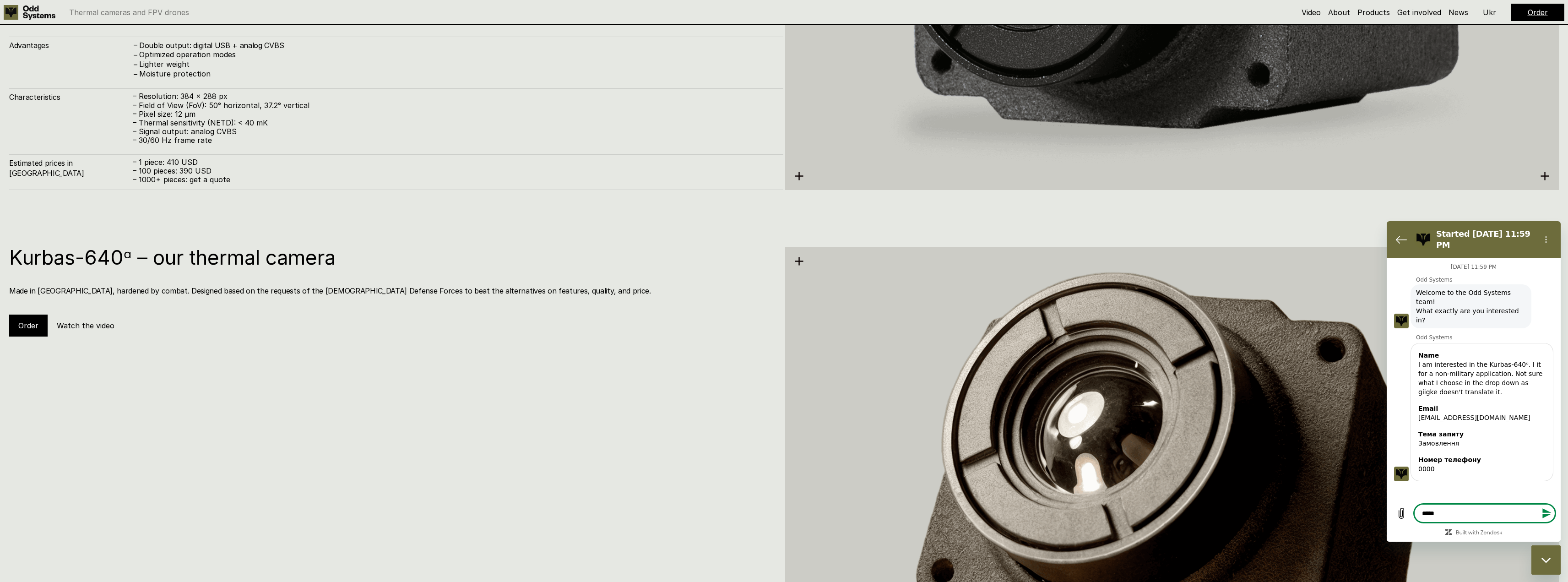
type textarea "****"
type textarea "*"
type textarea "***"
type textarea "*"
type textarea "**"
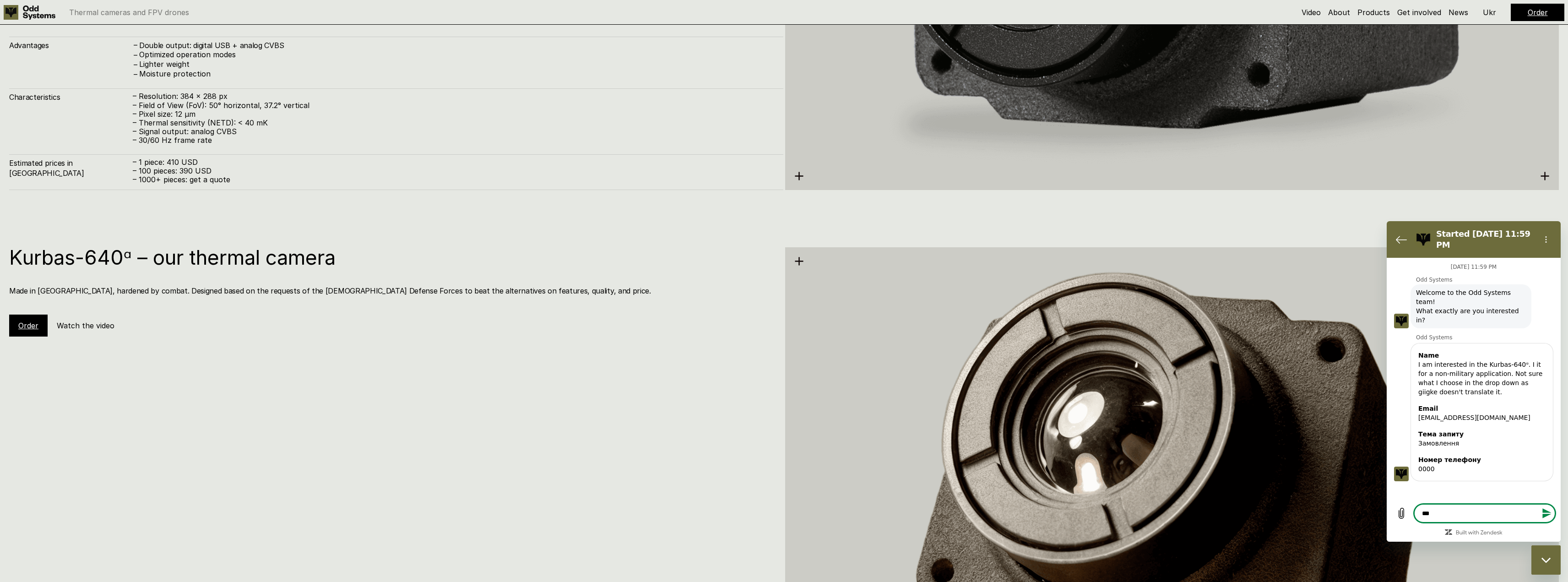
type textarea "*"
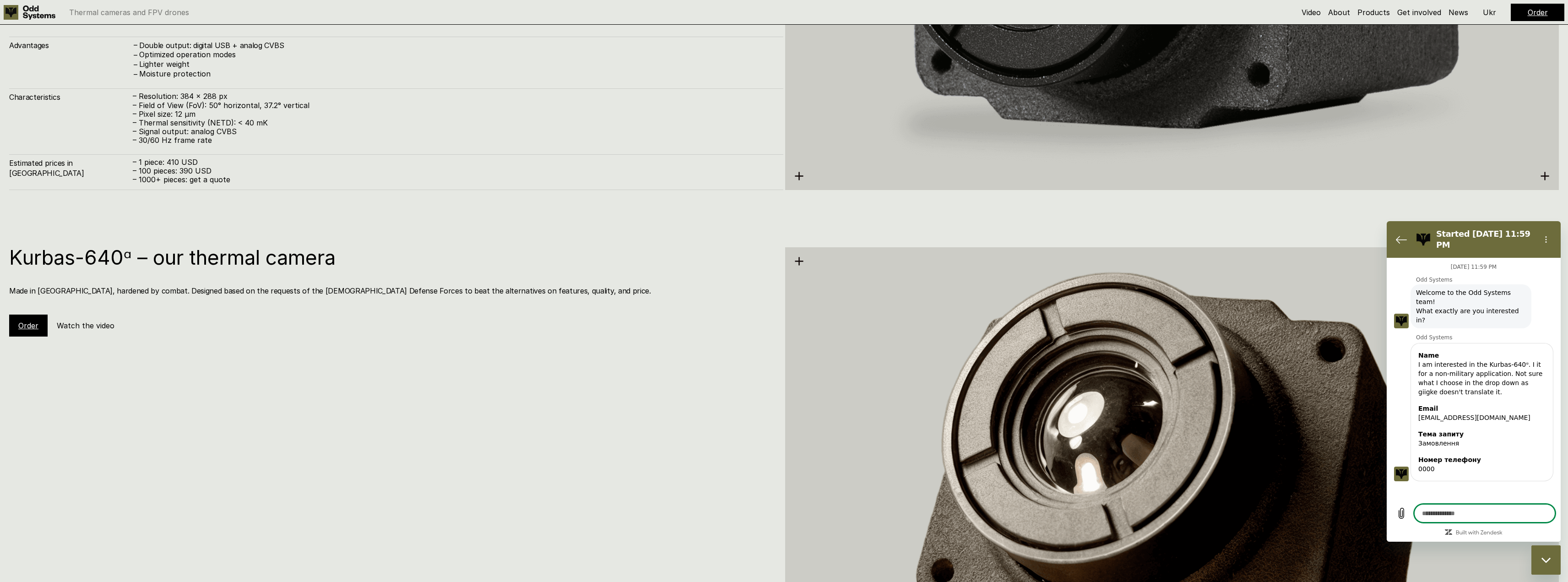
type textarea "*"
type textarea "**"
type textarea "*"
type textarea "***"
type textarea "*"
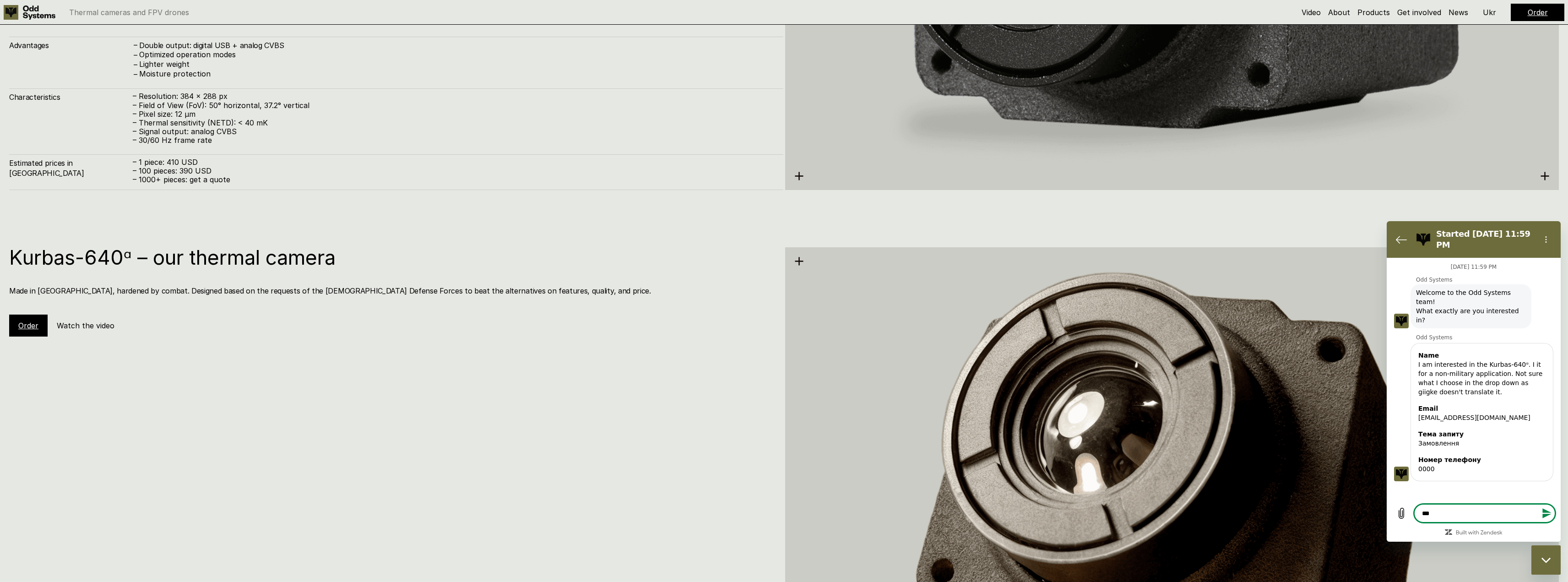
type textarea "****"
type textarea "*"
type textarea "*****"
type textarea "*"
type textarea "******"
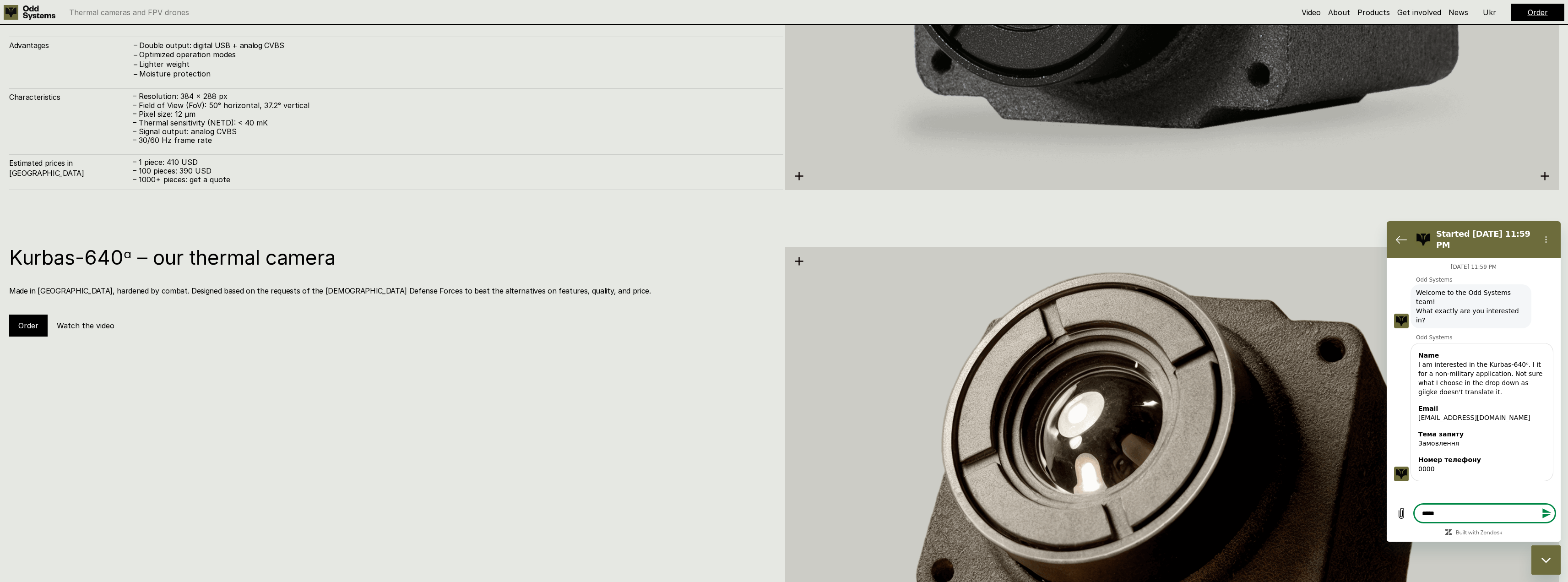
type textarea "*"
type textarea "*******"
type textarea "*"
type textarea "*******"
type textarea "*"
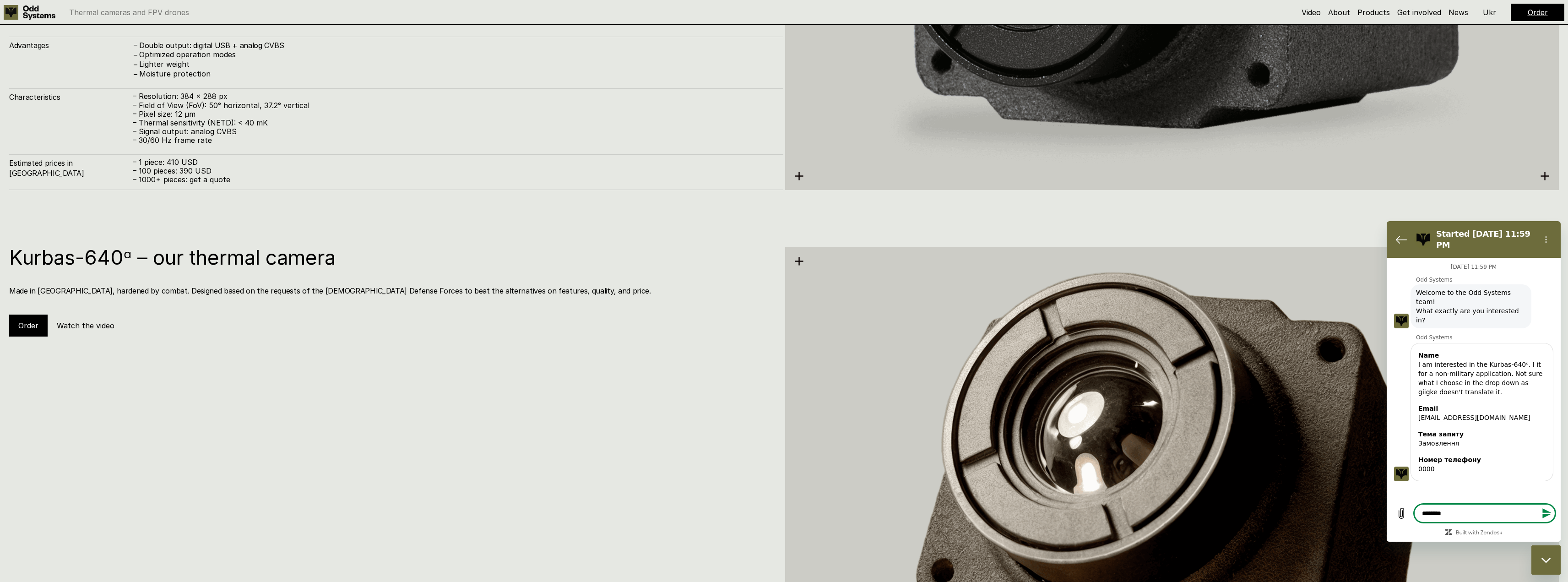
type textarea "*********"
type textarea "*"
type textarea "**********"
type textarea "*"
type textarea "**********"
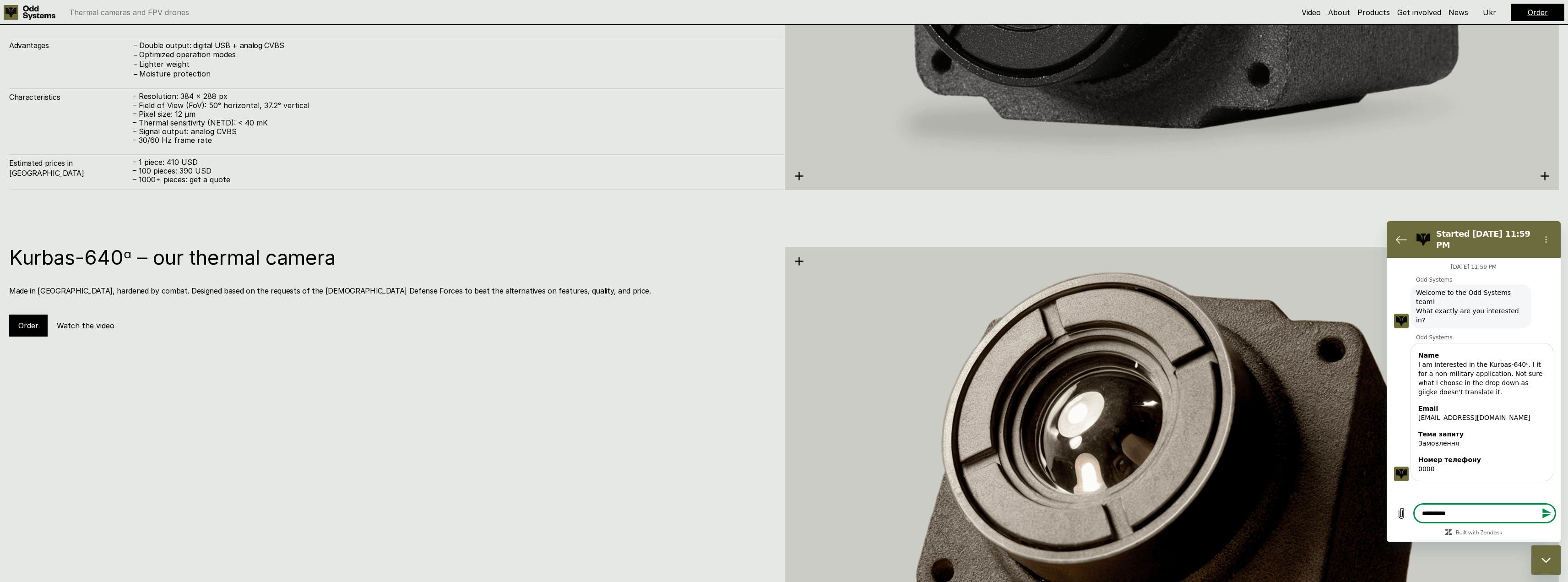
type textarea "*"
type textarea "**********"
type textarea "*"
type textarea "**********"
type textarea "*"
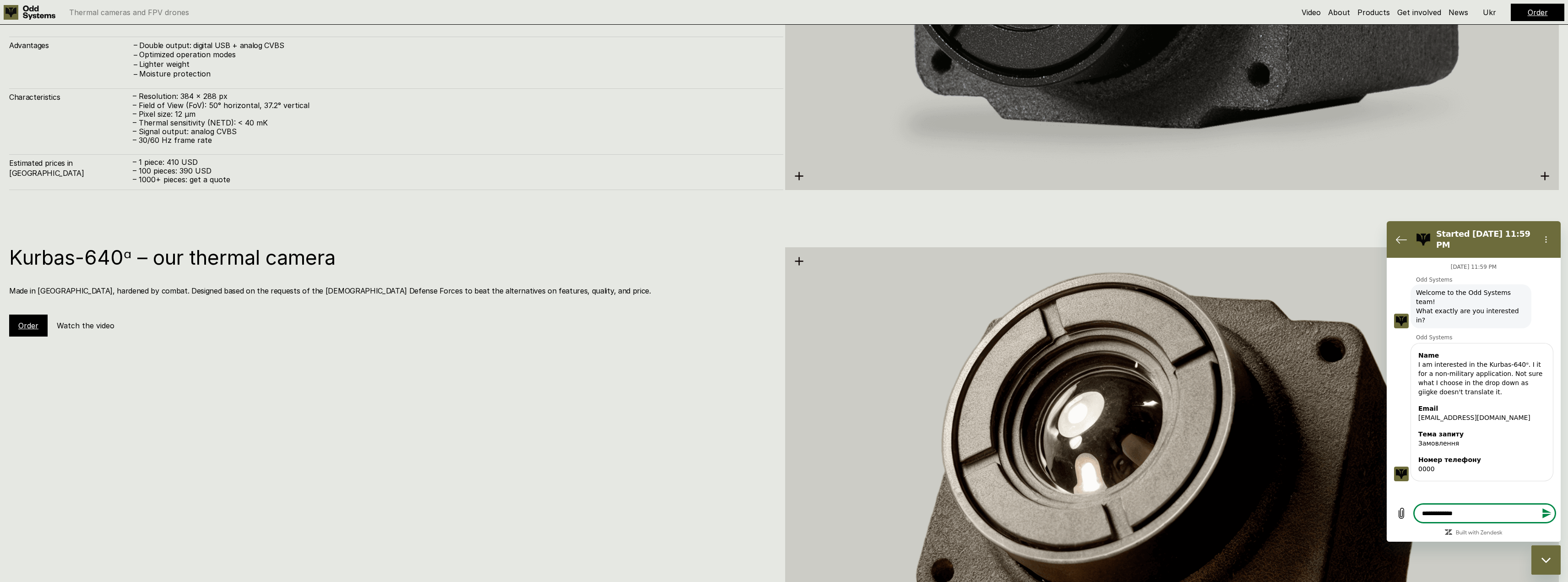
type textarea "**********"
type textarea "*"
type textarea "**********"
type textarea "*"
type textarea "**********"
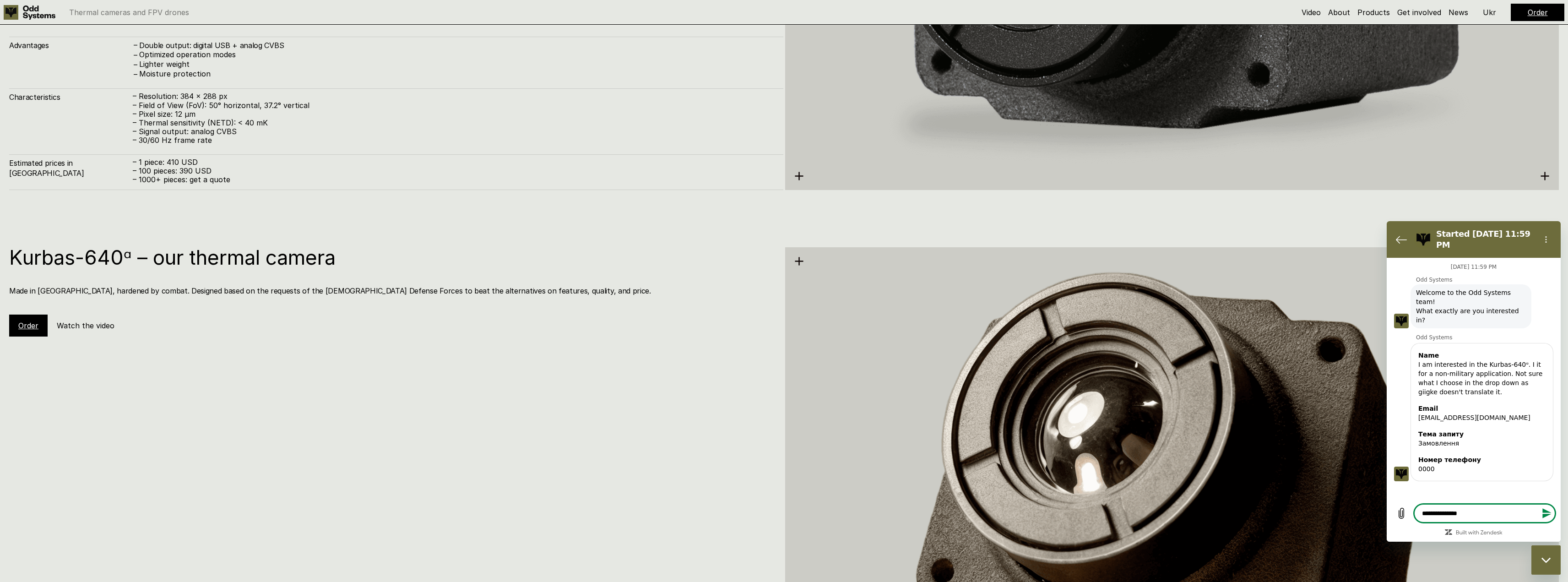
type textarea "*"
type textarea "**********"
type textarea "*"
type textarea "**********"
type textarea "*"
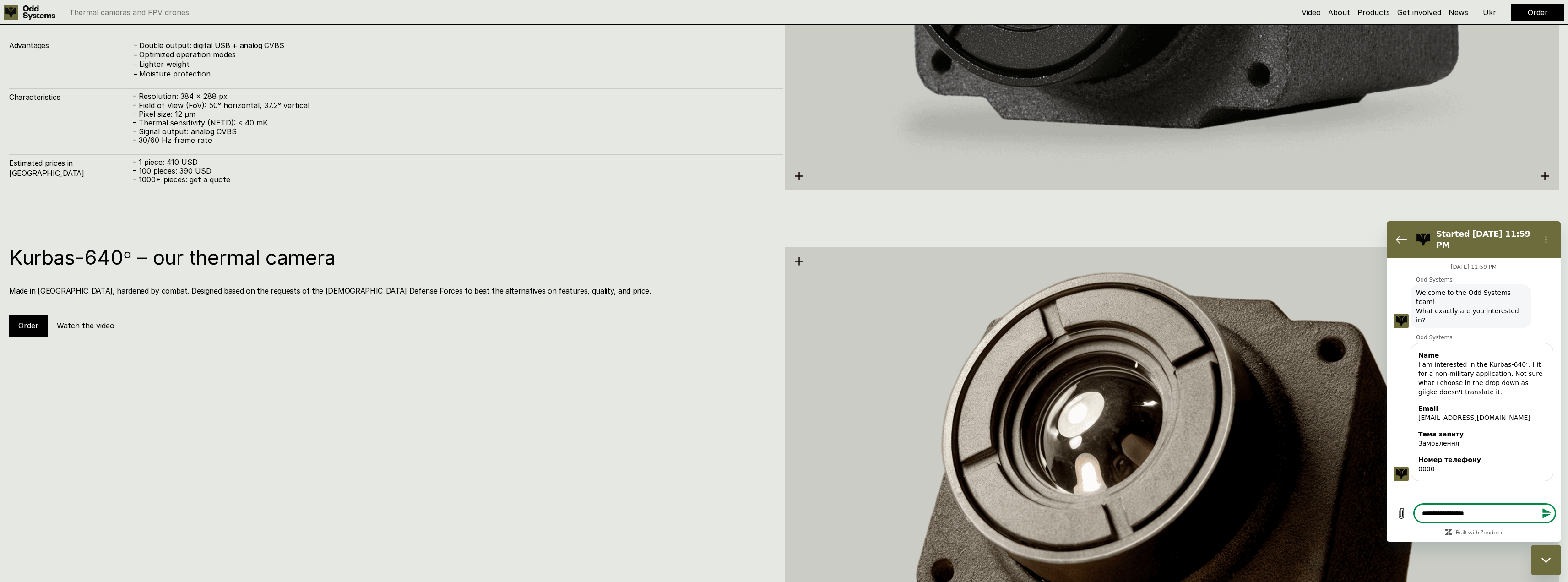
type textarea "**********"
type textarea "*"
type textarea "**********"
type textarea "*"
type textarea "**********"
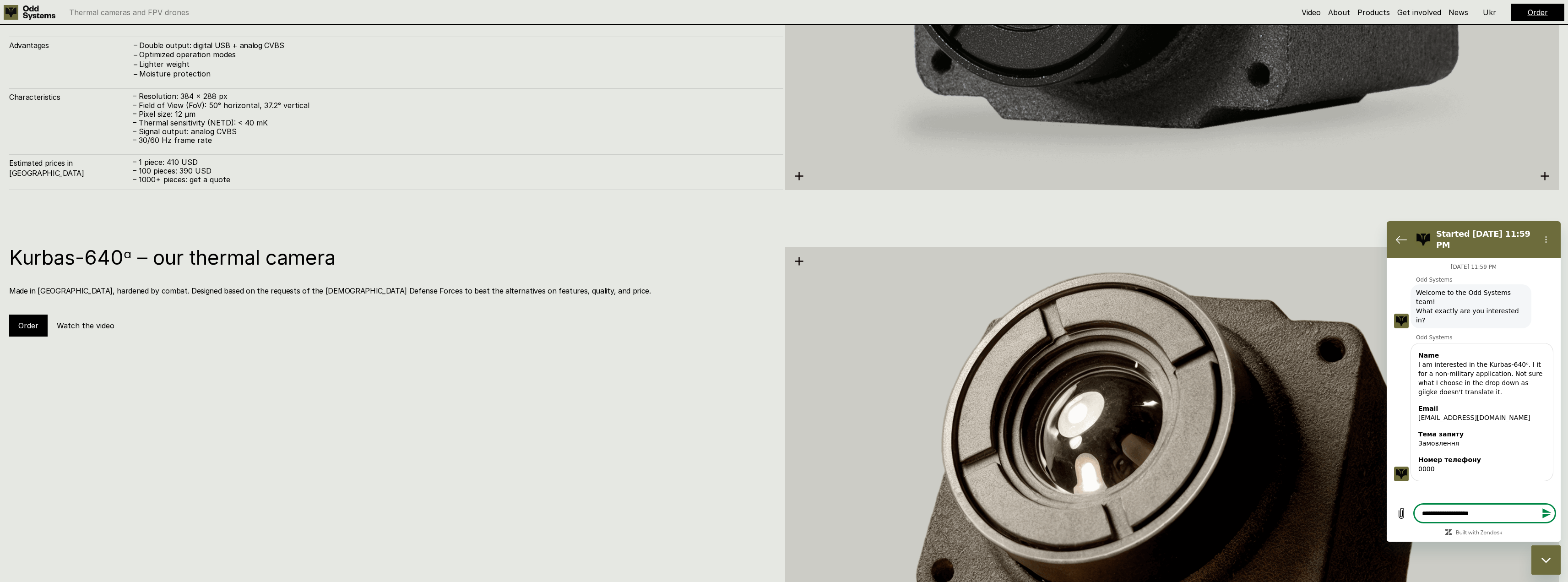
type textarea "*"
type textarea "**********"
type textarea "*"
type textarea "**********"
type textarea "*"
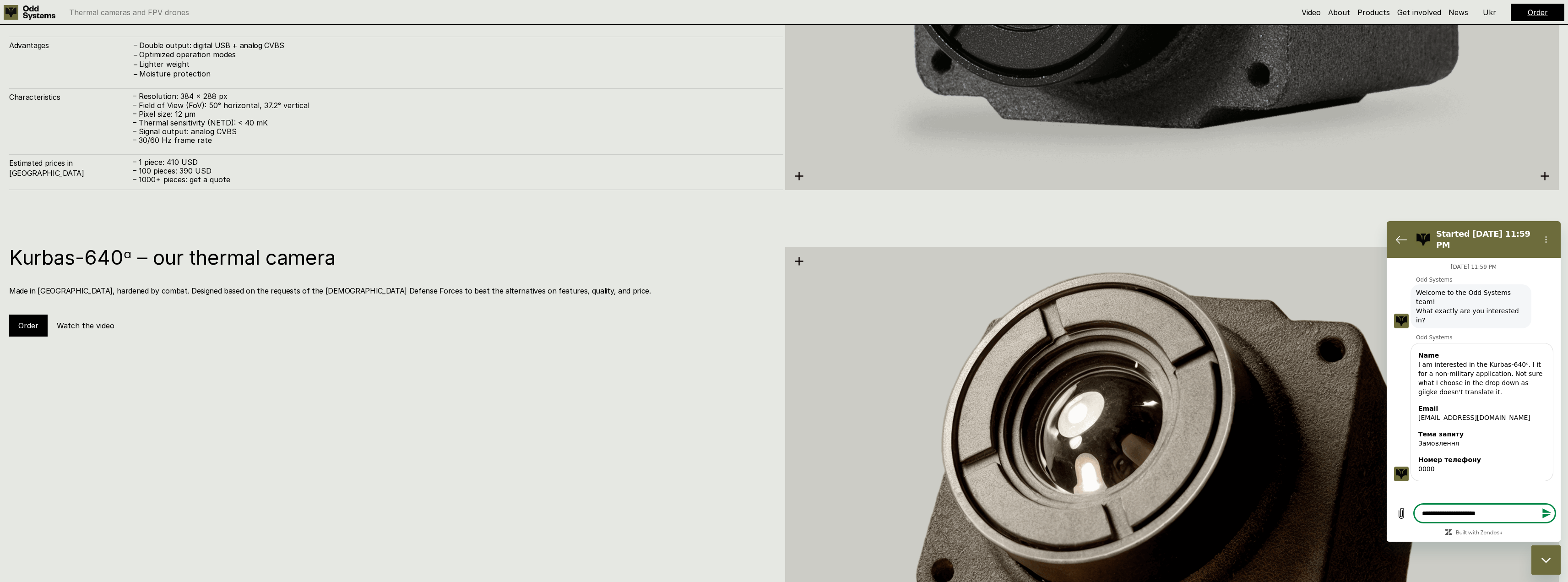
type textarea "**********"
type textarea "*"
type textarea "**********"
type textarea "*"
type textarea "**********"
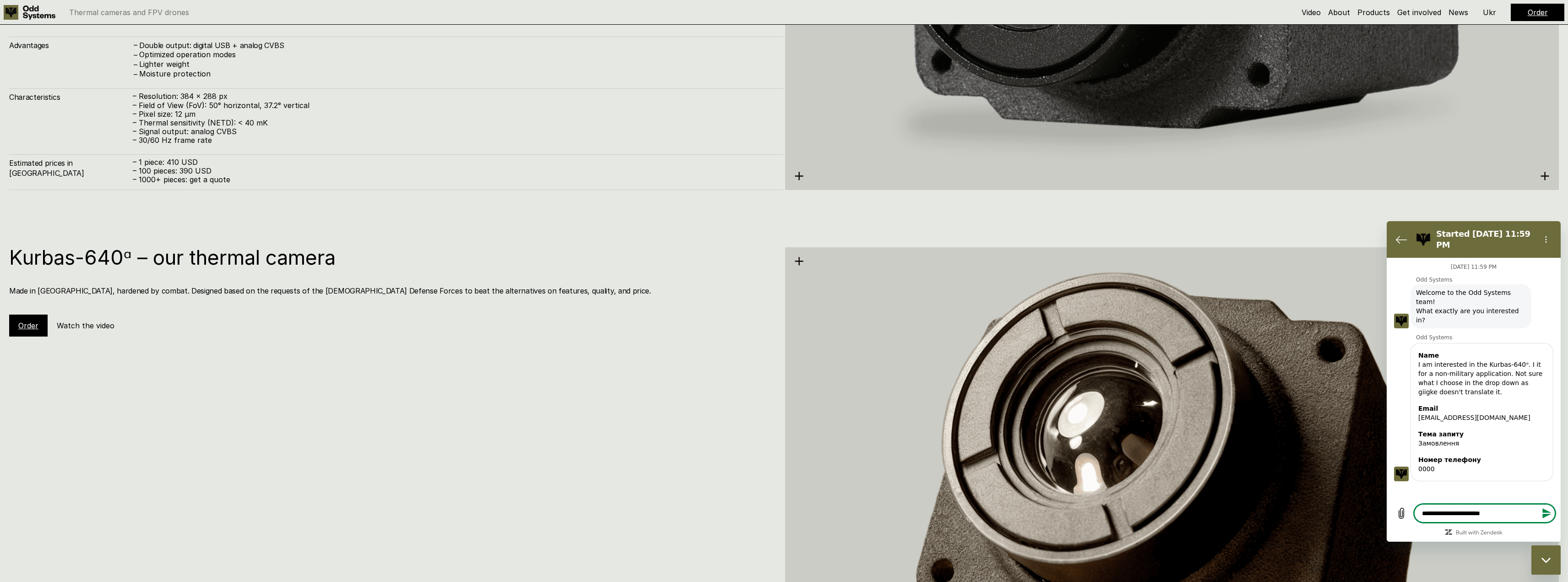
type textarea "*"
type textarea "**********"
type textarea "*"
type textarea "**********"
type textarea "*"
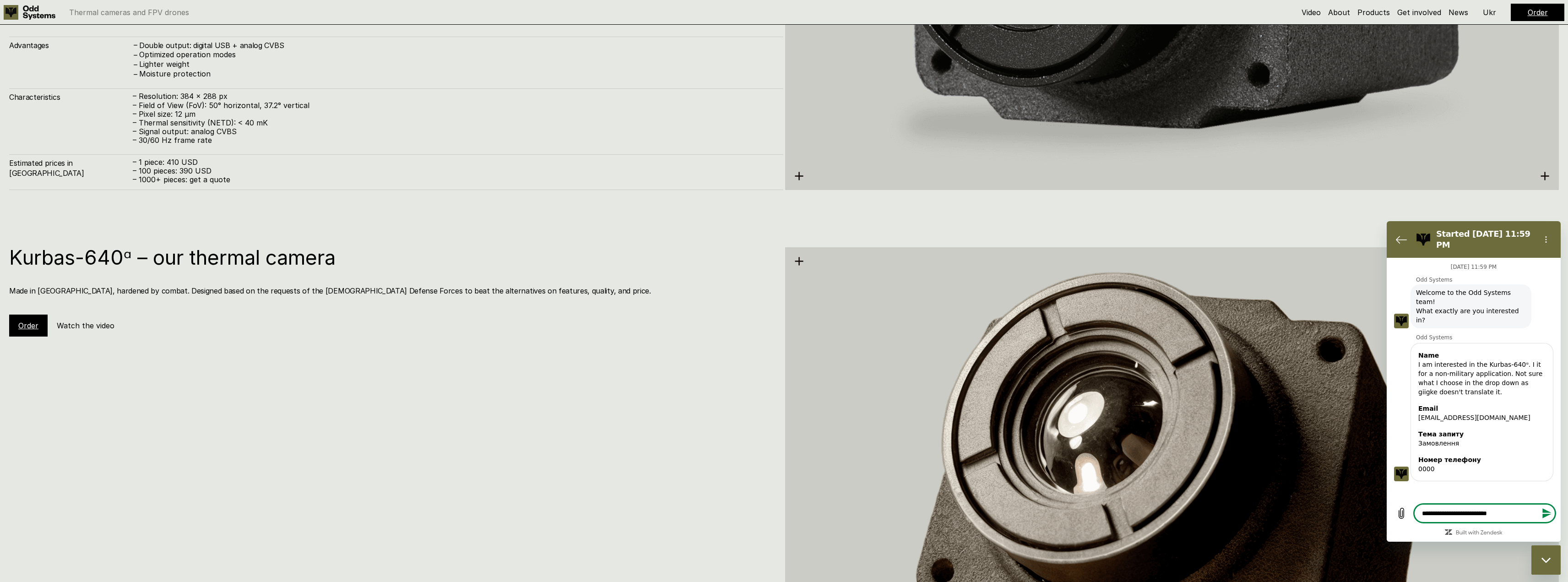
type textarea "**********"
type textarea "*"
type textarea "**********"
type textarea "*"
type textarea "**********"
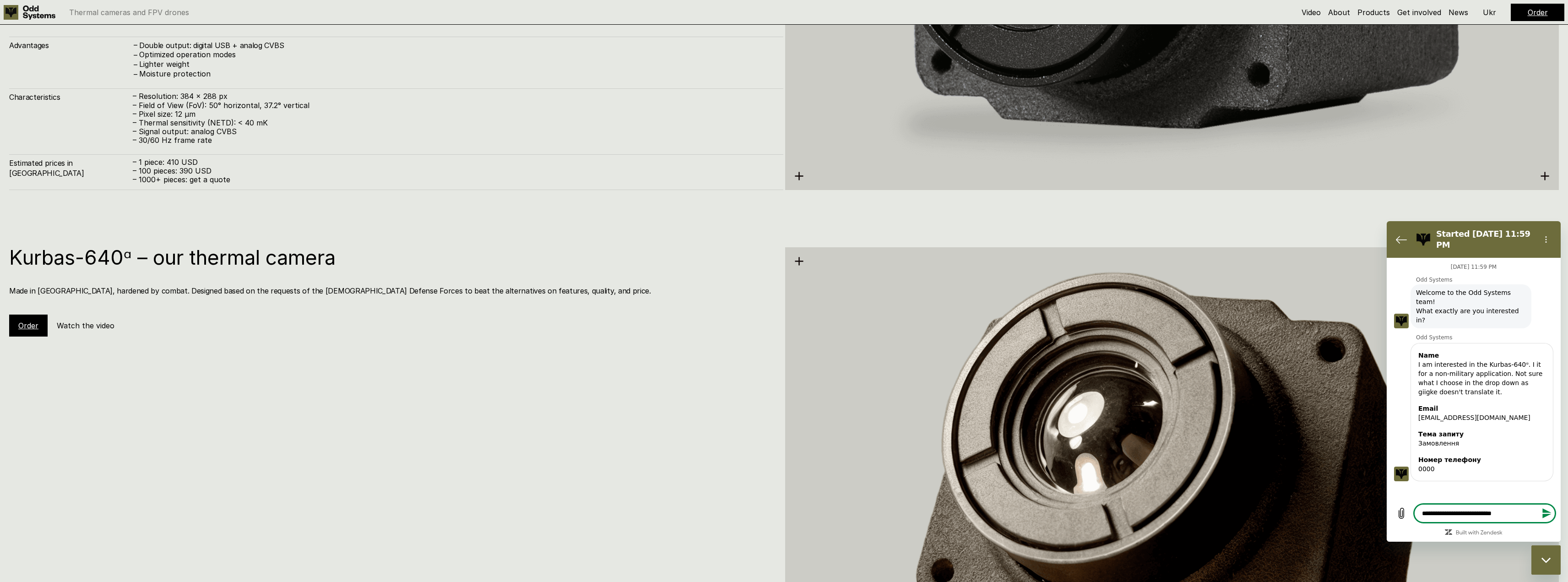
type textarea "*"
click at [37, 18] on icon at bounding box center [39, 12] width 32 height 14
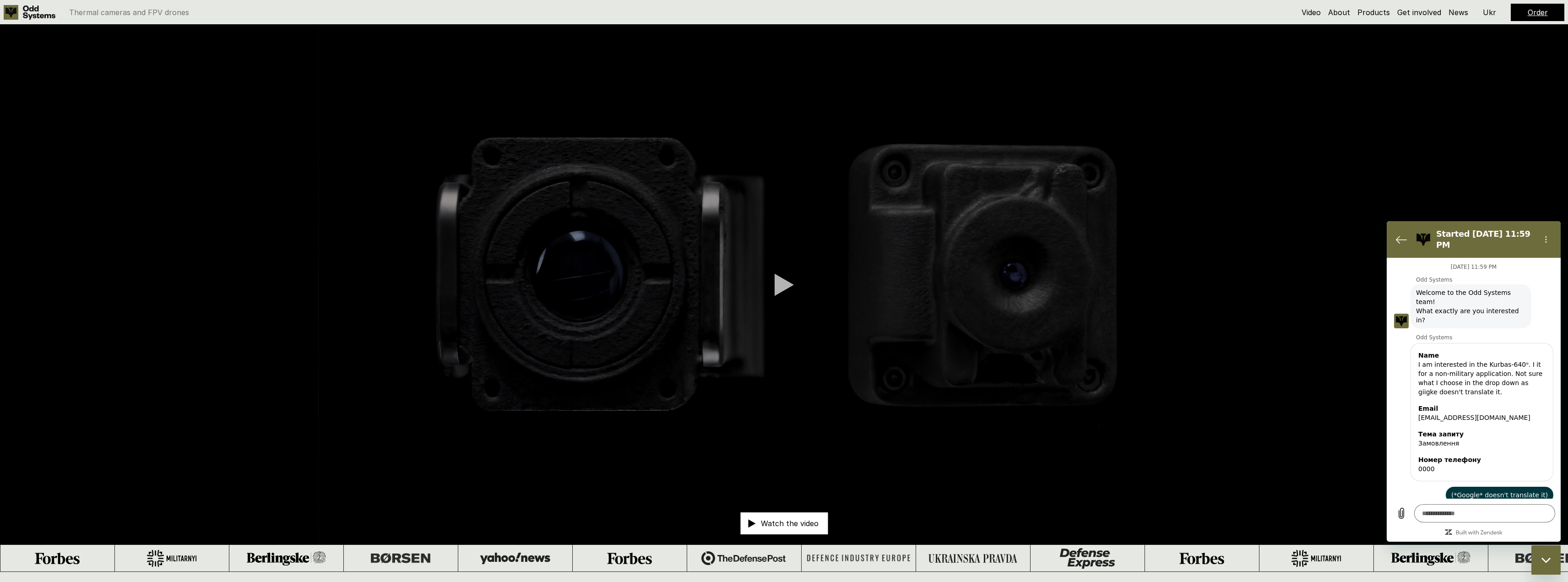
click at [1486, 15] on font "Ukr" at bounding box center [1489, 12] width 13 height 9
click at [1486, 15] on font "Close" at bounding box center [1490, 12] width 19 height 9
drag, startPoint x: 247, startPoint y: 306, endPoint x: 217, endPoint y: 168, distance: 141.2
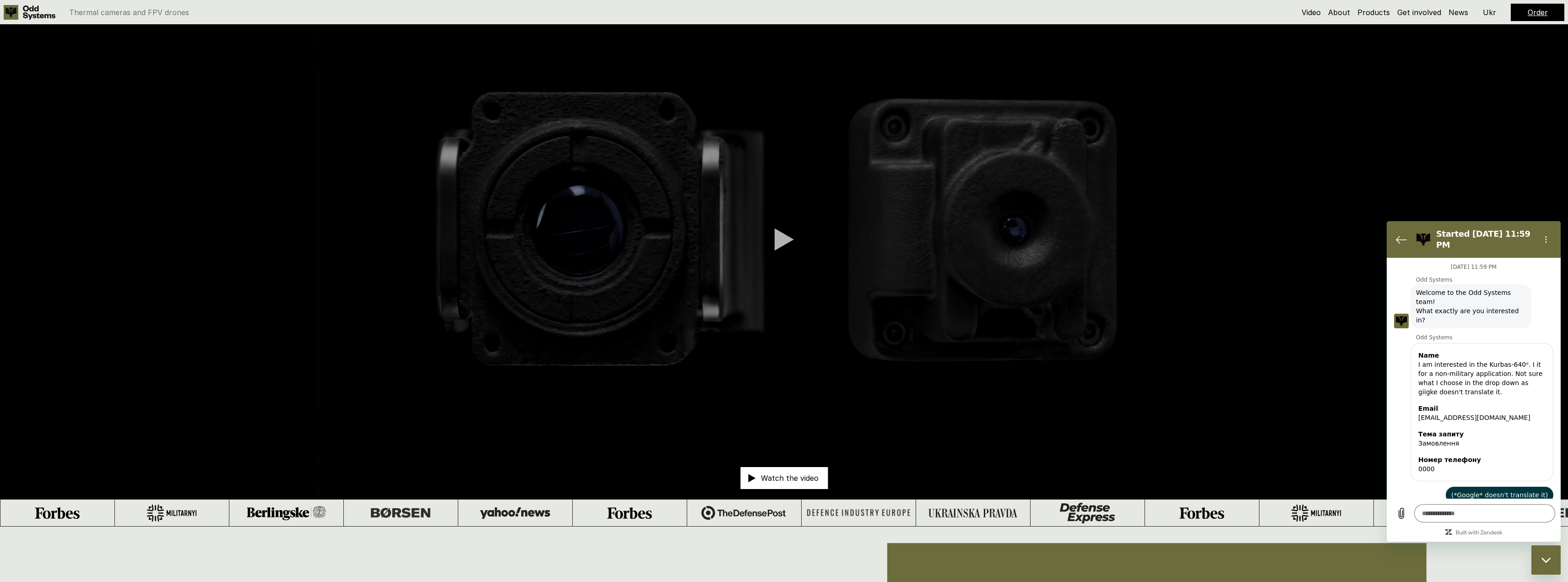
scroll to position [46, 0]
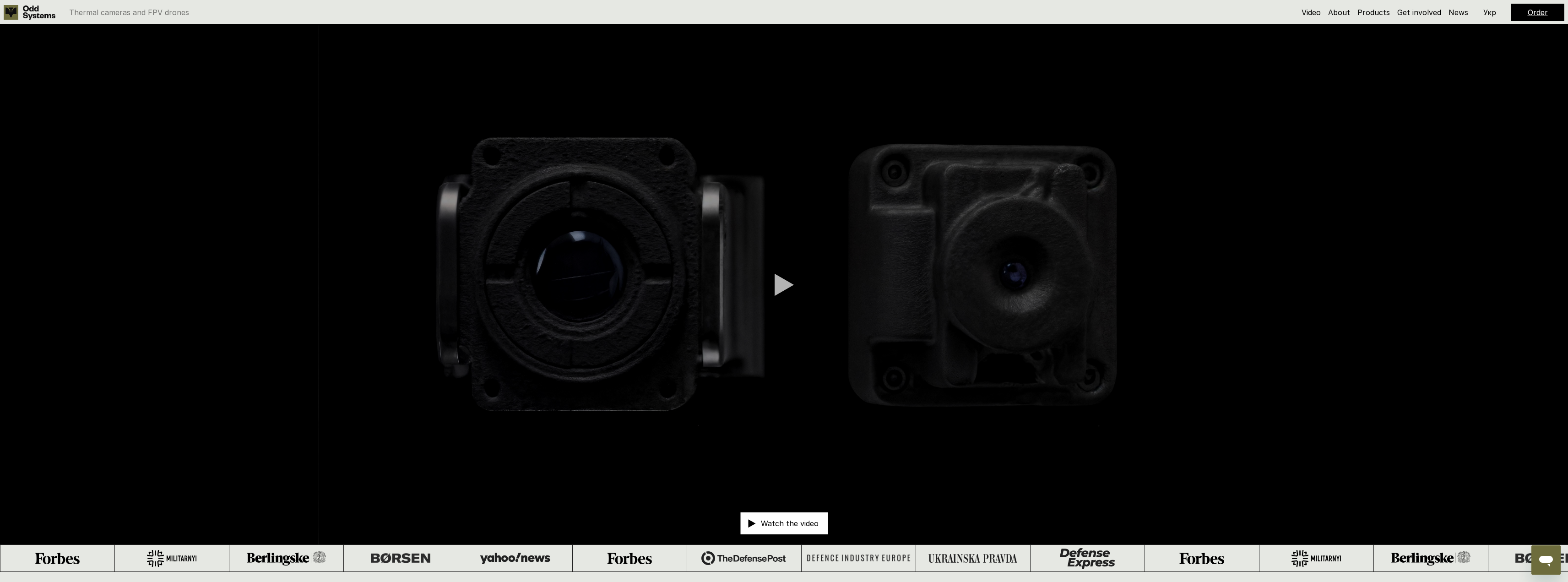
click at [1543, 12] on link "Order" at bounding box center [1538, 12] width 20 height 9
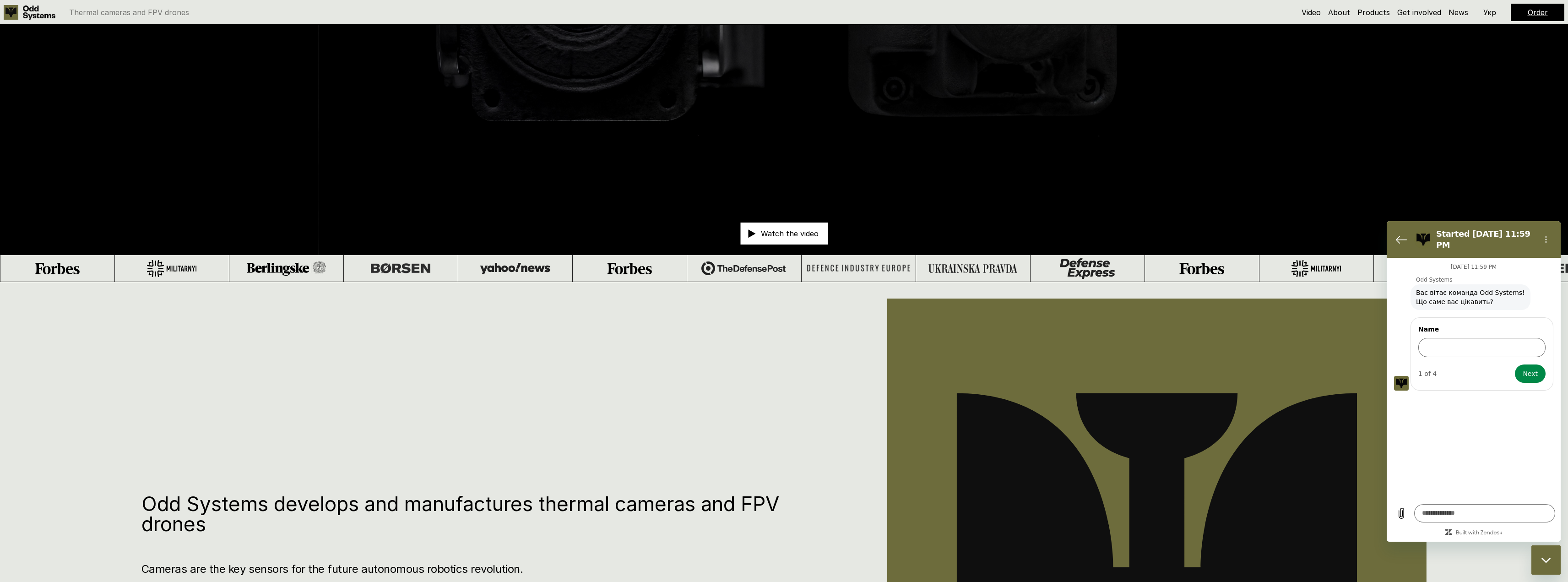
drag, startPoint x: 365, startPoint y: 242, endPoint x: 363, endPoint y: 321, distance: 79.0
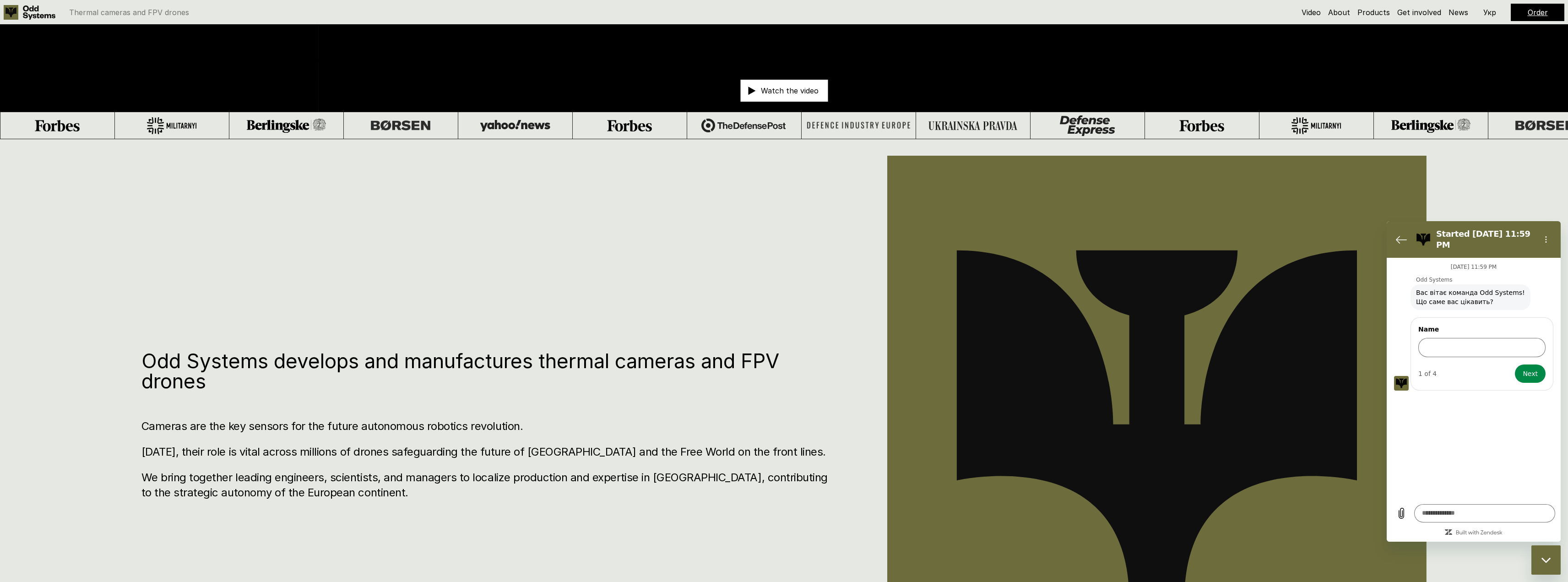
scroll to position [459, 0]
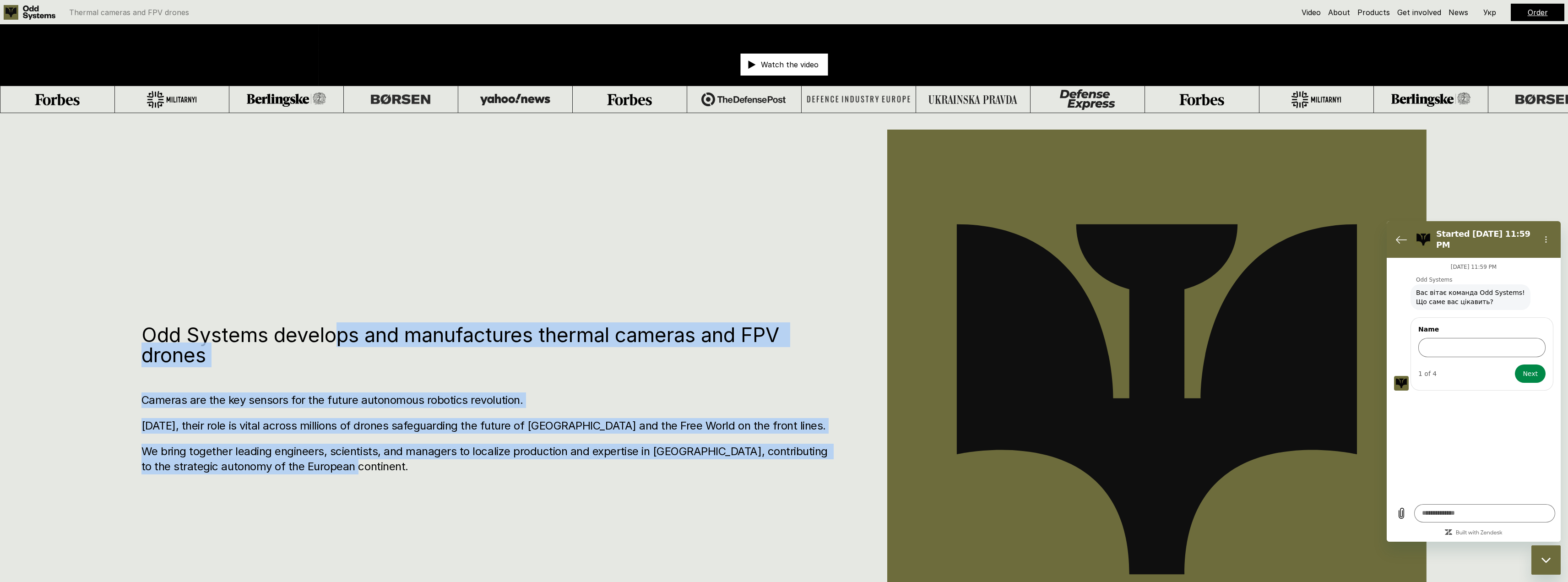
drag, startPoint x: 348, startPoint y: 326, endPoint x: 425, endPoint y: 496, distance: 186.6
click at [424, 495] on div "Odd Systems develops and manufactures thermal cameras and FPV drones Cameras ar…" at bounding box center [784, 404] width 1568 height 582
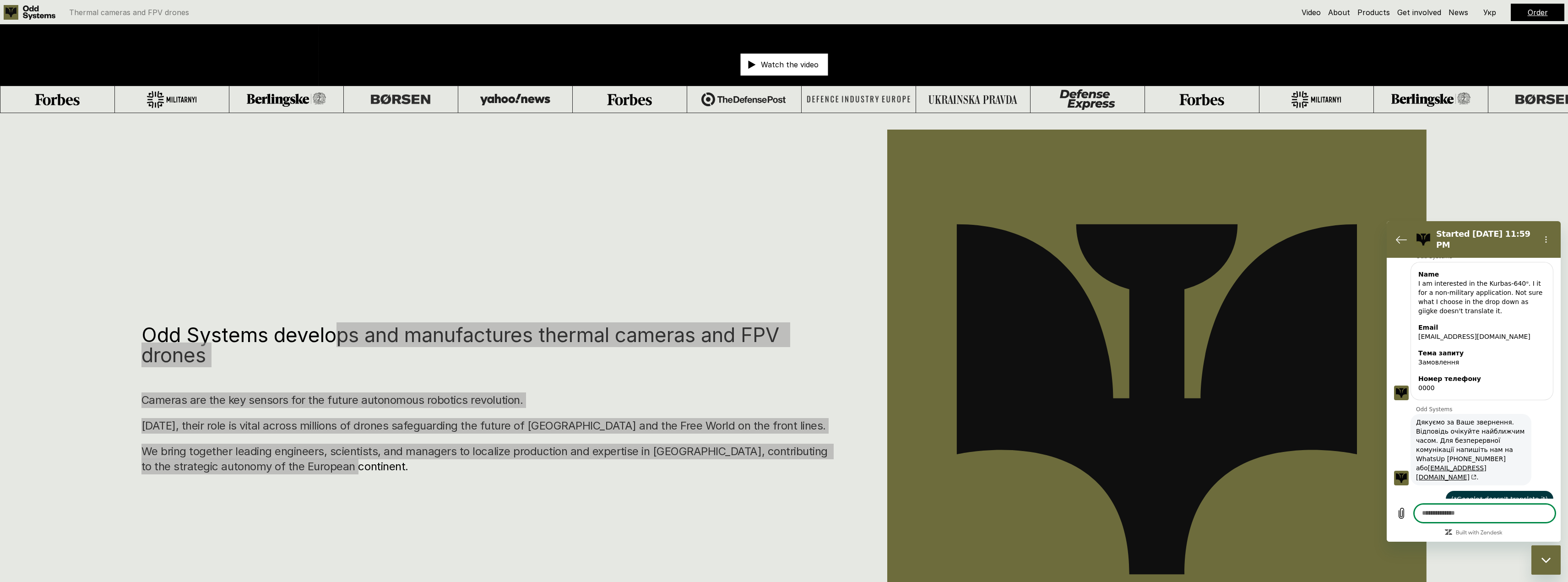
scroll to position [146, 0]
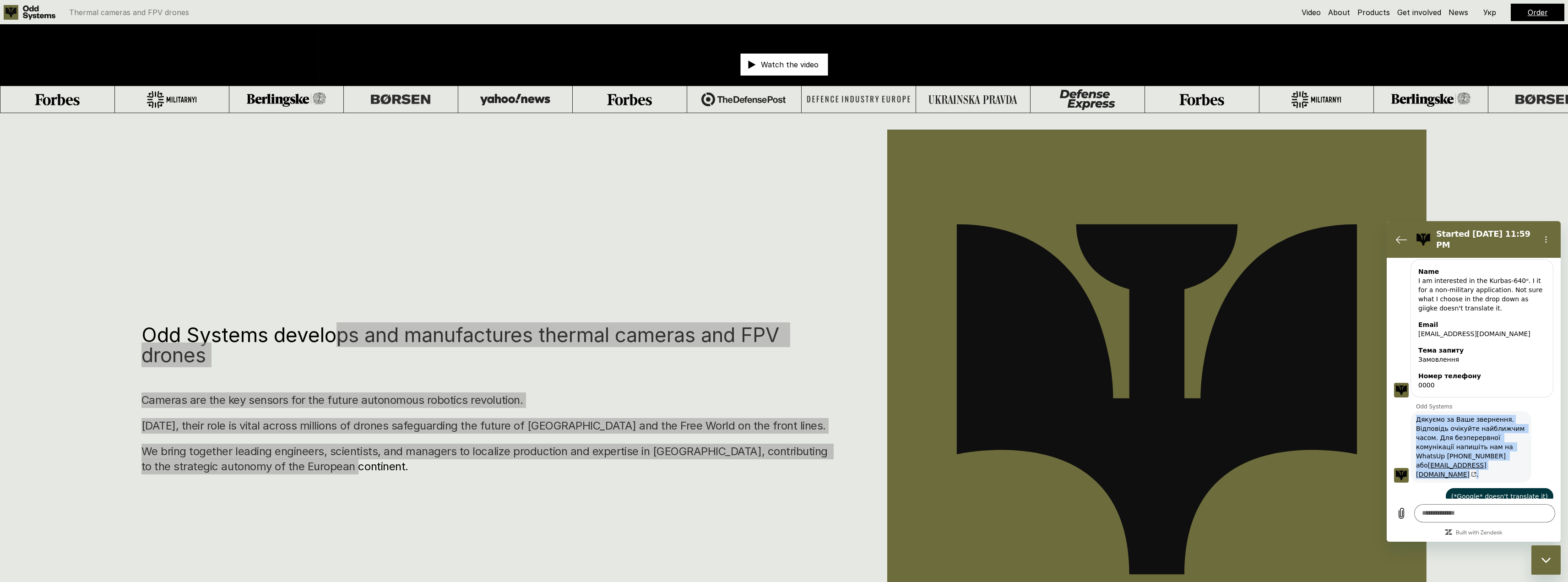
drag, startPoint x: 1414, startPoint y: 413, endPoint x: 1529, endPoint y: 463, distance: 125.4
click at [1530, 463] on div "Odd Systems says: Дякуємо за Ваше звернення. Відповідь очікуйте найближчим часо…" at bounding box center [1477, 446] width 167 height 72
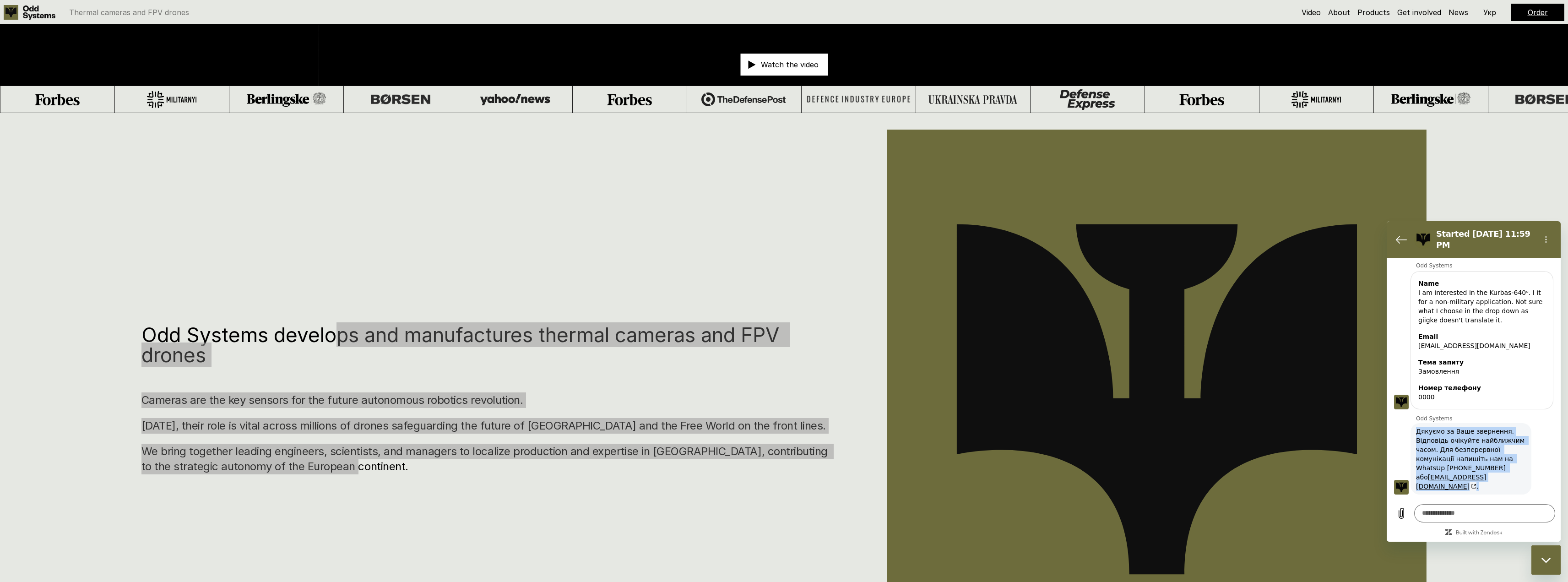
scroll to position [131, 0]
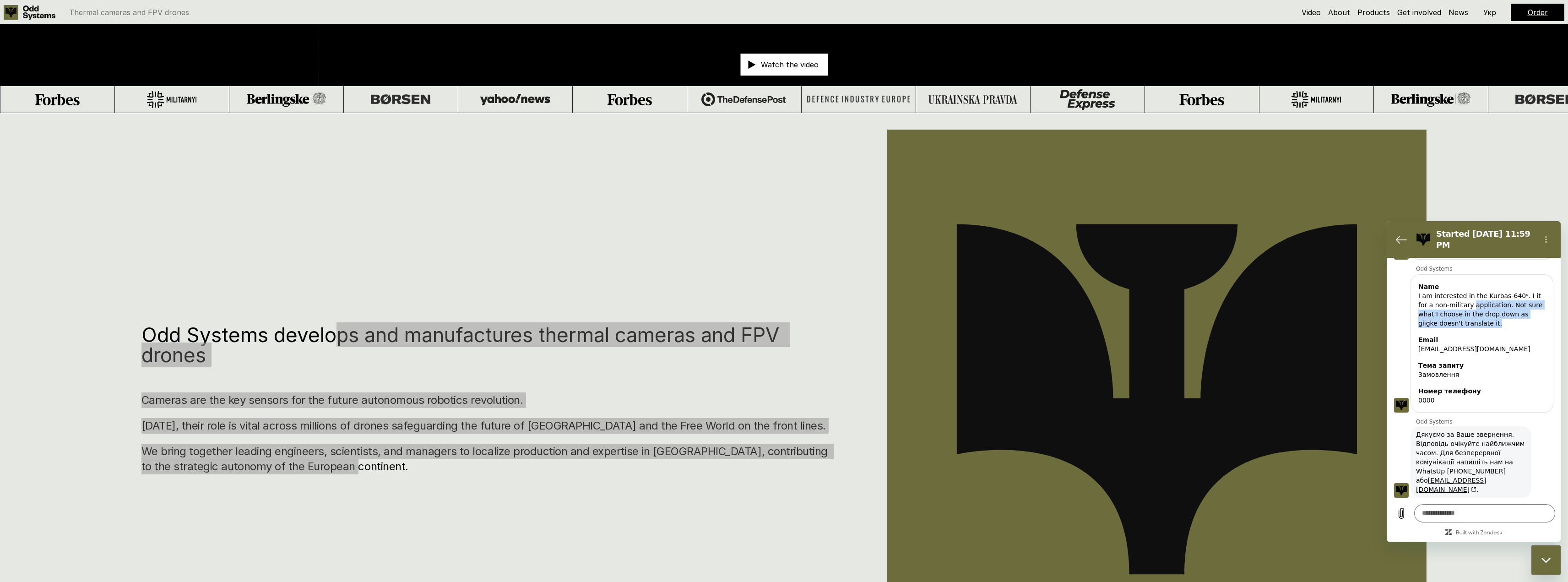
drag, startPoint x: 1479, startPoint y: 306, endPoint x: 1486, endPoint y: 314, distance: 10.6
click at [1486, 314] on div "I am interested in the Kurbas-640ᵅ. I it for a non-military application. Not su…" at bounding box center [1482, 309] width 127 height 37
click at [1486, 314] on div "I am interested in the Kurbas-640ᵅ. I it for a non-military application. Not su…" at bounding box center [1482, 309] width 127 height 37
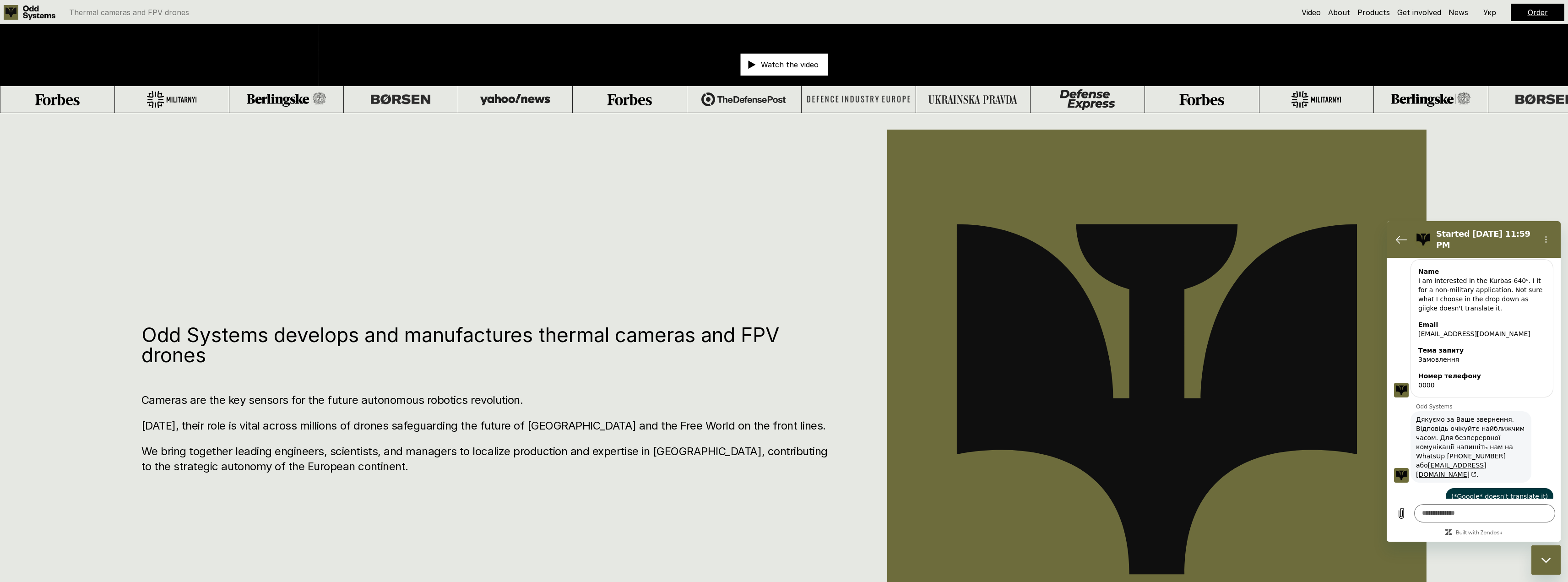
drag, startPoint x: 123, startPoint y: 264, endPoint x: 116, endPoint y: 273, distance: 11.4
click at [123, 265] on div "Odd Systems develops and manufactures thermal cameras and FPV drones Cameras ar…" at bounding box center [784, 404] width 1568 height 582
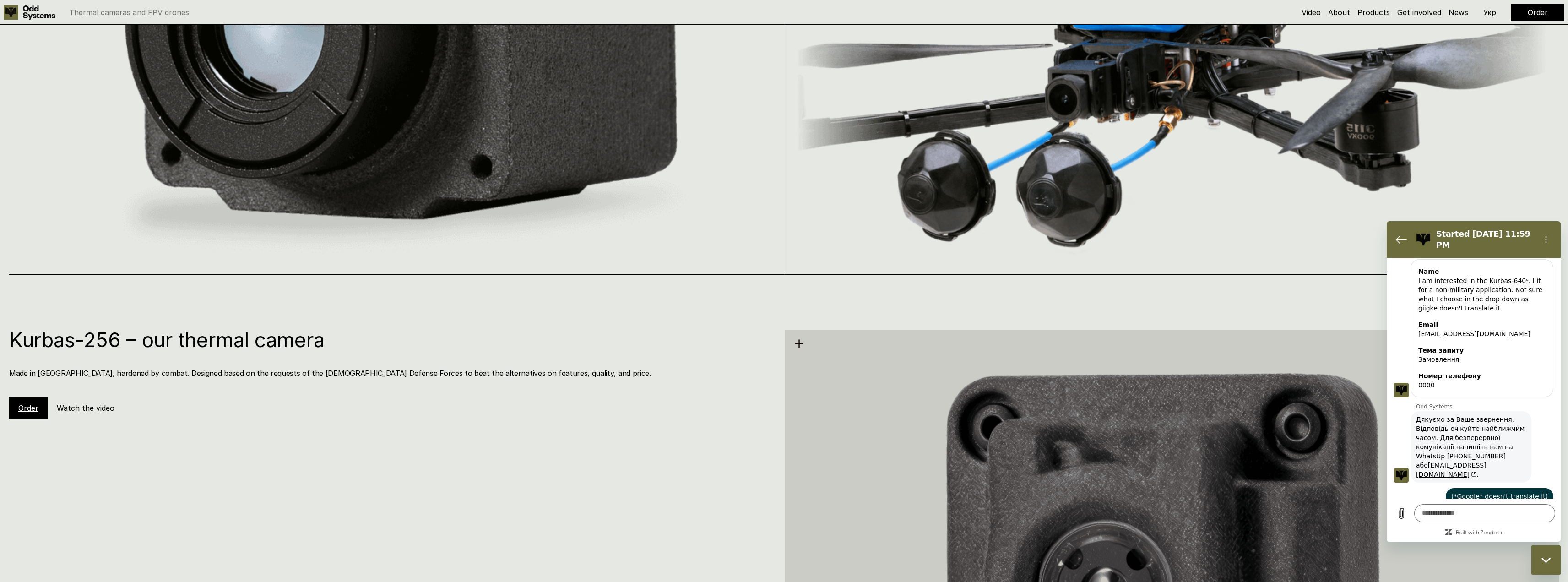
drag, startPoint x: 77, startPoint y: 351, endPoint x: 77, endPoint y: 465, distance: 114.0
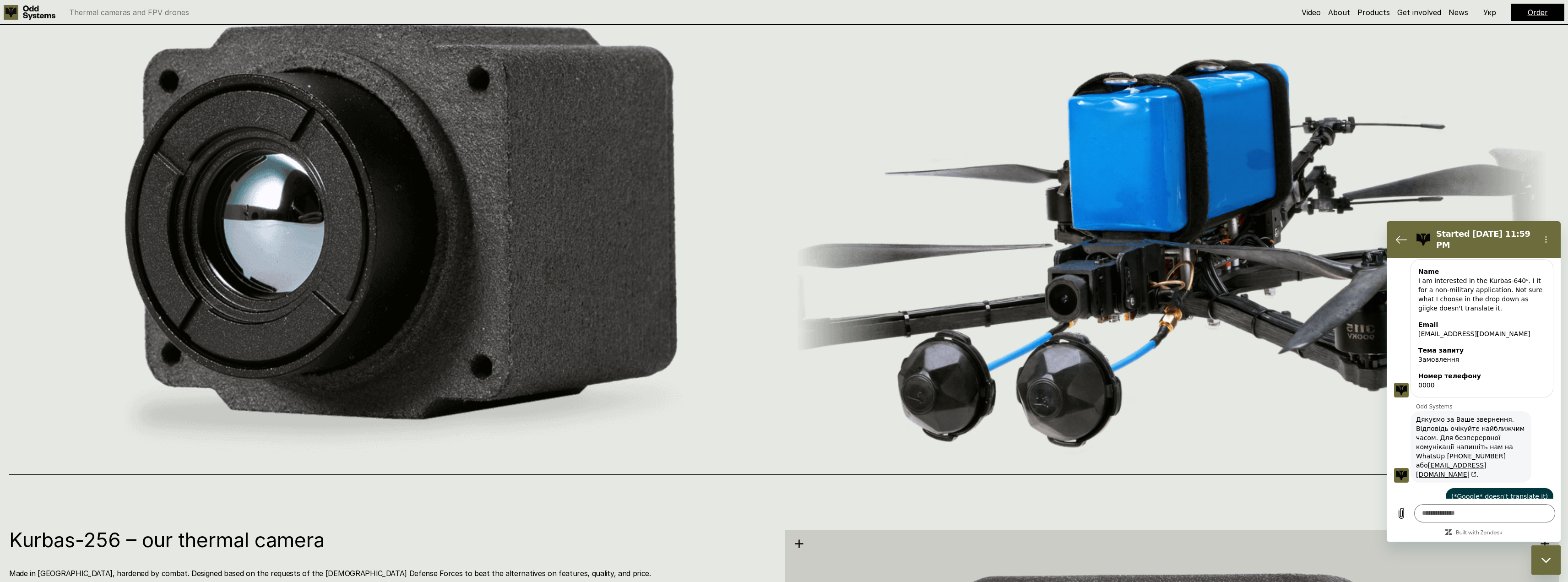
drag, startPoint x: 89, startPoint y: 400, endPoint x: 116, endPoint y: 317, distance: 87.3
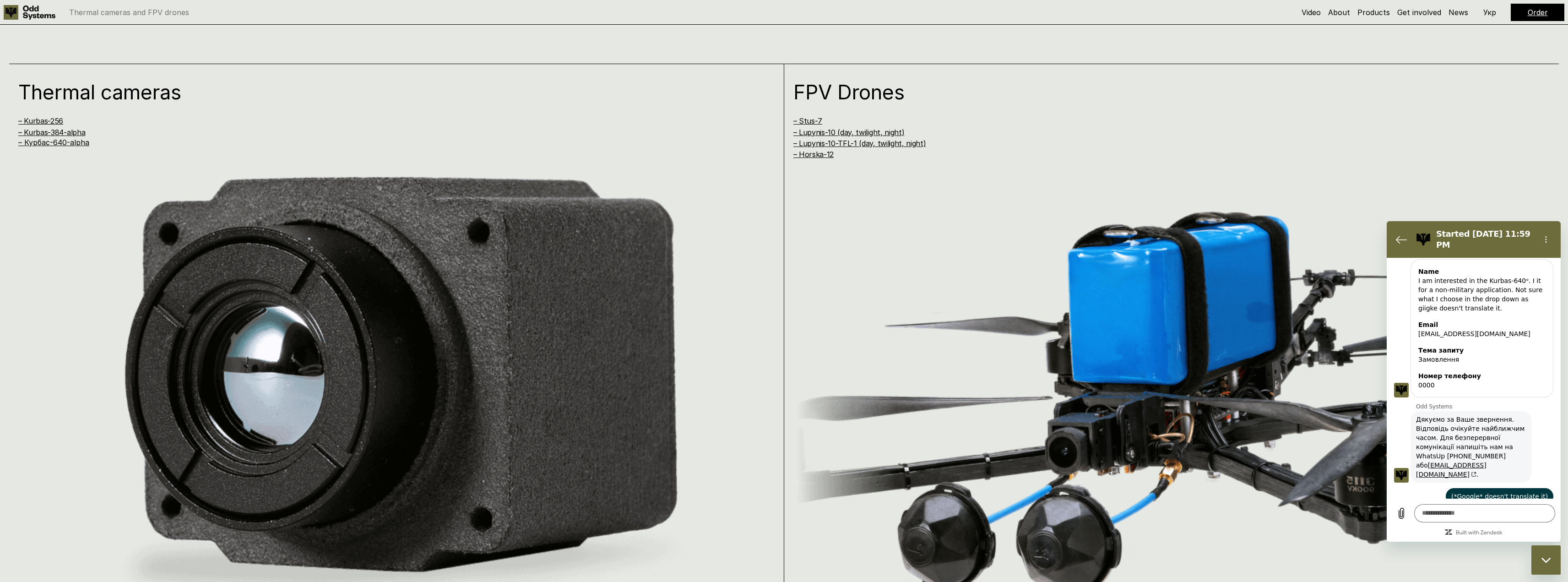
drag, startPoint x: 120, startPoint y: 295, endPoint x: 108, endPoint y: 250, distance: 46.6
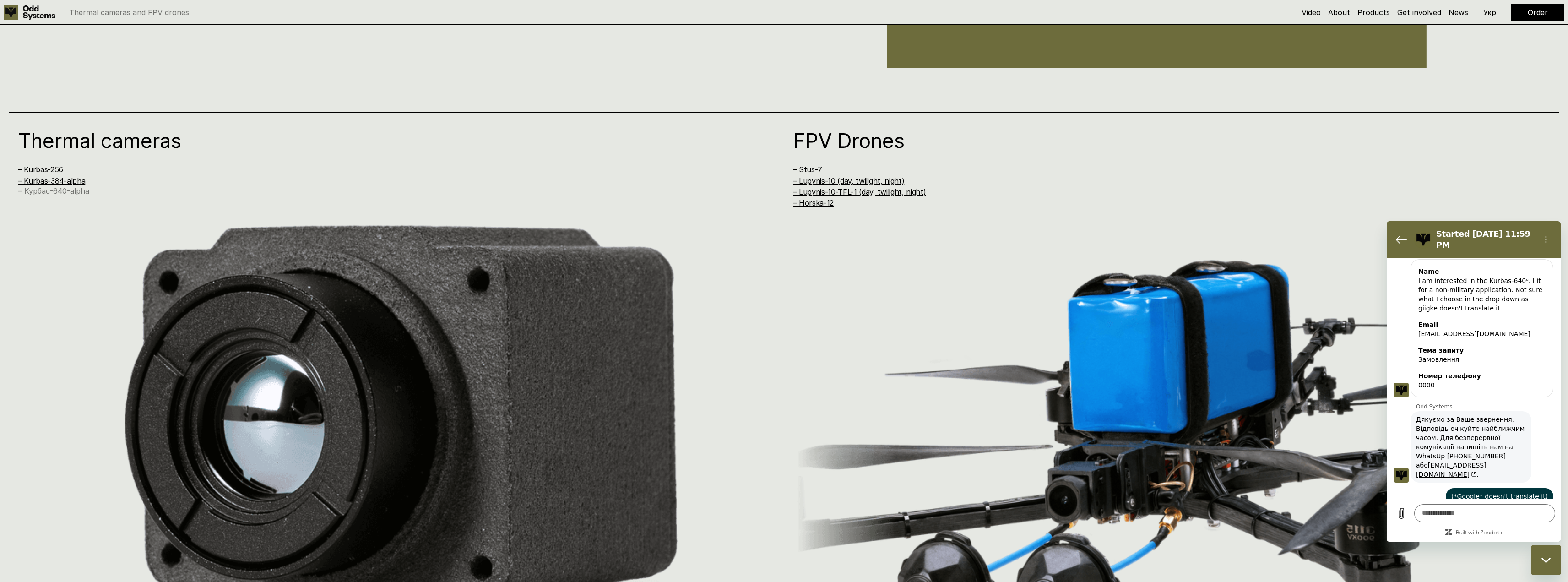
click at [74, 194] on link "– Курбас-640-alpha" at bounding box center [54, 191] width 71 height 9
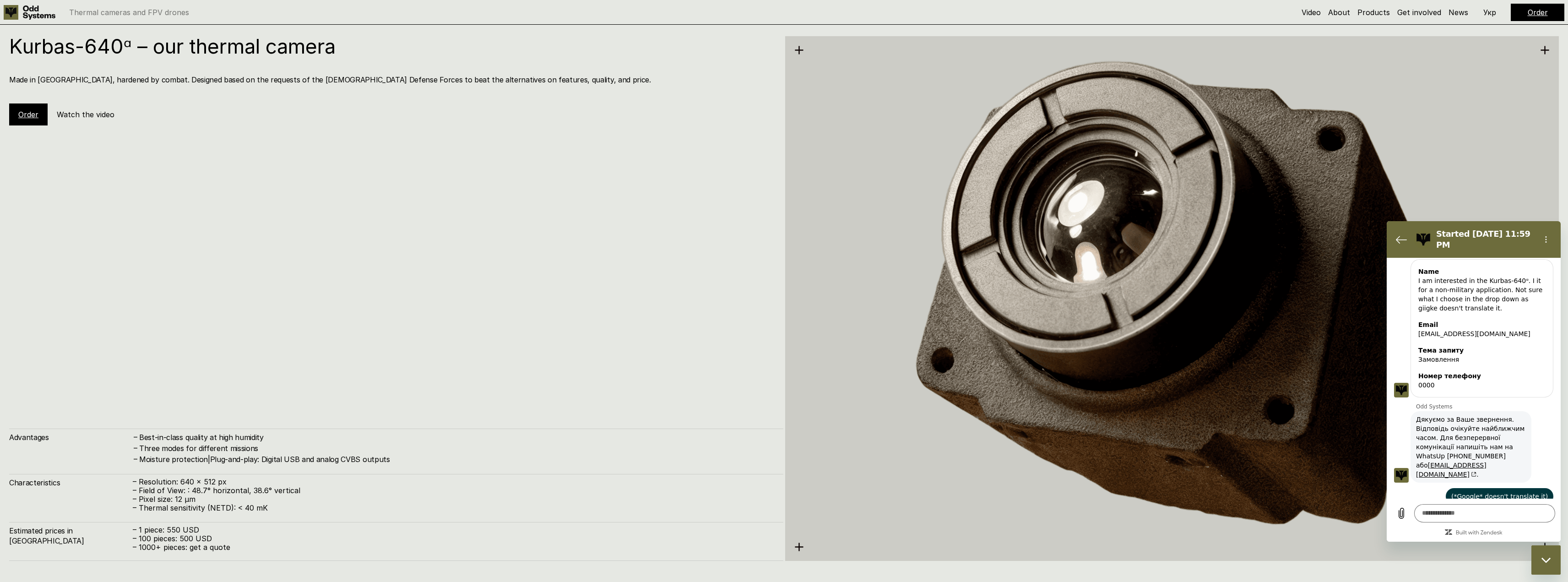
scroll to position [2900, 0]
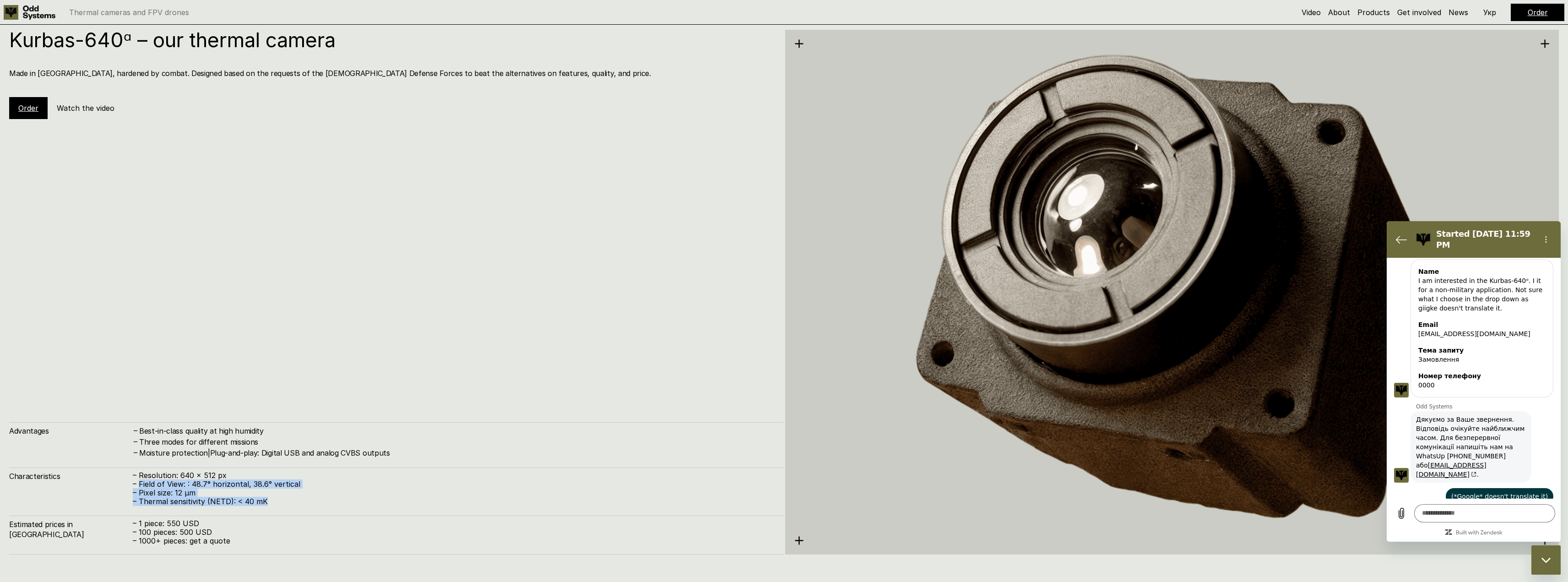
drag, startPoint x: 138, startPoint y: 480, endPoint x: 308, endPoint y: 503, distance: 171.5
click at [308, 503] on div "– Resolution: 640 x 512 px – Field of View: : 48.7° horizontal, 38.6° vertical …" at bounding box center [453, 489] width 642 height 35
click at [307, 502] on p "– Thermal sensitivity (NETD): < 40 mK" at bounding box center [453, 502] width 642 height 9
click at [305, 502] on p "– Thermal sensitivity (NETD): < 40 mK" at bounding box center [453, 502] width 642 height 9
drag, startPoint x: 148, startPoint y: 436, endPoint x: 427, endPoint y: 447, distance: 279.2
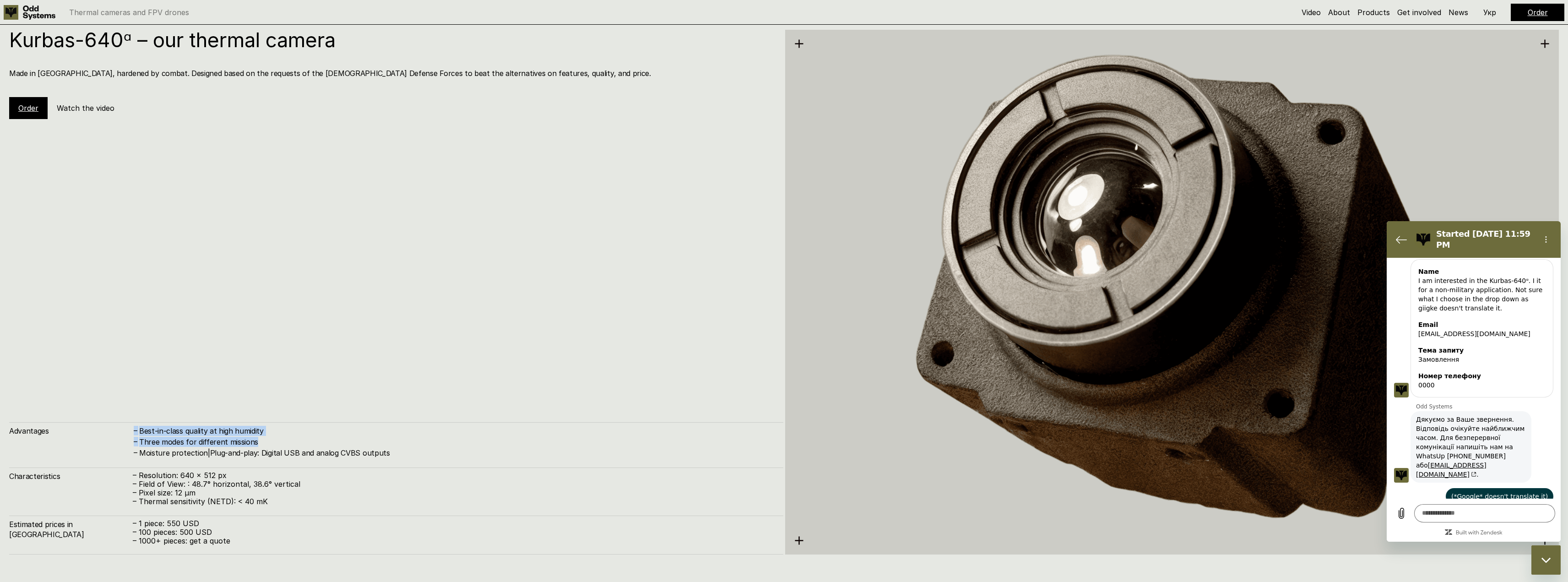
click at [427, 446] on div "Advantages – Best-in-class quality at high humidity – Three modes for different…" at bounding box center [396, 440] width 774 height 36
click at [427, 444] on div "– Best-in-class quality at high humidity – Three modes for different missions –…" at bounding box center [453, 441] width 642 height 32
click at [414, 456] on h4 "Moisture protection|Plug-and-play: Digital USB and analog CVBS outputs" at bounding box center [457, 453] width 635 height 10
click at [414, 455] on h4 "Moisture protection|Plug-and-play: Digital USB and analog CVBS outputs" at bounding box center [457, 453] width 635 height 10
drag, startPoint x: 116, startPoint y: 439, endPoint x: 353, endPoint y: 457, distance: 237.7
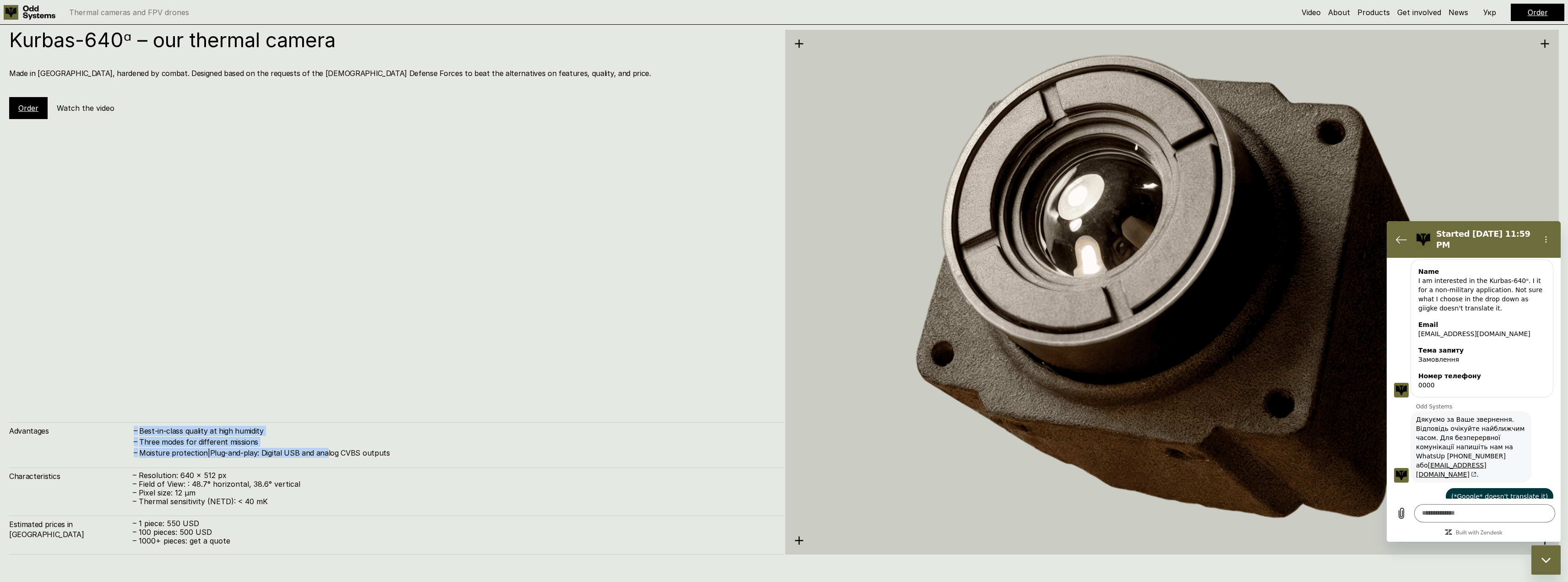
click at [335, 457] on div "Advantages – Best-in-class quality at high humidity – Three modes for different…" at bounding box center [396, 440] width 774 height 36
click at [353, 457] on h4 "Moisture protection|Plug-and-play: Digital USB and analog CVBS outputs" at bounding box center [457, 453] width 635 height 10
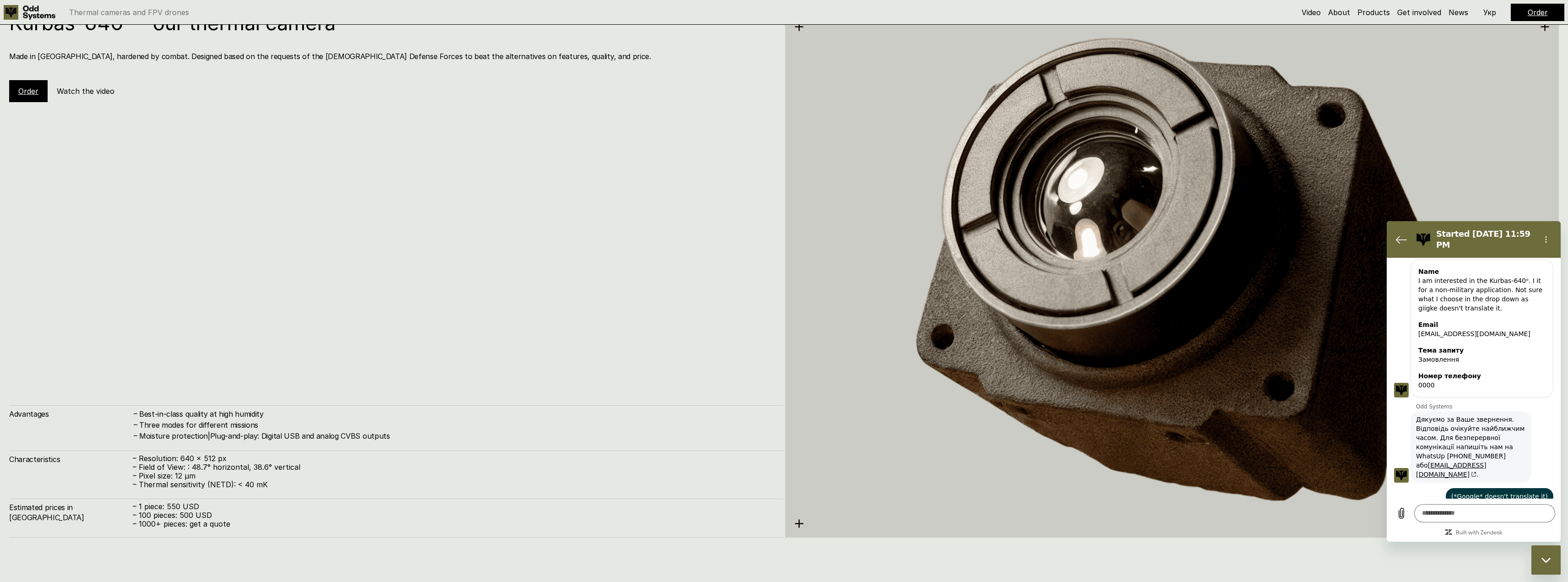
scroll to position [2979, 0]
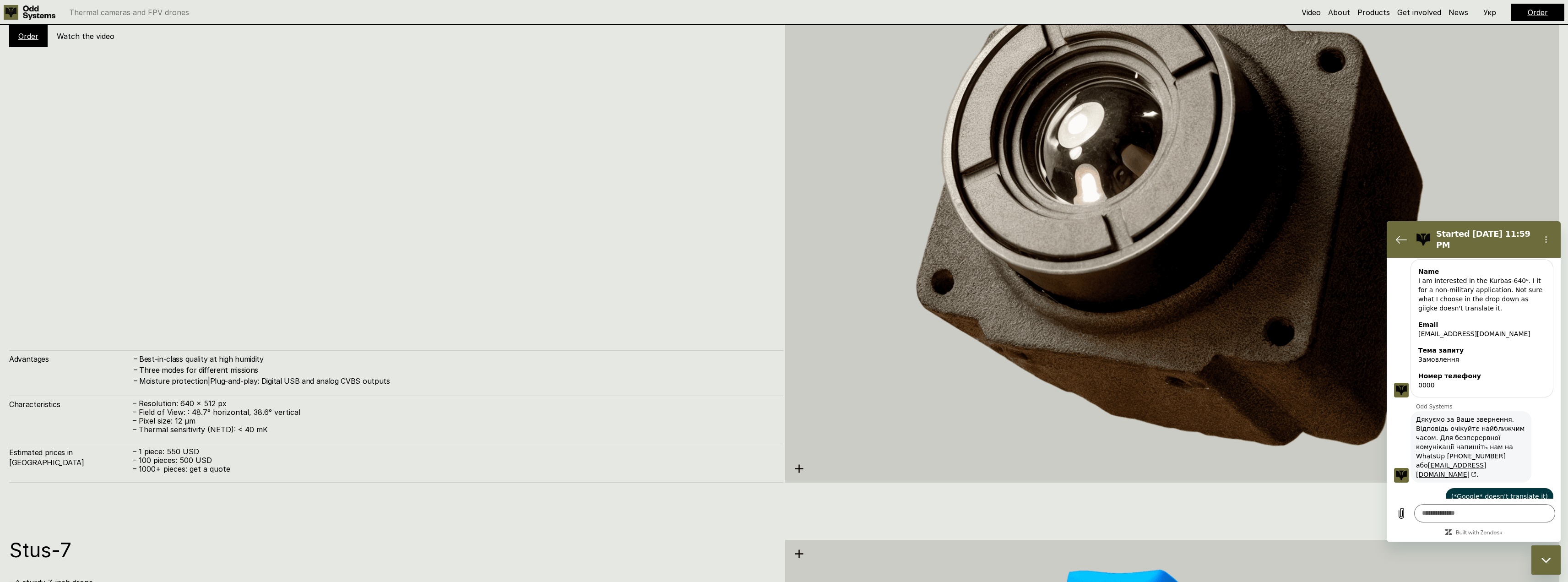
drag, startPoint x: 376, startPoint y: 240, endPoint x: 375, endPoint y: 251, distance: 11.0
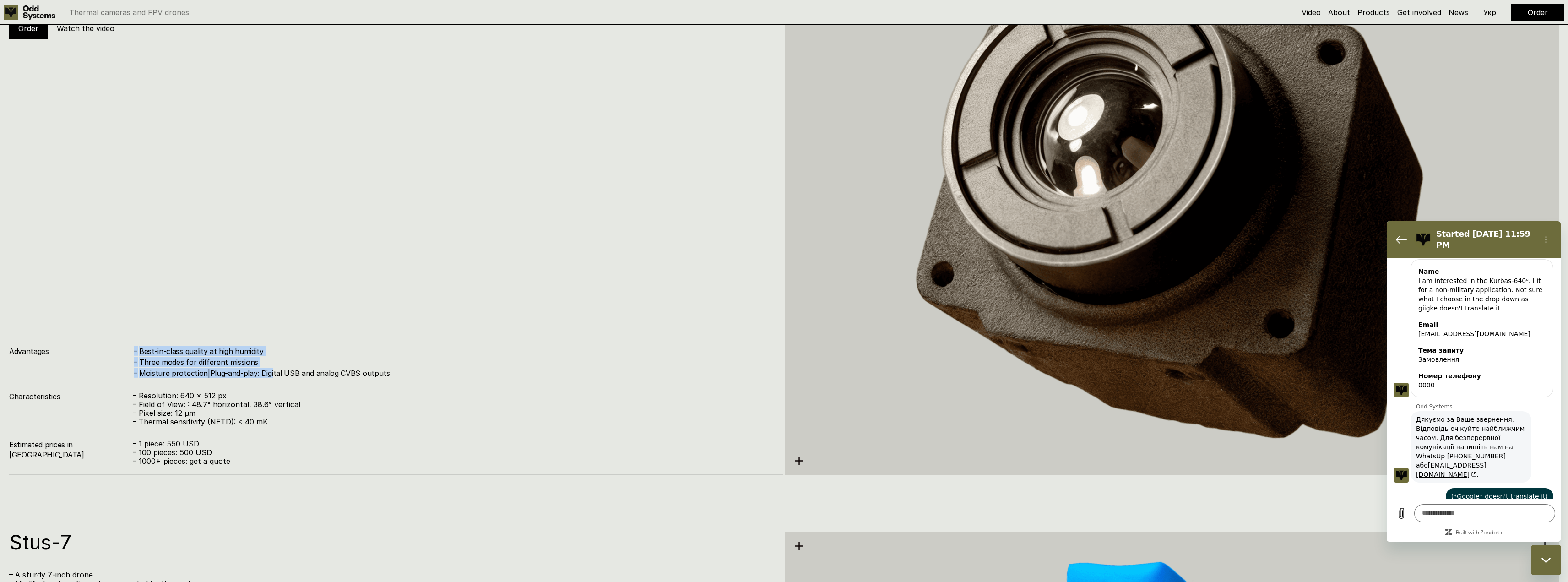
drag, startPoint x: 161, startPoint y: 352, endPoint x: 271, endPoint y: 368, distance: 111.2
click at [271, 368] on div "– Best-in-class quality at high humidity – Three modes for different missions –…" at bounding box center [453, 362] width 642 height 32
click at [271, 368] on h4 "Moisture protection|Plug-and-play: Digital USB and analog CVBS outputs" at bounding box center [457, 373] width 635 height 10
click at [257, 365] on h4 "Three modes for different missions" at bounding box center [457, 362] width 635 height 10
click at [173, 415] on p "– Pixel size: 12 µm" at bounding box center [453, 413] width 642 height 9
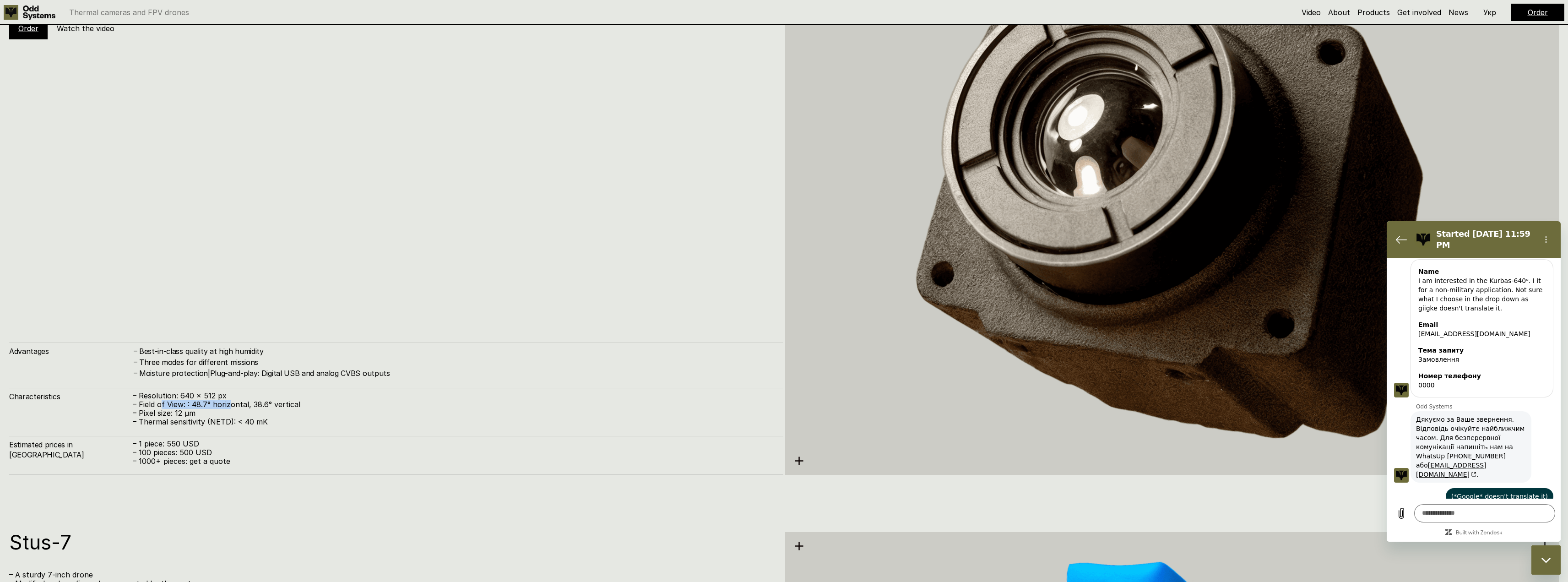
drag, startPoint x: 182, startPoint y: 402, endPoint x: 231, endPoint y: 404, distance: 49.0
click at [231, 404] on p "– Field of View: : 48.7° horizontal, 38.6° vertical" at bounding box center [453, 404] width 642 height 9
drag, startPoint x: 224, startPoint y: 406, endPoint x: 167, endPoint y: 403, distance: 57.1
click at [167, 404] on p "– Field of View: : 48.7° horizontal, 38.6° vertical" at bounding box center [453, 404] width 642 height 9
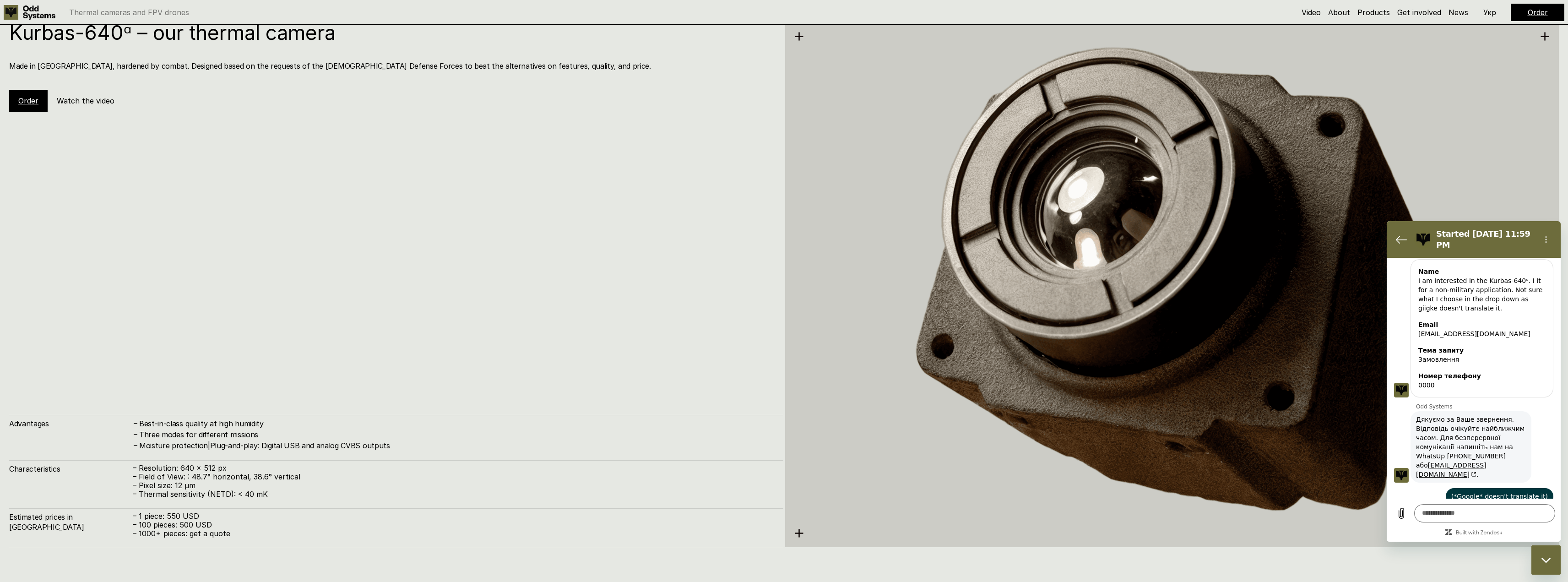
drag, startPoint x: 188, startPoint y: 366, endPoint x: 194, endPoint y: 326, distance: 40.4
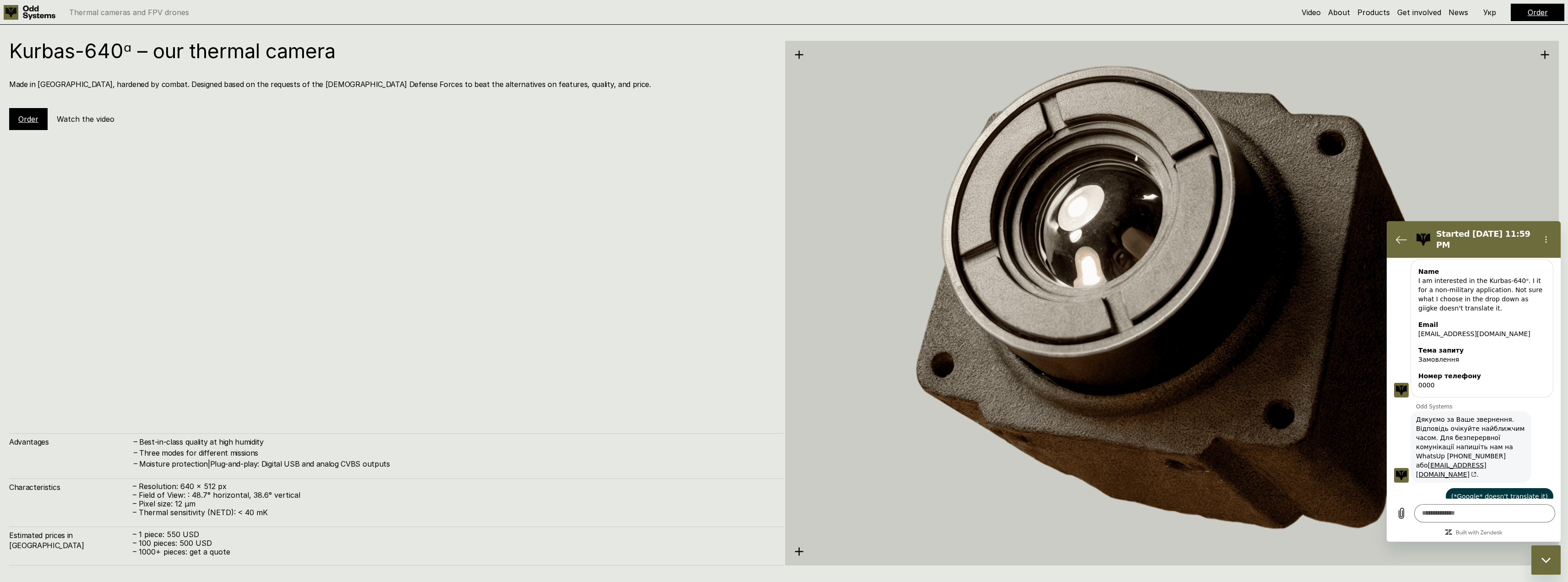
scroll to position [2906, 0]
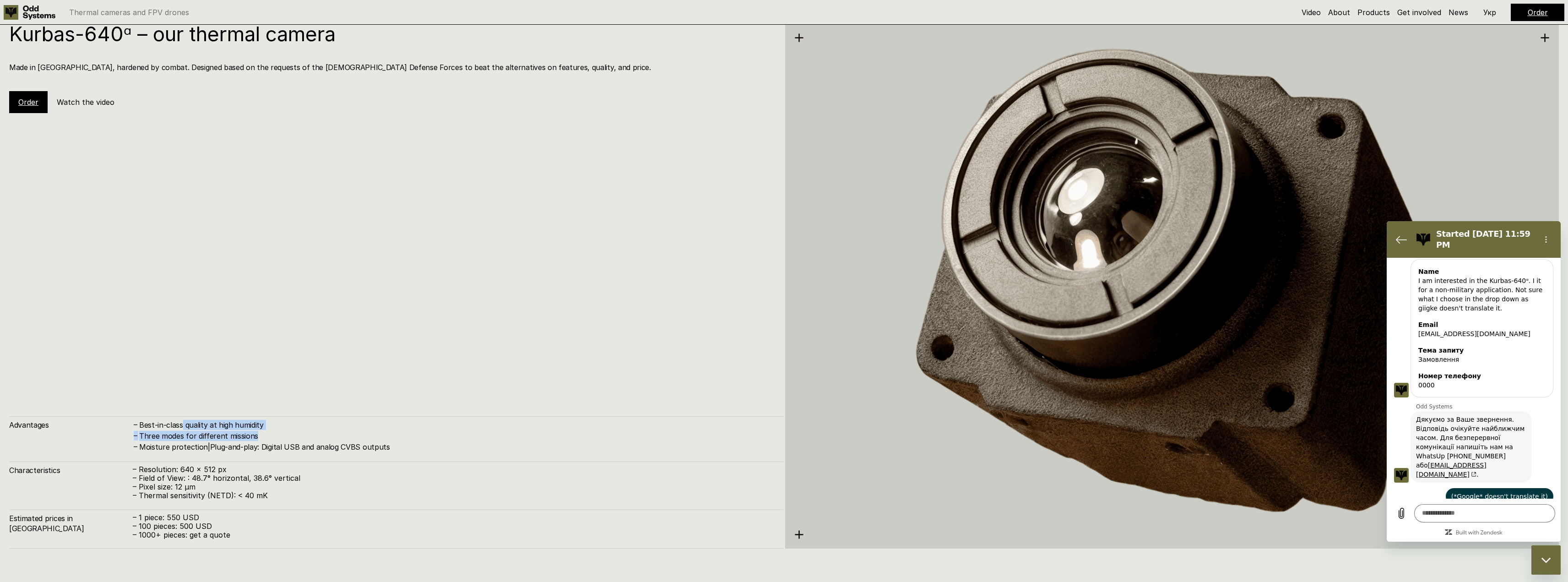
drag, startPoint x: 182, startPoint y: 415, endPoint x: 289, endPoint y: 432, distance: 108.3
click at [288, 432] on div "Kurbas-640ᵅ – our thermal camera Made in Ukraine, hardened by combat. Designed …" at bounding box center [396, 286] width 774 height 525
click at [289, 432] on h4 "Three modes for different missions" at bounding box center [457, 436] width 635 height 10
type textarea "*"
drag, startPoint x: 1455, startPoint y: 286, endPoint x: 1469, endPoint y: 310, distance: 27.8
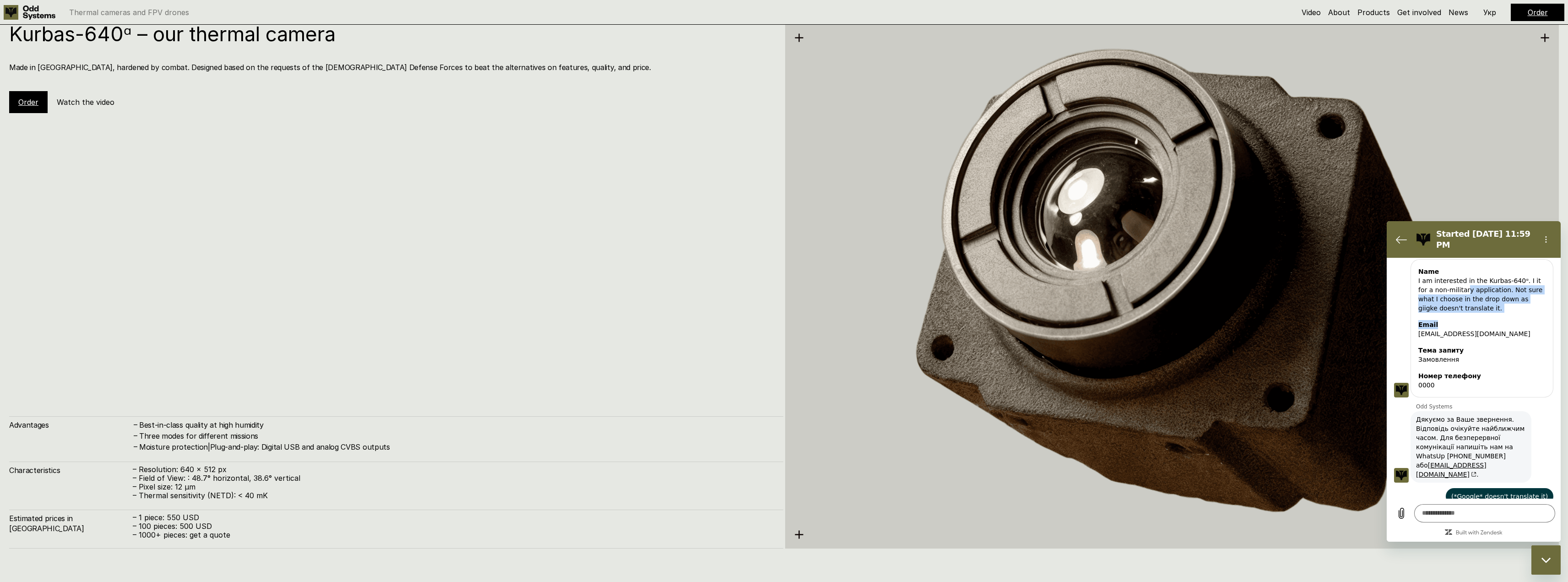
click at [1469, 310] on div "Name I am interested in the Kurbas-640ᵅ. I it for a non-military application. N…" at bounding box center [1482, 328] width 143 height 138
click at [1461, 298] on div "I am interested in the Kurbas-640ᵅ. I it for a non-military application. Not su…" at bounding box center [1482, 295] width 127 height 37
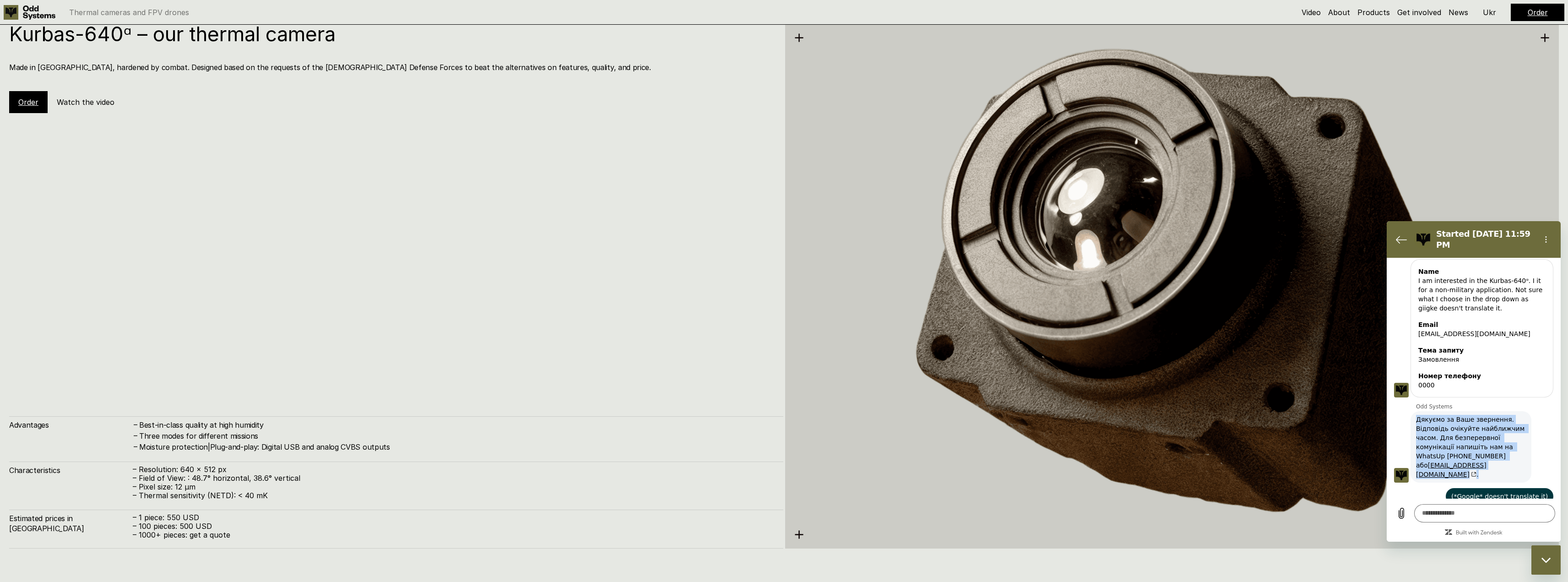
drag, startPoint x: 1419, startPoint y: 421, endPoint x: 1508, endPoint y: 457, distance: 96.0
click at [1508, 457] on span "Дякуємо за Ваше звернення. Відповідь очікуйте найближчим часом. Для безперервно…" at bounding box center [1471, 446] width 117 height 71
